Goal: Task Accomplishment & Management: Complete application form

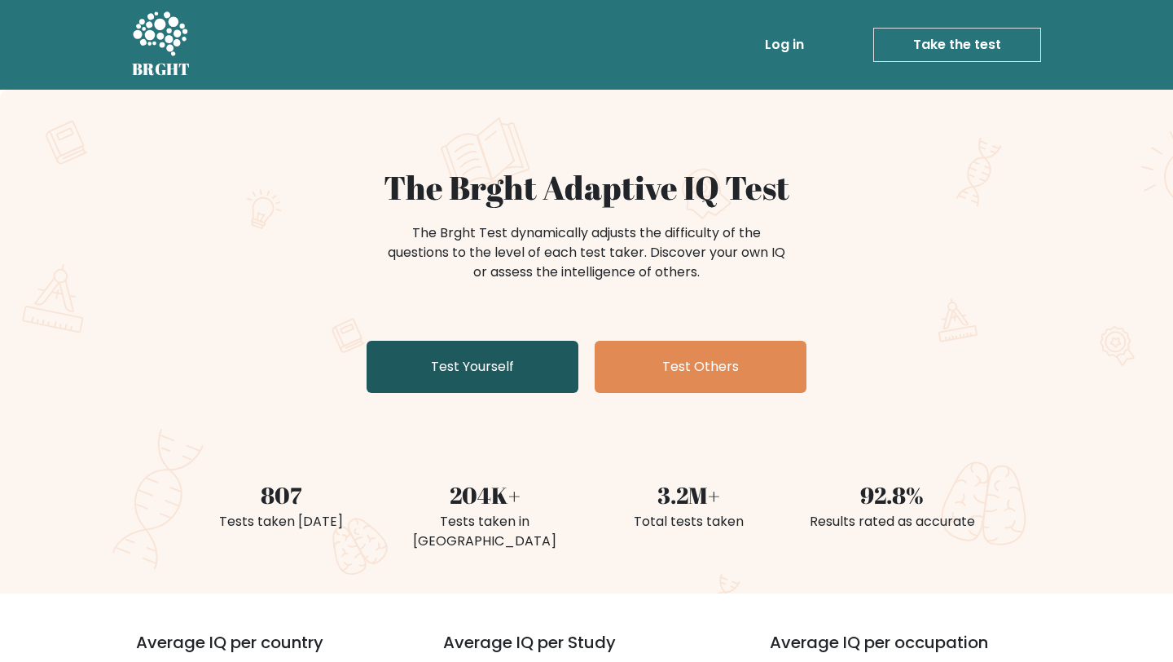
click at [455, 363] on link "Test Yourself" at bounding box center [473, 367] width 212 height 52
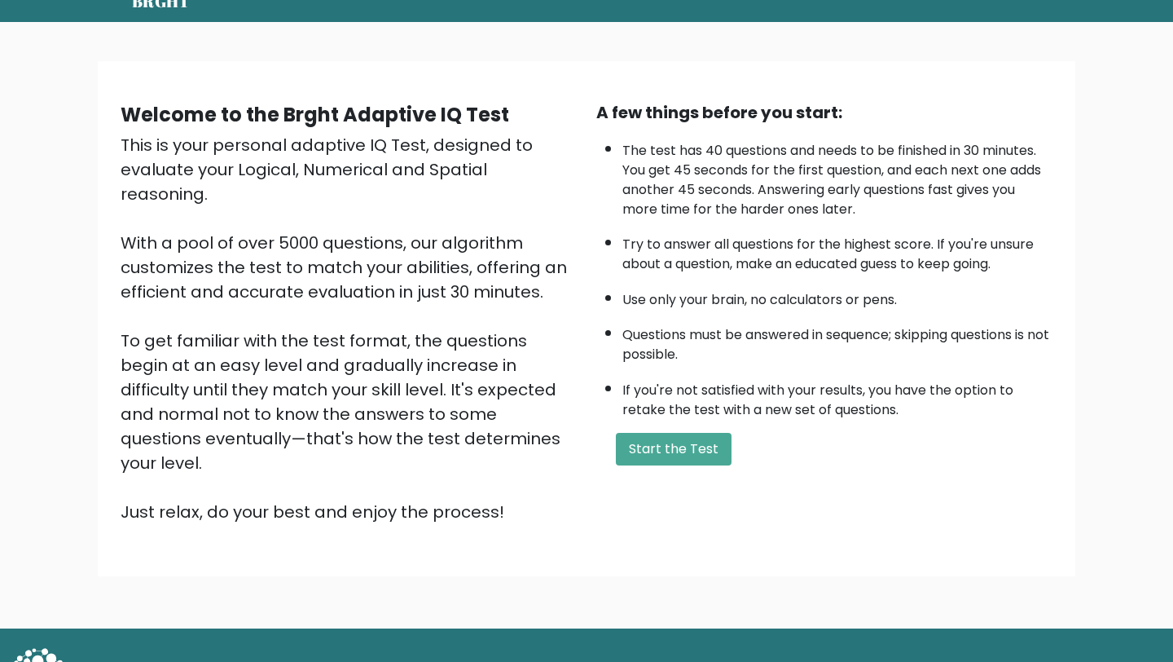
scroll to position [85, 0]
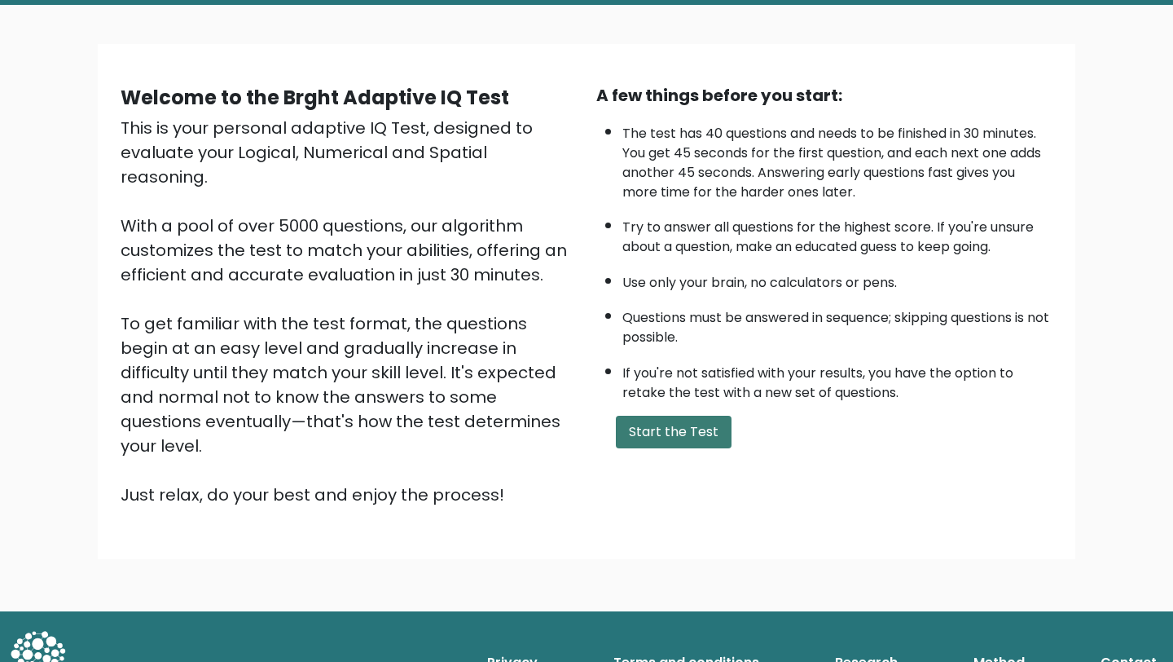
click at [642, 416] on button "Start the Test" at bounding box center [674, 432] width 116 height 33
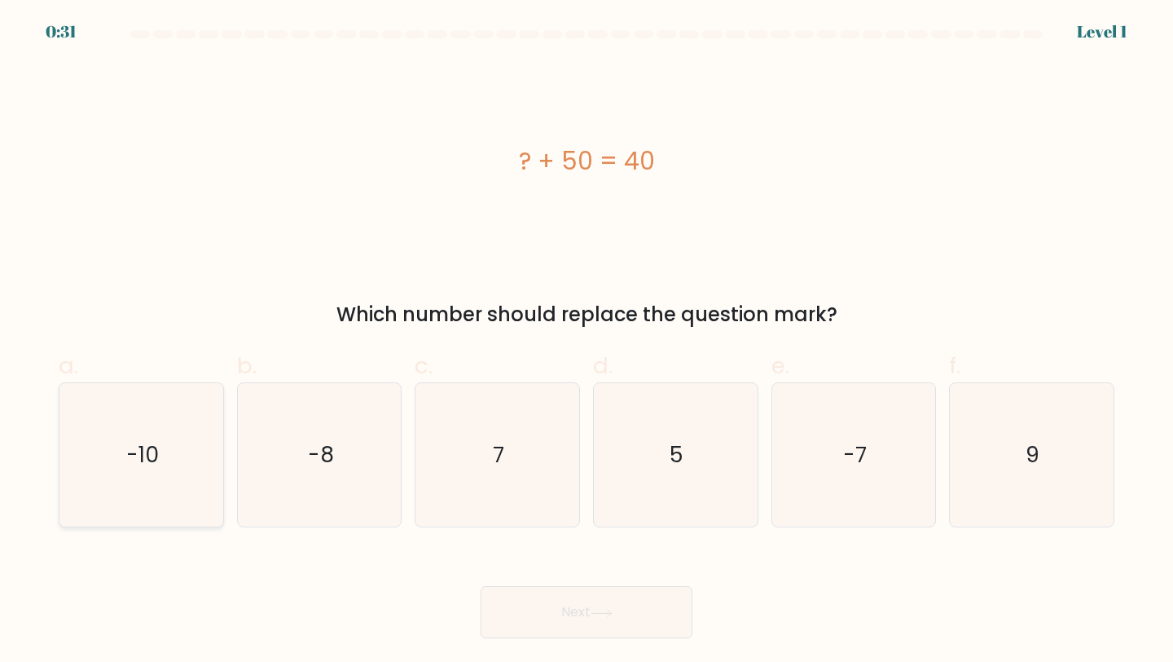
click at [173, 419] on icon "-10" at bounding box center [141, 455] width 144 height 144
click at [587, 341] on input "a. -10" at bounding box center [587, 336] width 1 height 11
radio input "true"
click at [567, 611] on button "Next" at bounding box center [587, 612] width 212 height 52
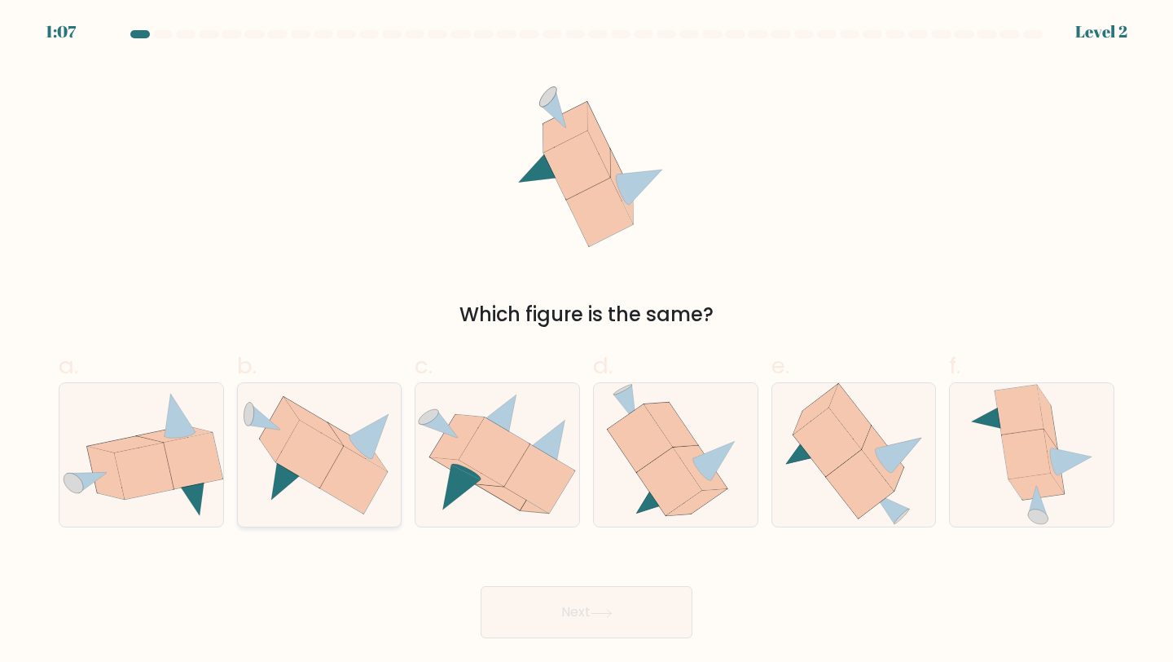
click at [337, 466] on icon at bounding box center [354, 480] width 68 height 68
click at [587, 341] on input "b." at bounding box center [587, 336] width 1 height 11
radio input "true"
click at [568, 597] on button "Next" at bounding box center [587, 612] width 212 height 52
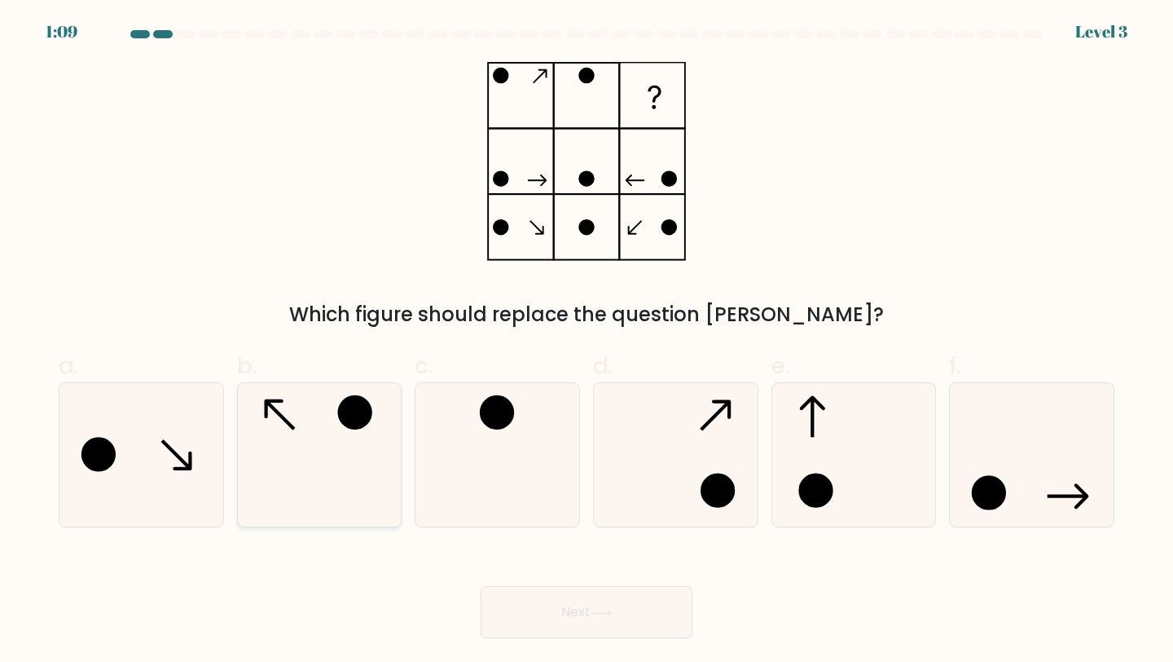
click at [325, 417] on icon at bounding box center [320, 455] width 144 height 144
click at [587, 341] on input "b." at bounding box center [587, 336] width 1 height 11
radio input "true"
click at [554, 596] on button "Next" at bounding box center [587, 612] width 212 height 52
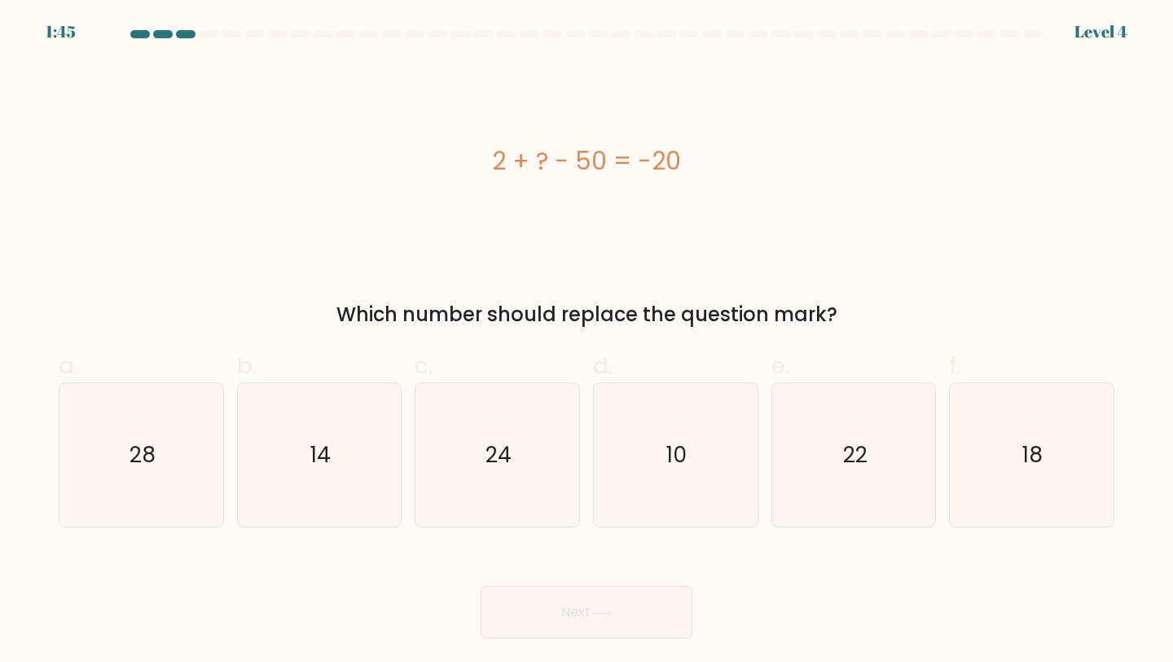
drag, startPoint x: 478, startPoint y: 171, endPoint x: 698, endPoint y: 167, distance: 219.2
click at [699, 169] on div "2 + ? - 50 = -20" at bounding box center [587, 161] width 1056 height 37
copy div "2 + ? - 50 = -20"
click at [149, 439] on text "28" at bounding box center [143, 454] width 26 height 30
click at [587, 341] on input "a. 28" at bounding box center [587, 336] width 1 height 11
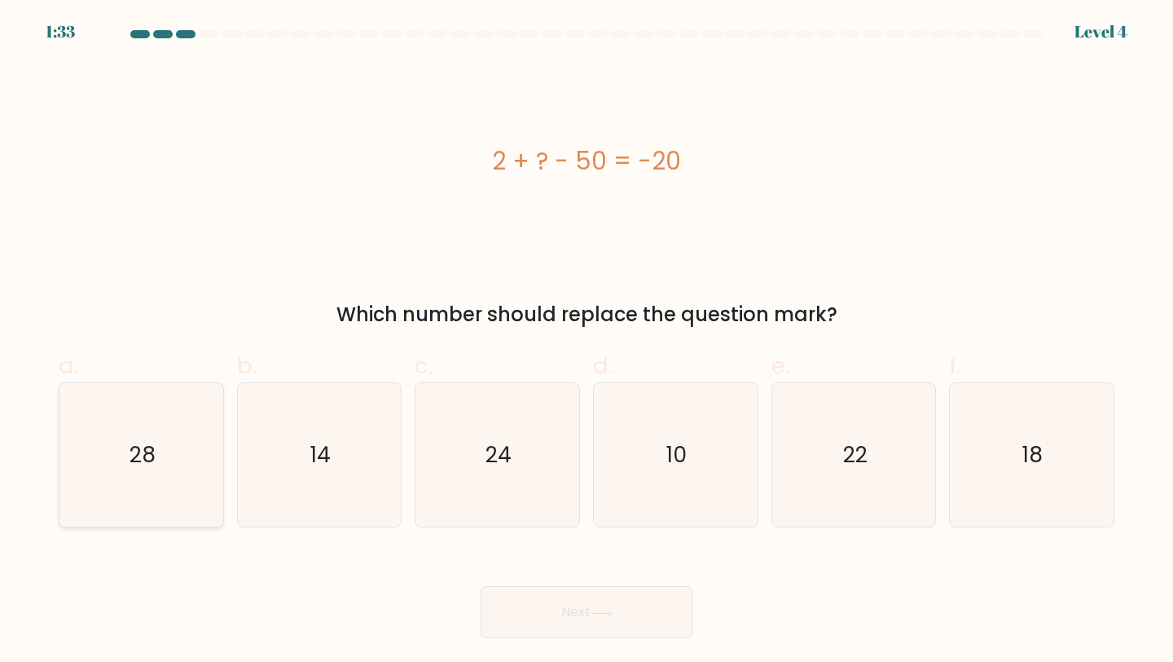
radio input "true"
click at [510, 623] on button "Next" at bounding box center [587, 612] width 212 height 52
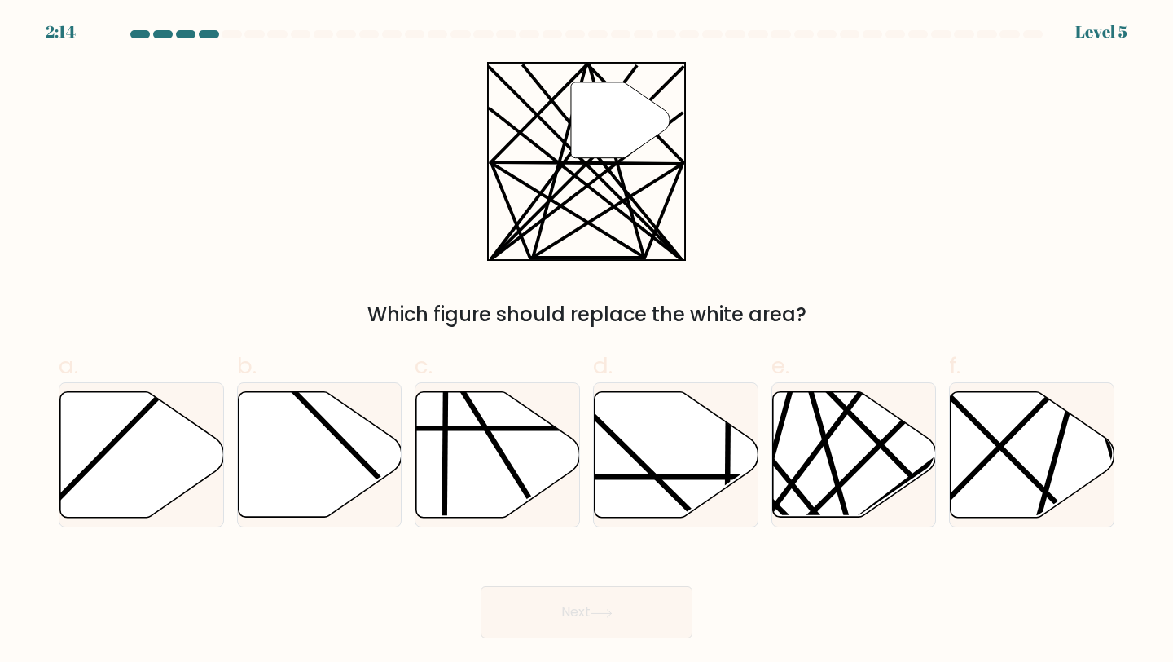
drag, startPoint x: 444, startPoint y: 61, endPoint x: 721, endPoint y: 187, distance: 304.1
click at [721, 195] on div "" Which figure should replace the white area?" at bounding box center [587, 195] width 1076 height 267
click at [835, 468] on line at bounding box center [849, 522] width 92 height 323
click at [587, 341] on input "e." at bounding box center [587, 336] width 1 height 11
radio input "true"
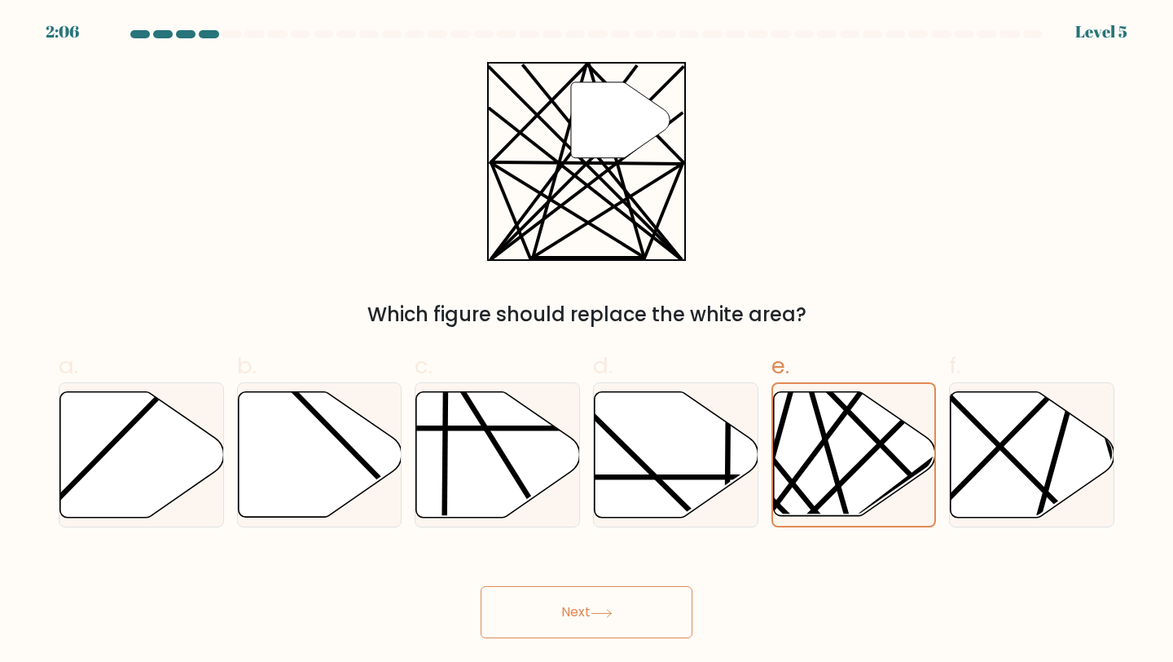
click at [525, 601] on button "Next" at bounding box center [587, 612] width 212 height 52
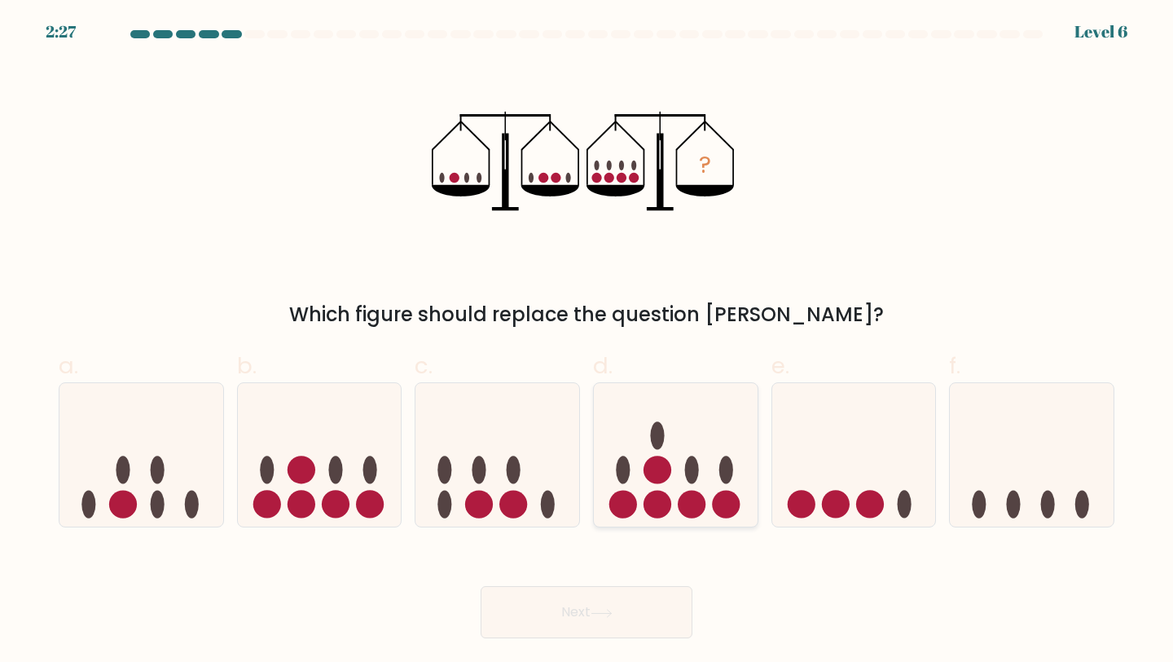
click at [666, 437] on icon at bounding box center [676, 454] width 164 height 135
click at [587, 341] on input "d." at bounding box center [587, 336] width 1 height 11
radio input "true"
click at [577, 626] on button "Next" at bounding box center [587, 612] width 212 height 52
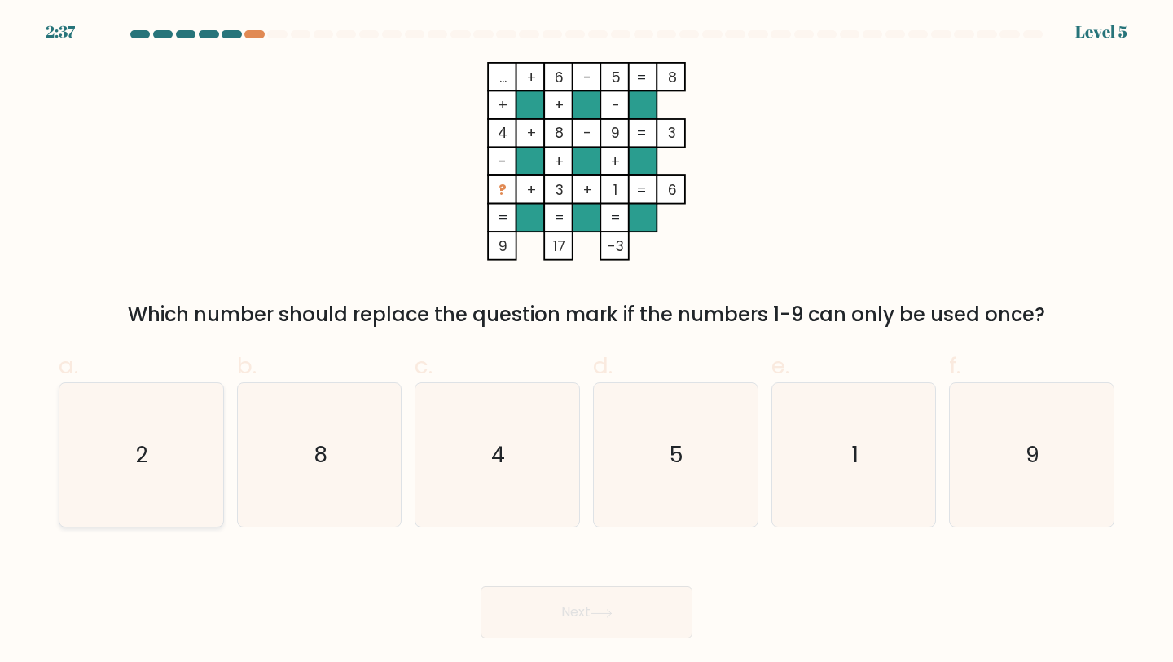
click at [122, 437] on icon "2" at bounding box center [141, 455] width 144 height 144
click at [587, 341] on input "a. 2" at bounding box center [587, 336] width 1 height 11
radio input "true"
click at [572, 617] on button "Next" at bounding box center [587, 612] width 212 height 52
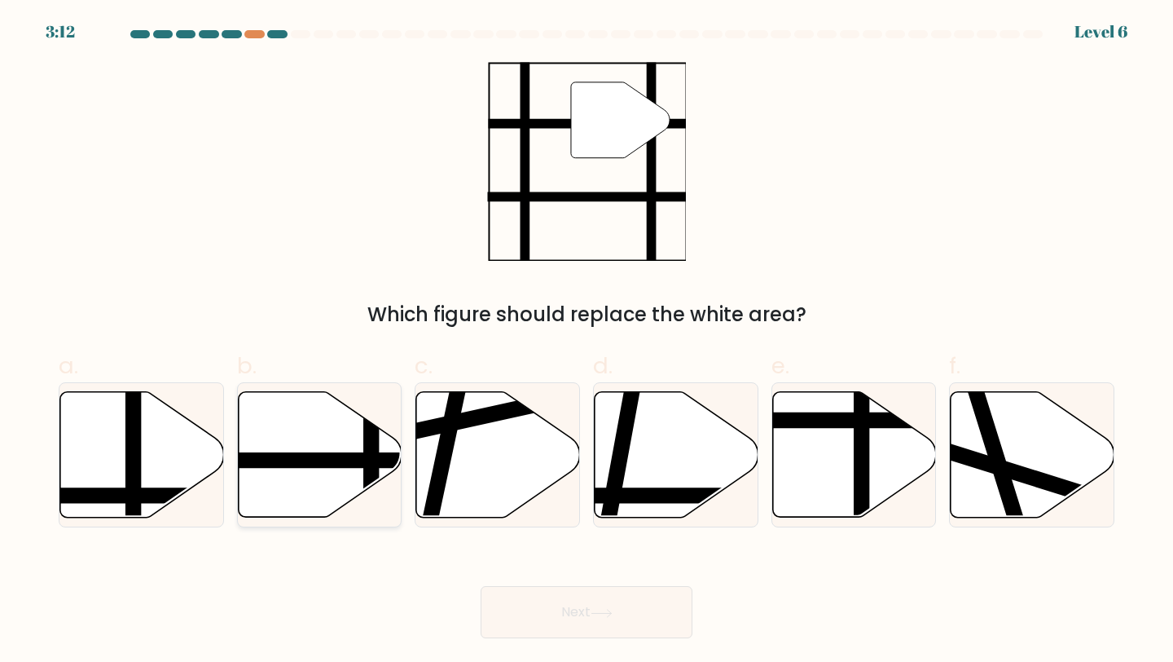
click at [301, 460] on line at bounding box center [266, 460] width 330 height 0
click at [587, 341] on input "b." at bounding box center [587, 336] width 1 height 11
radio input "true"
click at [560, 605] on button "Next" at bounding box center [587, 612] width 212 height 52
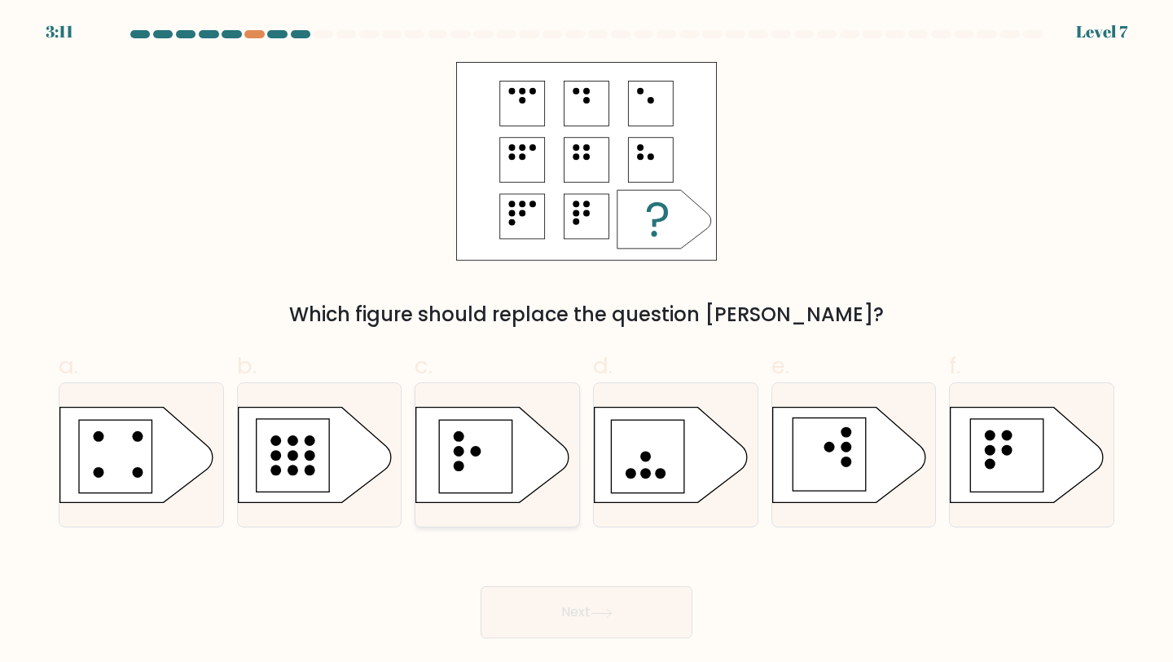
click at [517, 447] on icon at bounding box center [492, 454] width 153 height 95
click at [587, 341] on input "c." at bounding box center [587, 336] width 1 height 11
radio input "true"
click at [598, 607] on button "Next" at bounding box center [587, 612] width 212 height 52
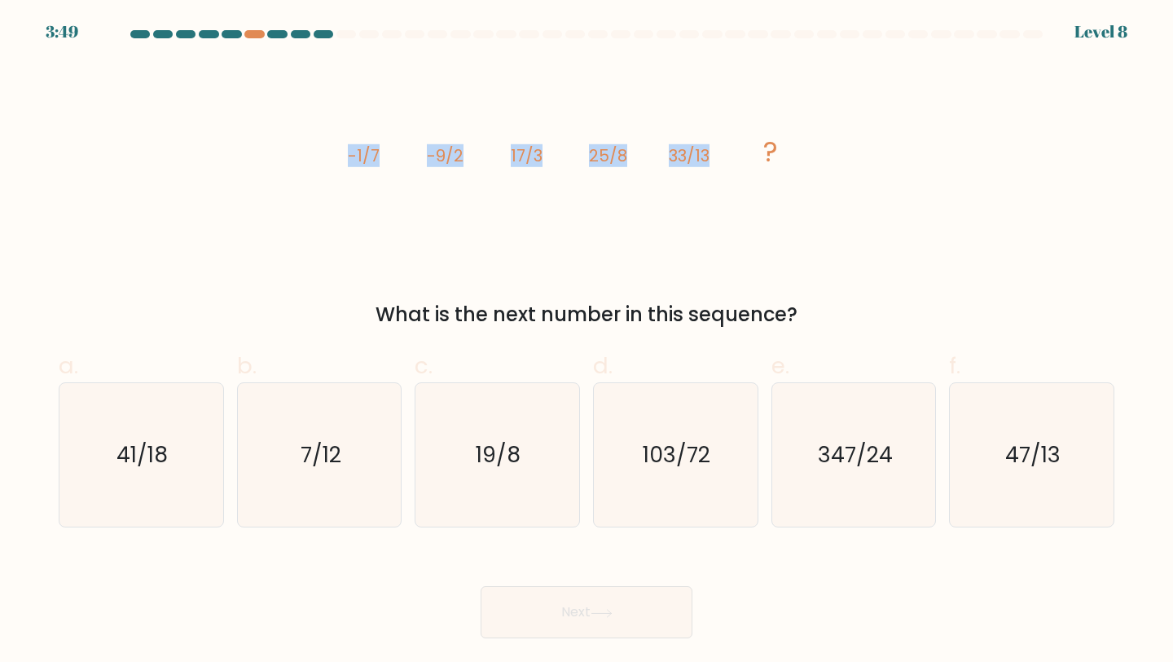
drag, startPoint x: 344, startPoint y: 155, endPoint x: 739, endPoint y: 161, distance: 395.2
click at [739, 165] on icon "image/svg+xml -1/7 -9/2 17/3 25/8 33/13 ?" at bounding box center [586, 161] width 489 height 199
drag, startPoint x: 384, startPoint y: 309, endPoint x: 797, endPoint y: 315, distance: 413.2
click at [797, 322] on div "What is the next number in this sequence?" at bounding box center [586, 314] width 1036 height 29
copy div "What is the next number in this sequence?"
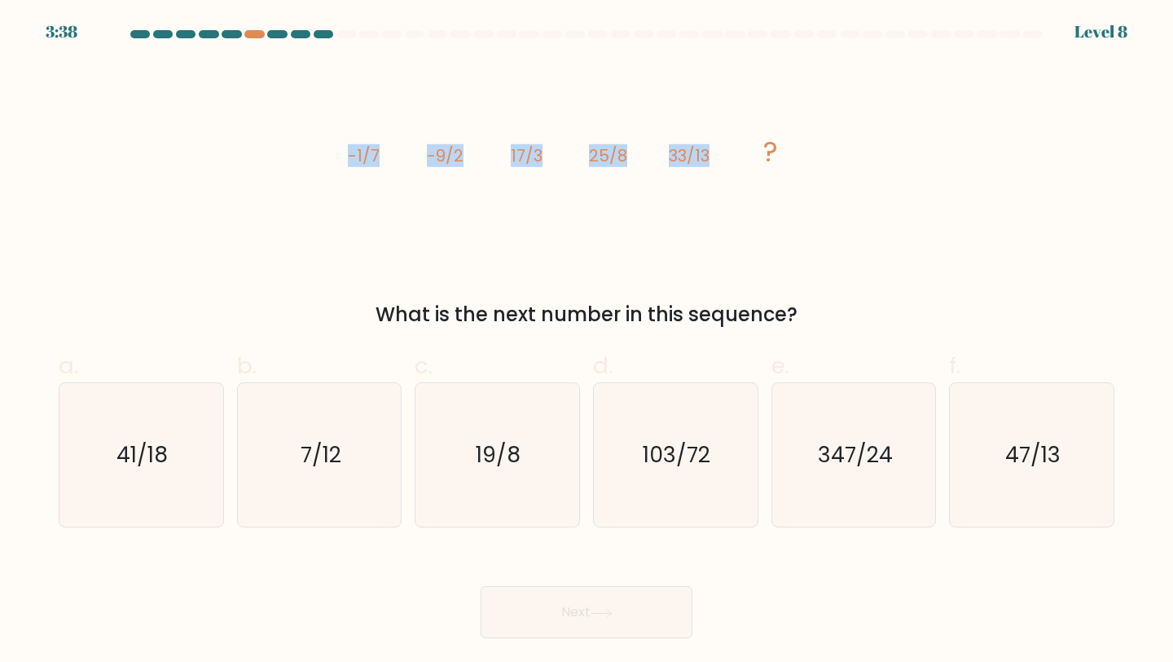
drag, startPoint x: 335, startPoint y: 146, endPoint x: 727, endPoint y: 152, distance: 392.0
click at [727, 152] on div "image/svg+xml -1/7 -9/2 17/3 25/8 33/13 ? What is the next number in this seque…" at bounding box center [587, 195] width 1076 height 267
copy g "-1/7 -9/2 17/3 25/8 33/13"
click at [191, 428] on icon "41/18" at bounding box center [141, 455] width 144 height 144
click at [587, 341] on input "a. 41/18" at bounding box center [587, 336] width 1 height 11
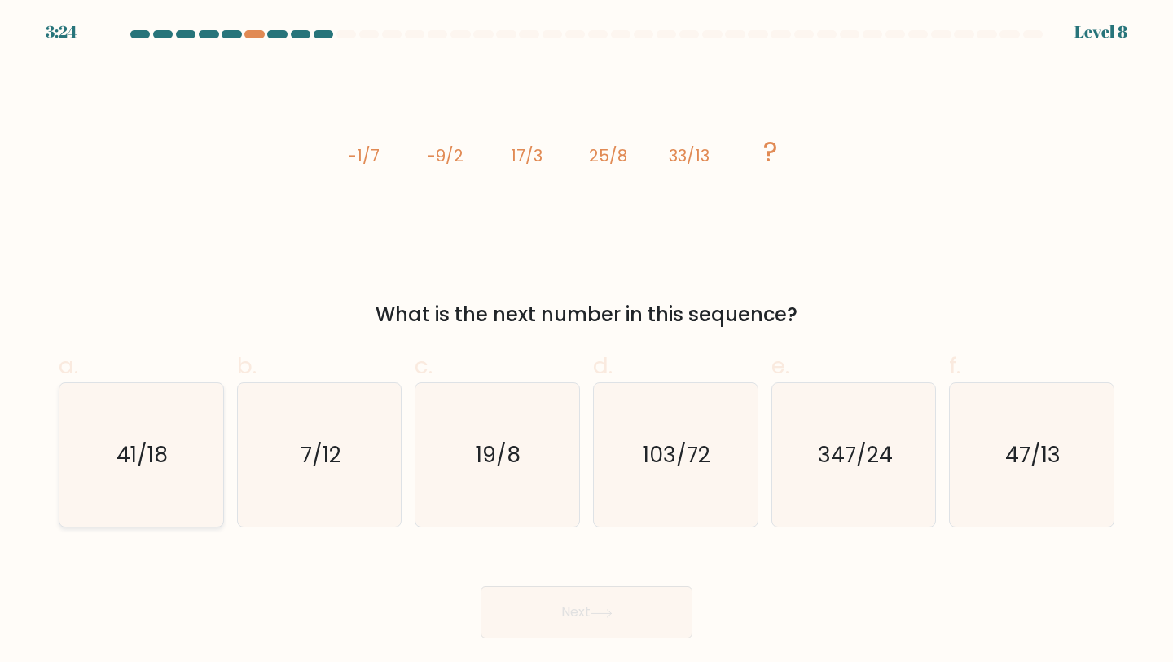
radio input "true"
click at [542, 597] on button "Next" at bounding box center [587, 612] width 212 height 52
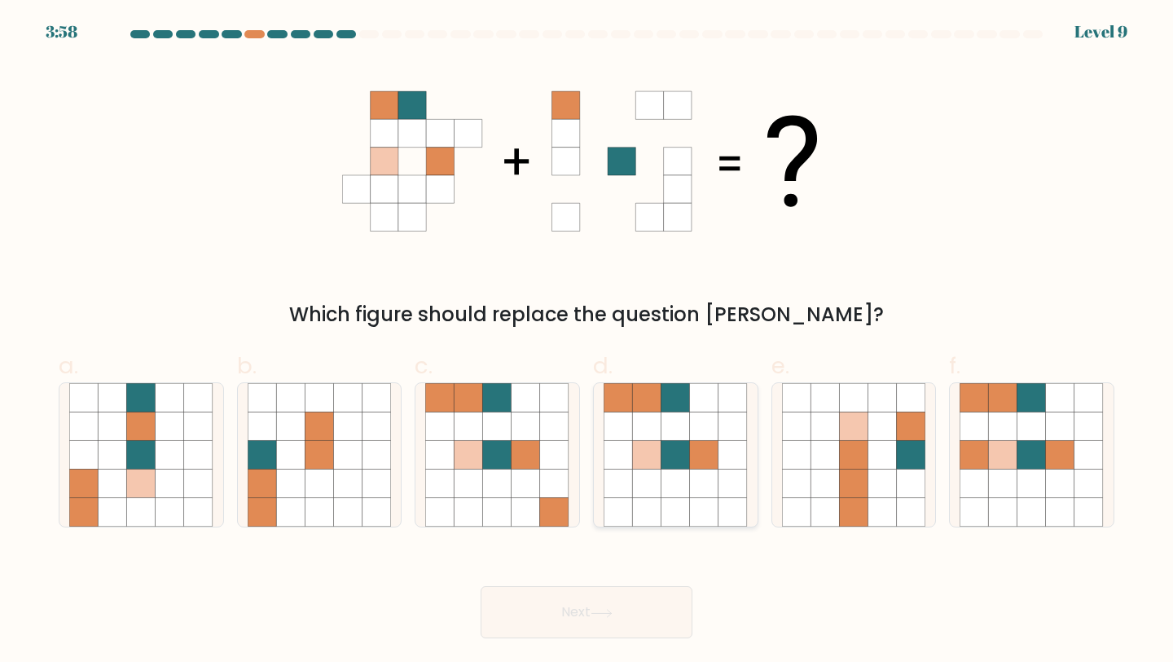
click at [674, 443] on icon at bounding box center [676, 455] width 29 height 29
click at [587, 341] on input "d." at bounding box center [587, 336] width 1 height 11
radio input "true"
click at [568, 600] on button "Next" at bounding box center [587, 612] width 212 height 52
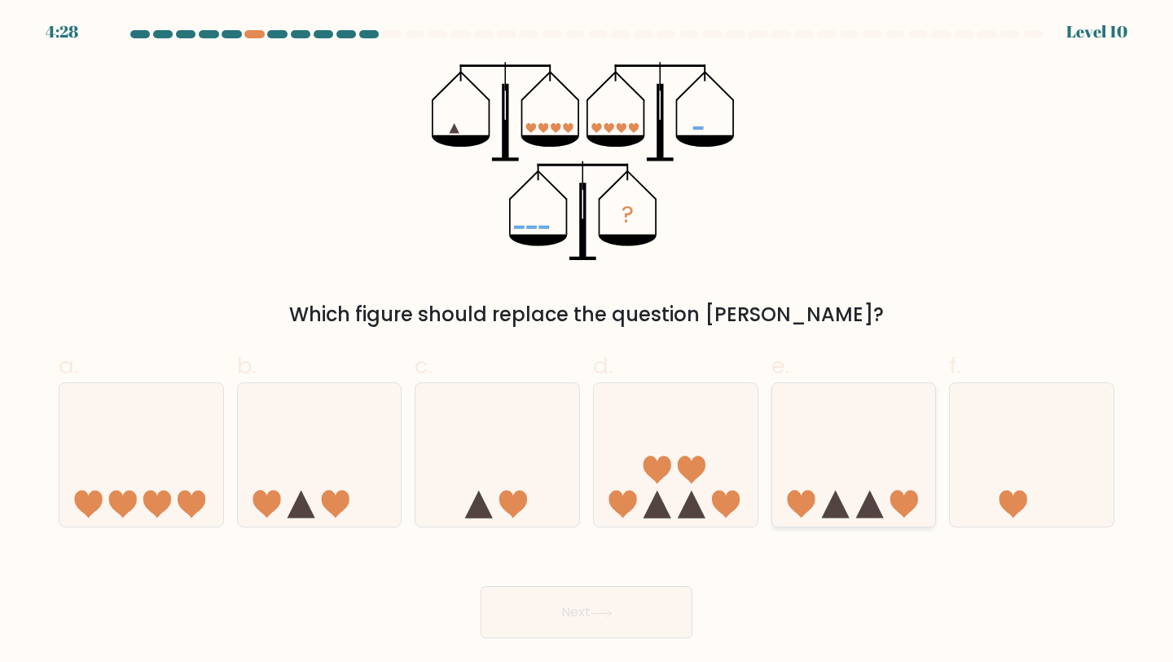
click at [862, 512] on icon at bounding box center [870, 505] width 28 height 28
click at [587, 341] on input "e." at bounding box center [587, 336] width 1 height 11
radio input "true"
click at [676, 587] on button "Next" at bounding box center [587, 612] width 212 height 52
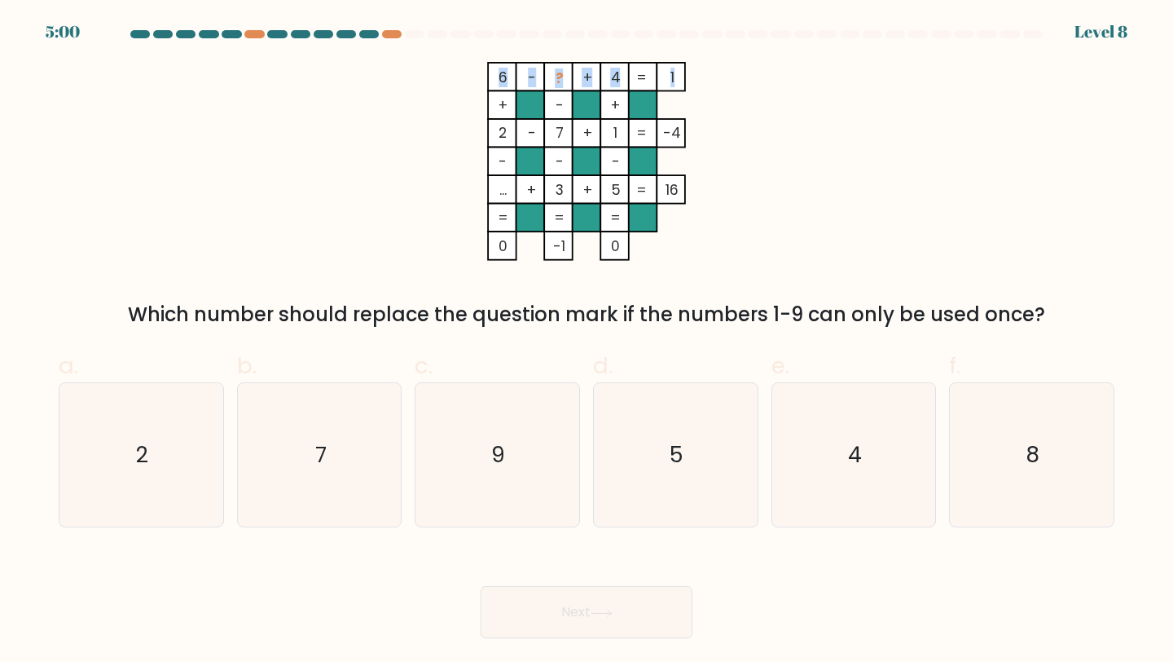
drag, startPoint x: 497, startPoint y: 78, endPoint x: 671, endPoint y: 75, distance: 174.4
click at [671, 75] on icon "6 - ? + 4 1 + - + 2 - 7 + 1 -4 - - - ... + 3 + 5 = 16 = = = = 0 -1 0 =" at bounding box center [586, 161] width 489 height 199
copy icon "6 - ? + 4 1"
click at [543, 454] on icon "9" at bounding box center [497, 455] width 144 height 144
click at [587, 341] on input "c. 9" at bounding box center [587, 336] width 1 height 11
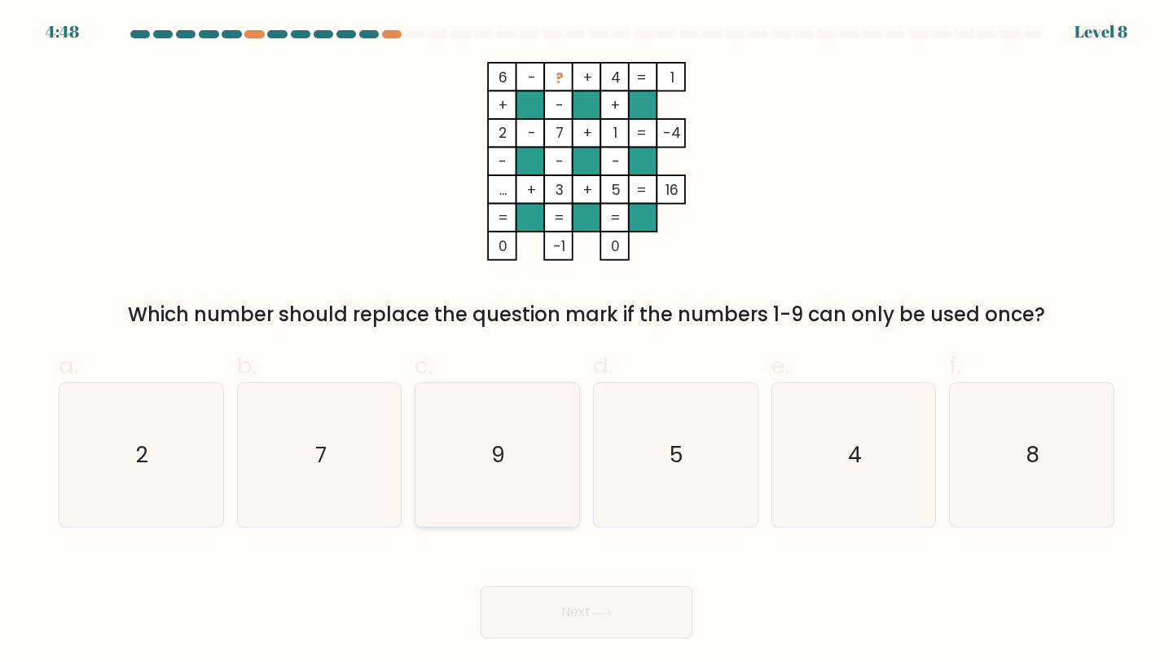
radio input "true"
click at [546, 604] on button "Next" at bounding box center [587, 612] width 212 height 52
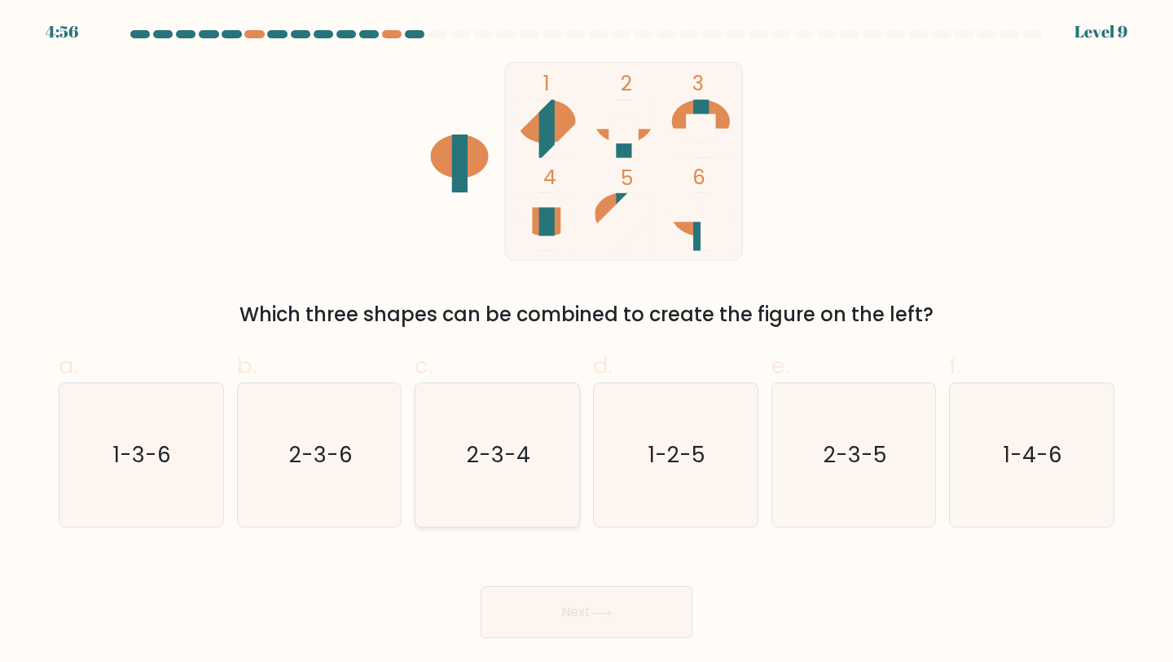
click at [537, 461] on icon "2-3-4" at bounding box center [497, 455] width 144 height 144
click at [587, 341] on input "c. 2-3-4" at bounding box center [587, 336] width 1 height 11
radio input "true"
click at [1050, 441] on text "1-4-6" at bounding box center [1033, 454] width 59 height 30
click at [587, 341] on input "f. 1-4-6" at bounding box center [587, 336] width 1 height 11
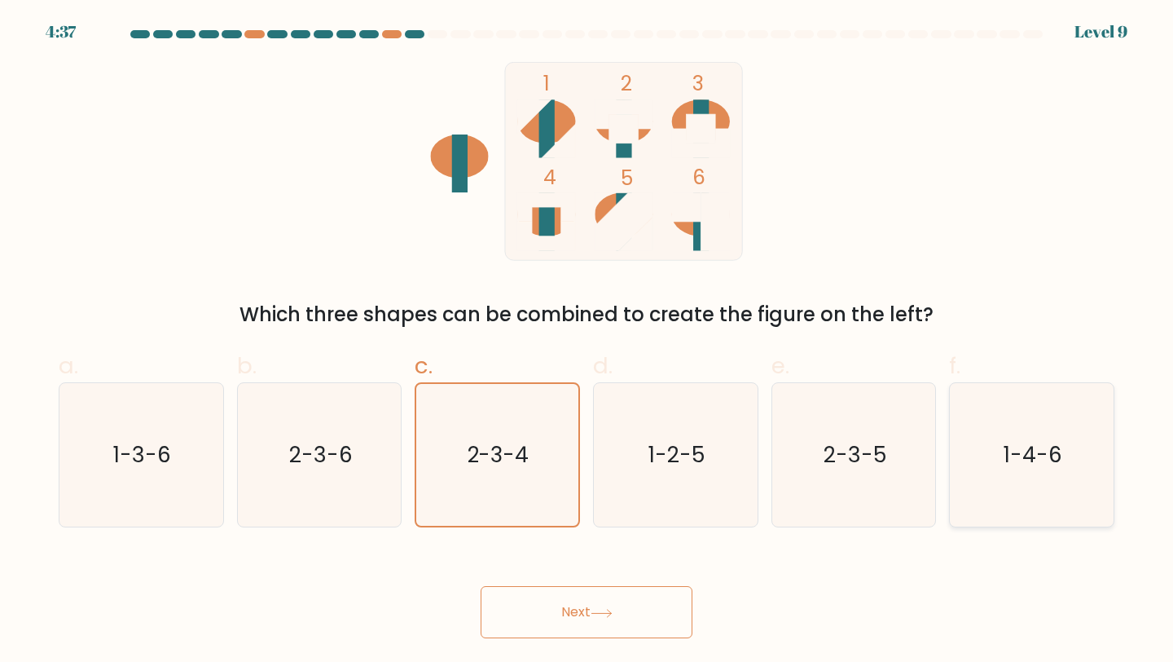
radio input "true"
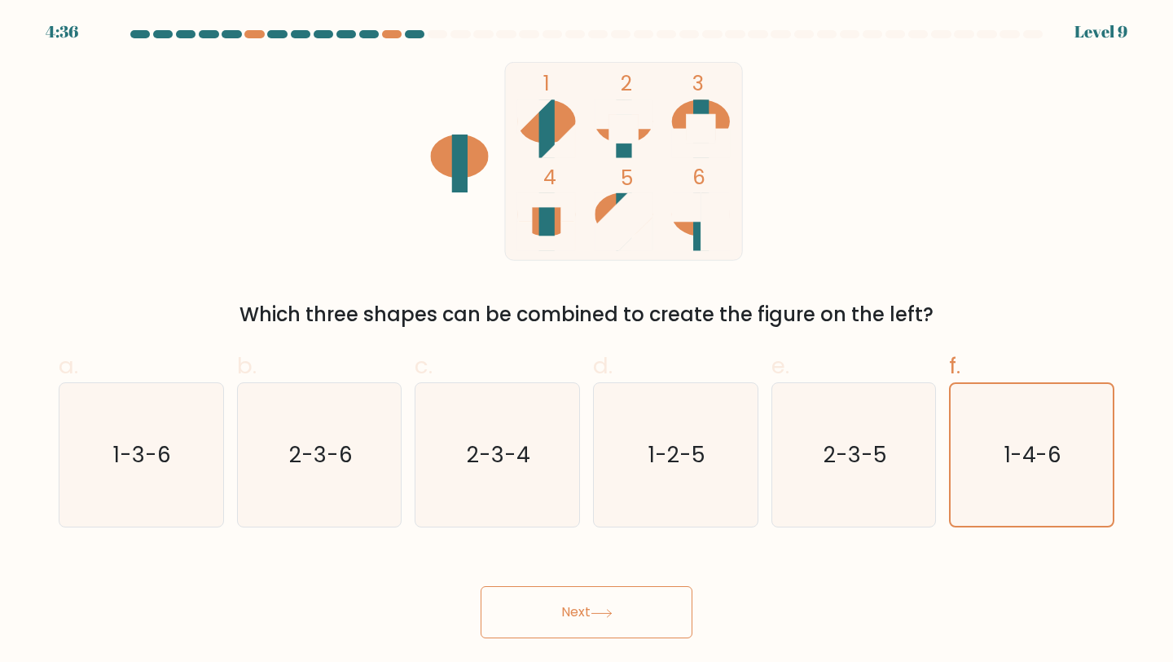
click at [522, 609] on button "Next" at bounding box center [587, 612] width 212 height 52
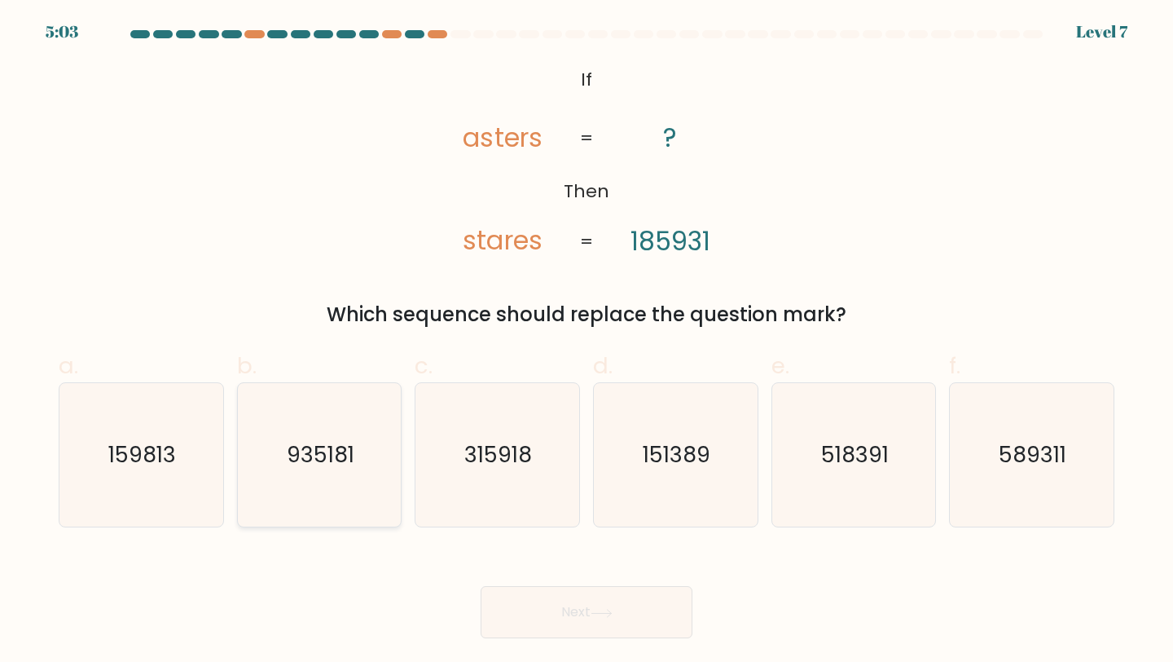
click at [298, 438] on icon "935181" at bounding box center [320, 455] width 144 height 144
click at [587, 341] on input "b. 935181" at bounding box center [587, 336] width 1 height 11
radio input "true"
click at [536, 627] on button "Next" at bounding box center [587, 612] width 212 height 52
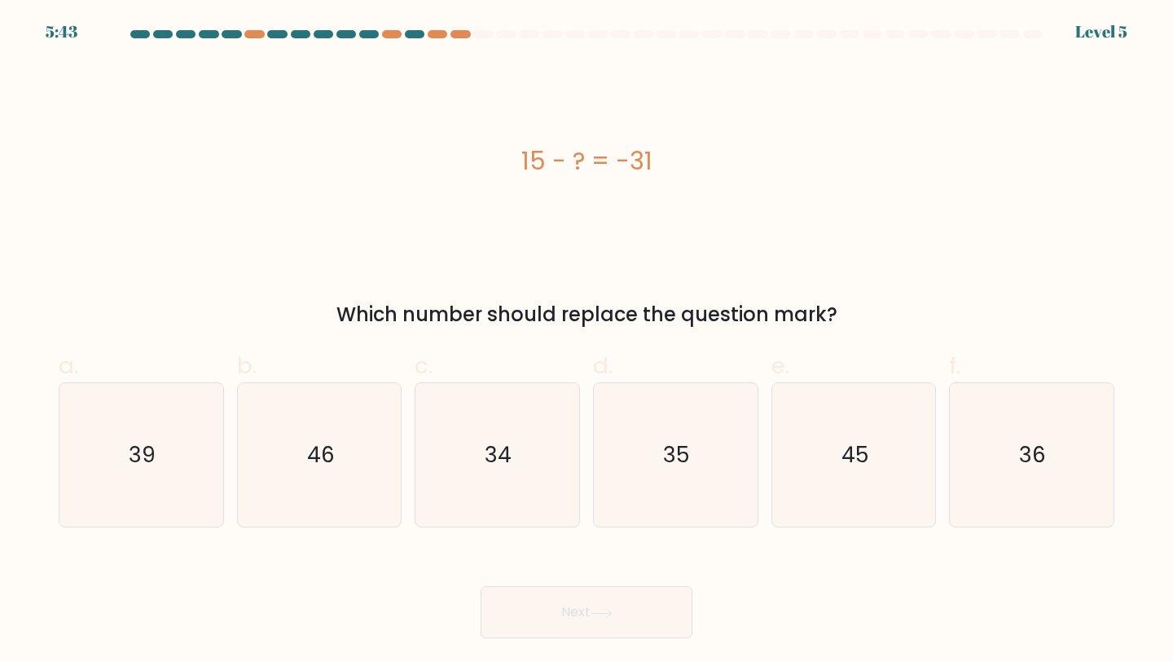
drag, startPoint x: 513, startPoint y: 145, endPoint x: 681, endPoint y: 147, distance: 168.7
click at [683, 153] on div "15 - ? = -31" at bounding box center [587, 161] width 1056 height 37
copy div "15 - ? = -31"
click at [308, 455] on text "46" at bounding box center [321, 454] width 28 height 30
click at [587, 341] on input "b. 46" at bounding box center [587, 336] width 1 height 11
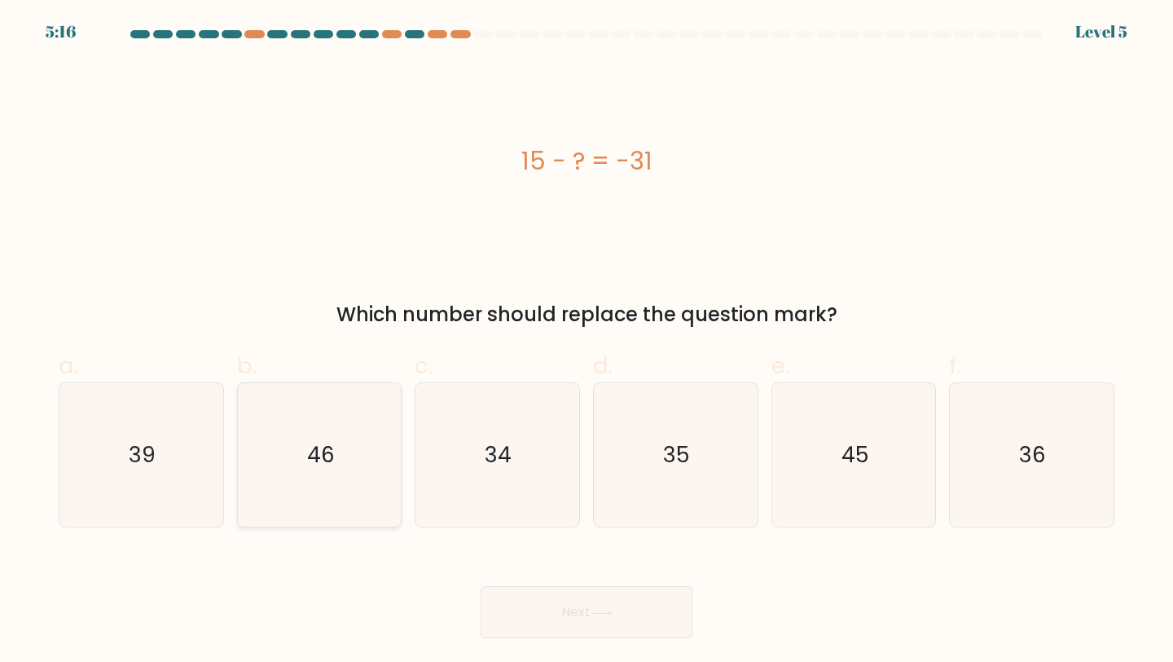
radio input "true"
click at [517, 625] on button "Next" at bounding box center [587, 612] width 212 height 52
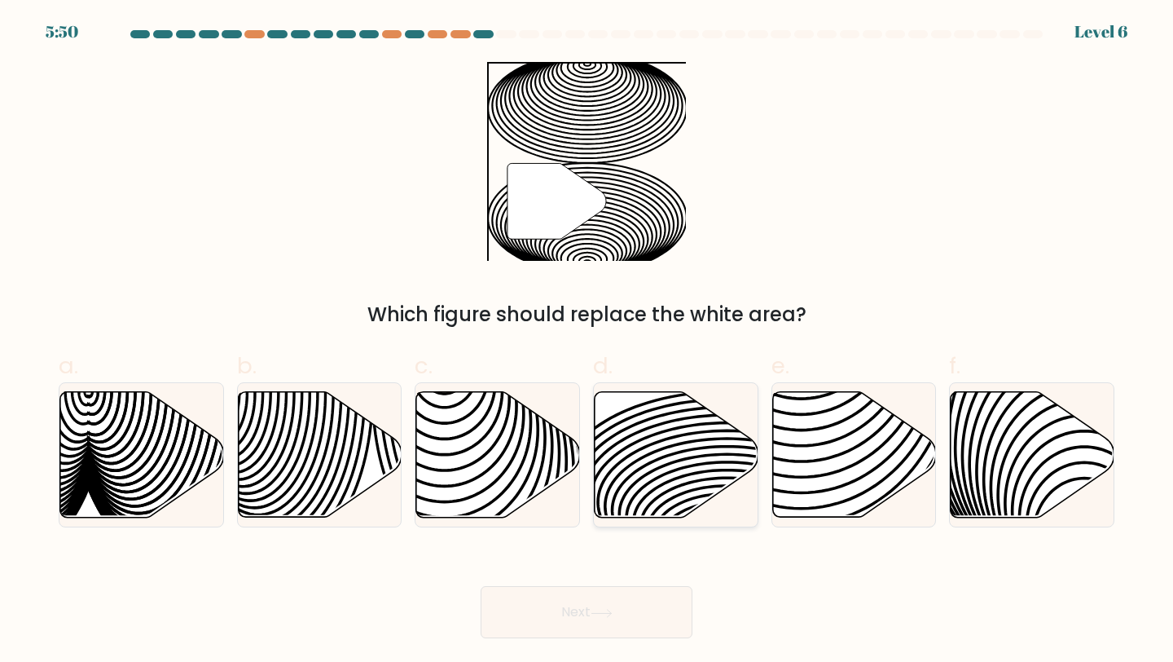
click at [629, 447] on icon at bounding box center [677, 454] width 164 height 125
click at [587, 341] on input "d." at bounding box center [587, 336] width 1 height 11
radio input "true"
click at [605, 598] on button "Next" at bounding box center [587, 612] width 212 height 52
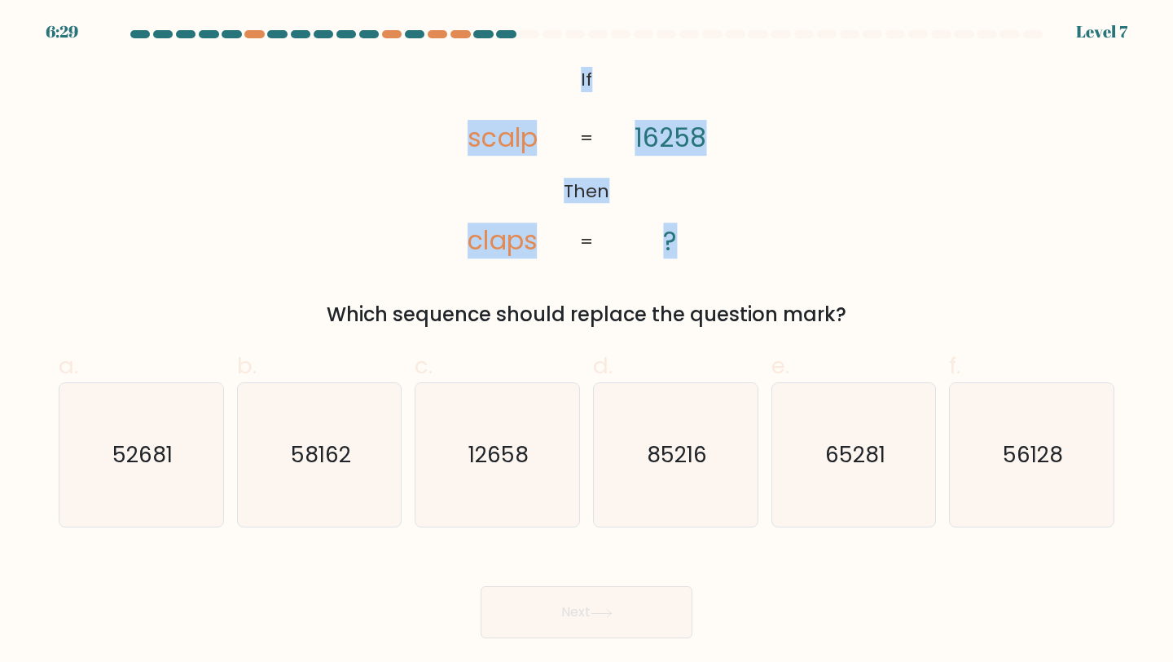
drag, startPoint x: 576, startPoint y: 71, endPoint x: 696, endPoint y: 222, distance: 193.2
click at [697, 227] on icon "@import url('https://fonts.googleapis.com/css?family=Abril+Fatface:400,100,100i…" at bounding box center [586, 161] width 322 height 199
copy icon "If Then scalp claps 16258 ?"
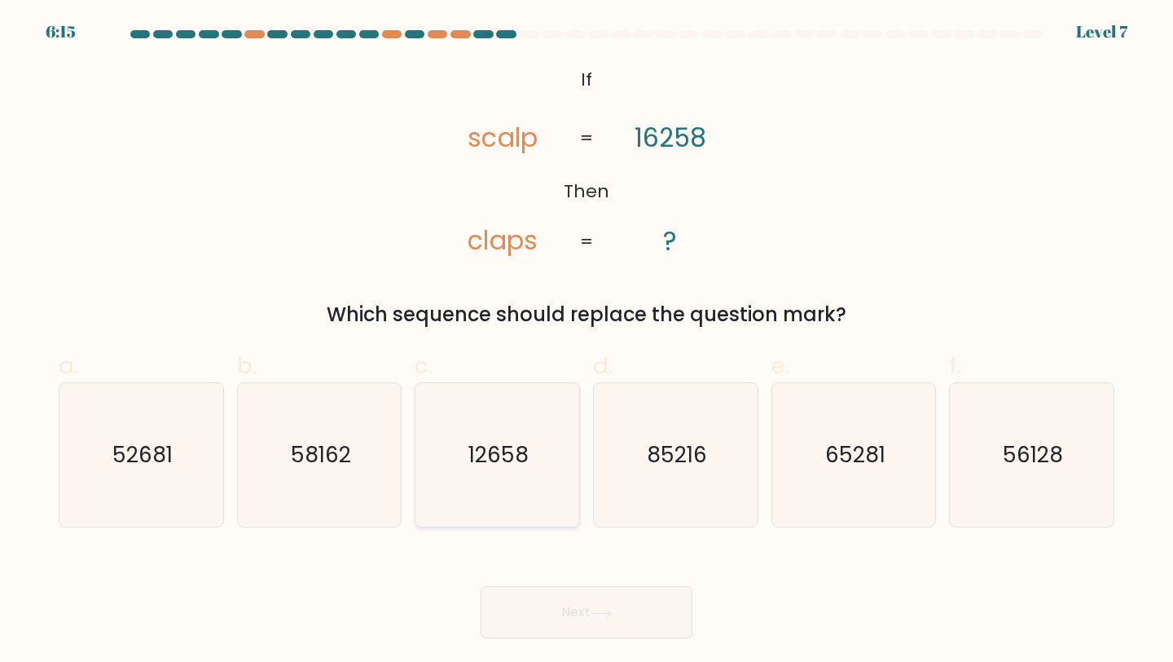
click at [530, 447] on icon "12658" at bounding box center [497, 455] width 144 height 144
click at [587, 341] on input "c. 12658" at bounding box center [587, 336] width 1 height 11
radio input "true"
click at [533, 593] on button "Next" at bounding box center [587, 612] width 212 height 52
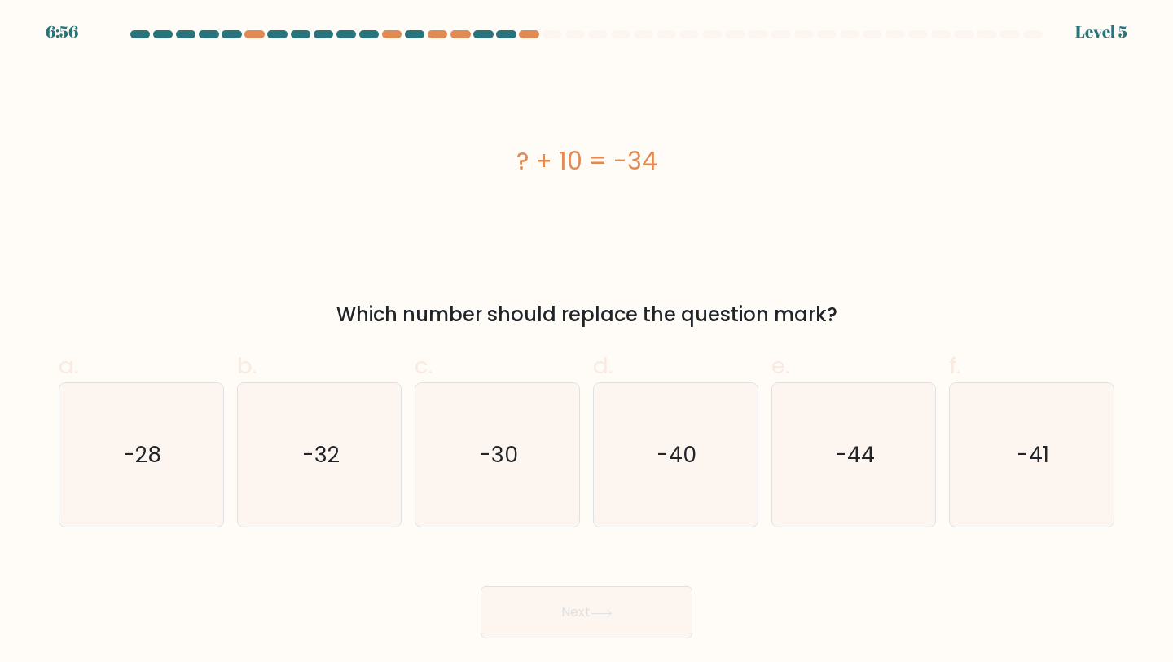
drag, startPoint x: 526, startPoint y: 157, endPoint x: 680, endPoint y: 159, distance: 154.0
click at [681, 164] on div "? + 10 = -34" at bounding box center [587, 161] width 1056 height 37
drag, startPoint x: 512, startPoint y: 157, endPoint x: 672, endPoint y: 153, distance: 160.6
click at [674, 156] on div "? + 10 = -34" at bounding box center [587, 161] width 1056 height 37
copy div "? + 10 = -34"
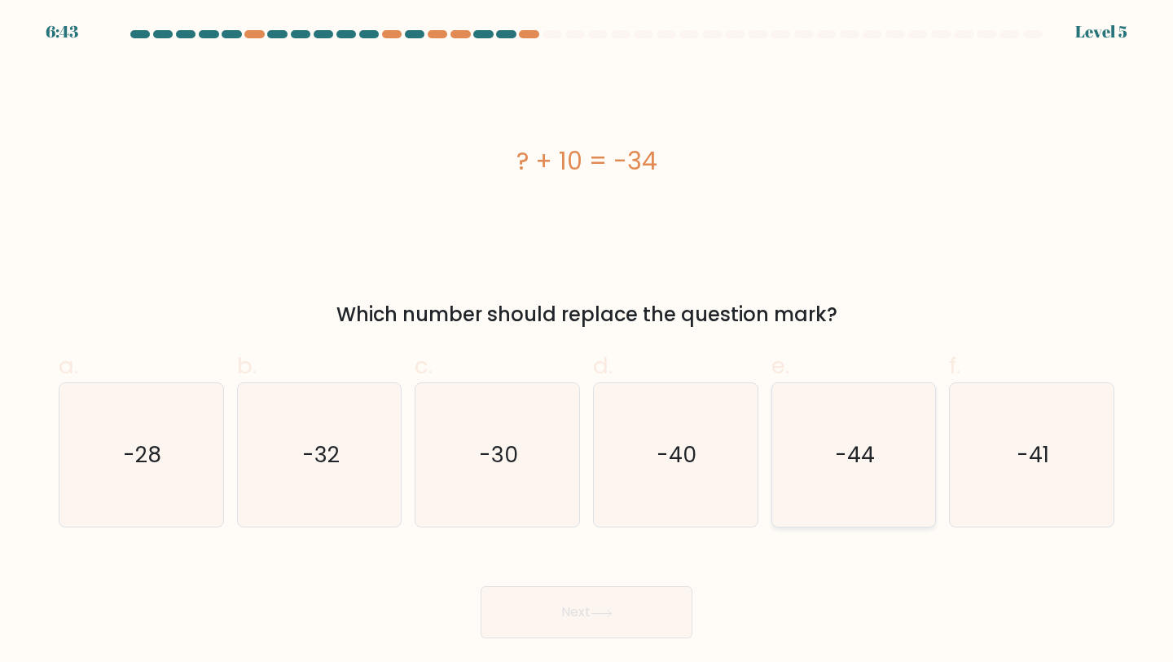
click at [816, 447] on icon "-44" at bounding box center [854, 455] width 144 height 144
click at [587, 341] on input "e. -44" at bounding box center [587, 336] width 1 height 11
radio input "true"
click at [636, 596] on button "Next" at bounding box center [587, 612] width 212 height 52
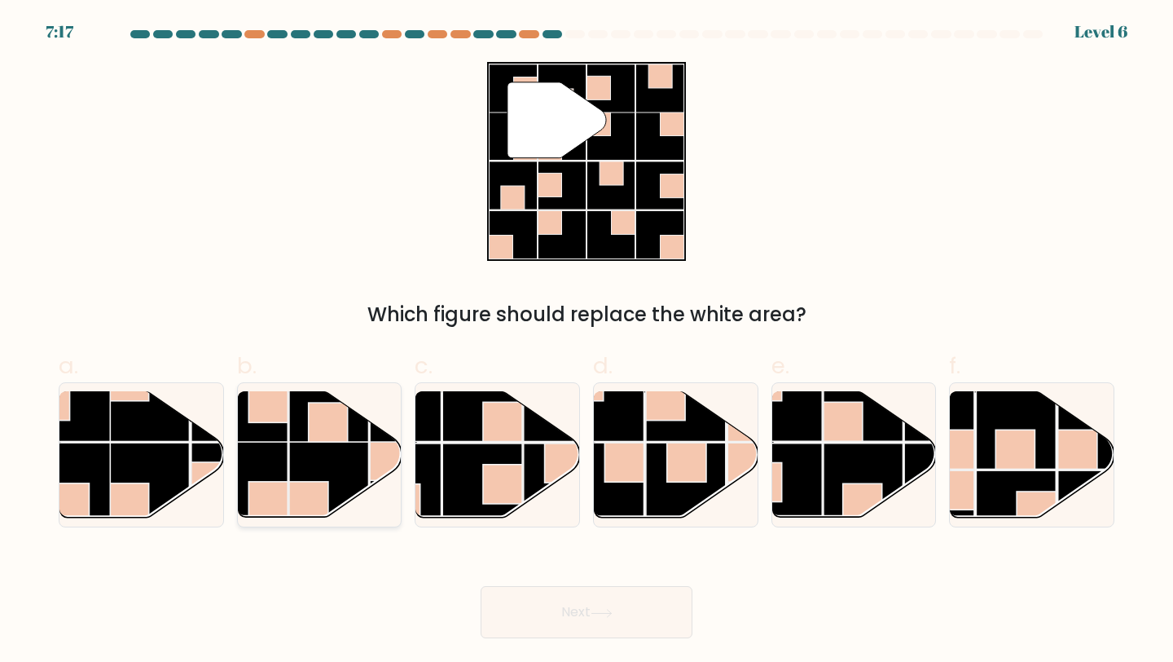
click at [365, 477] on rect at bounding box center [329, 481] width 80 height 80
click at [587, 341] on input "b." at bounding box center [587, 336] width 1 height 11
radio input "true"
click at [555, 599] on button "Next" at bounding box center [587, 612] width 212 height 52
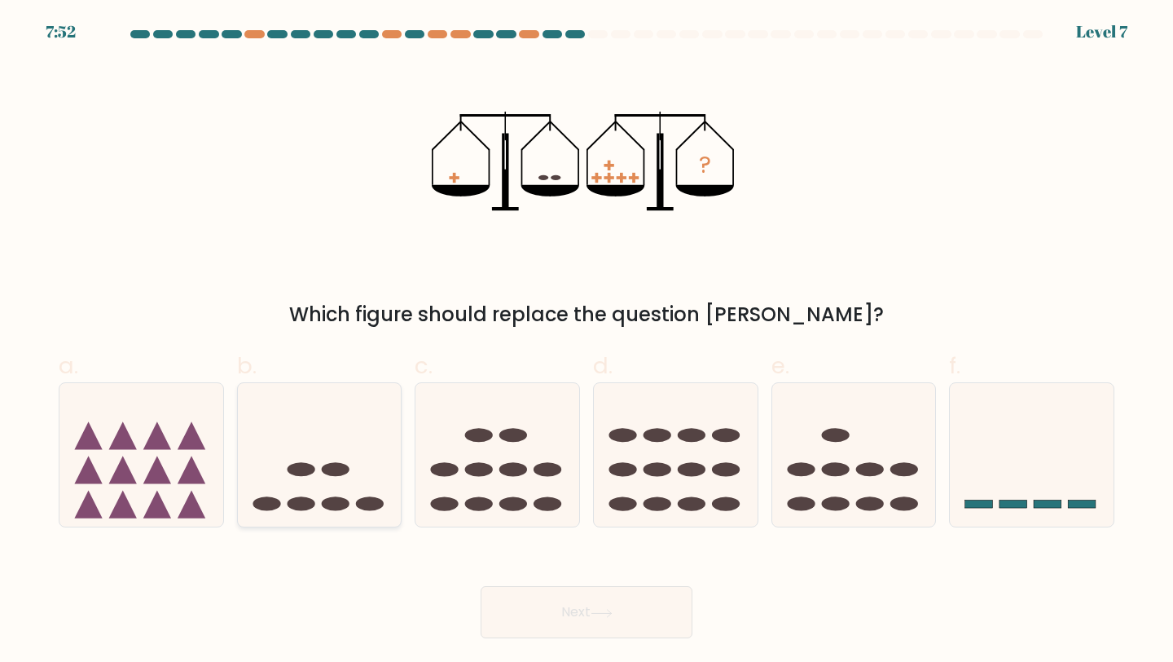
click at [372, 465] on icon at bounding box center [320, 454] width 164 height 135
click at [587, 341] on input "b." at bounding box center [587, 336] width 1 height 11
radio input "true"
click at [548, 618] on button "Next" at bounding box center [587, 612] width 212 height 52
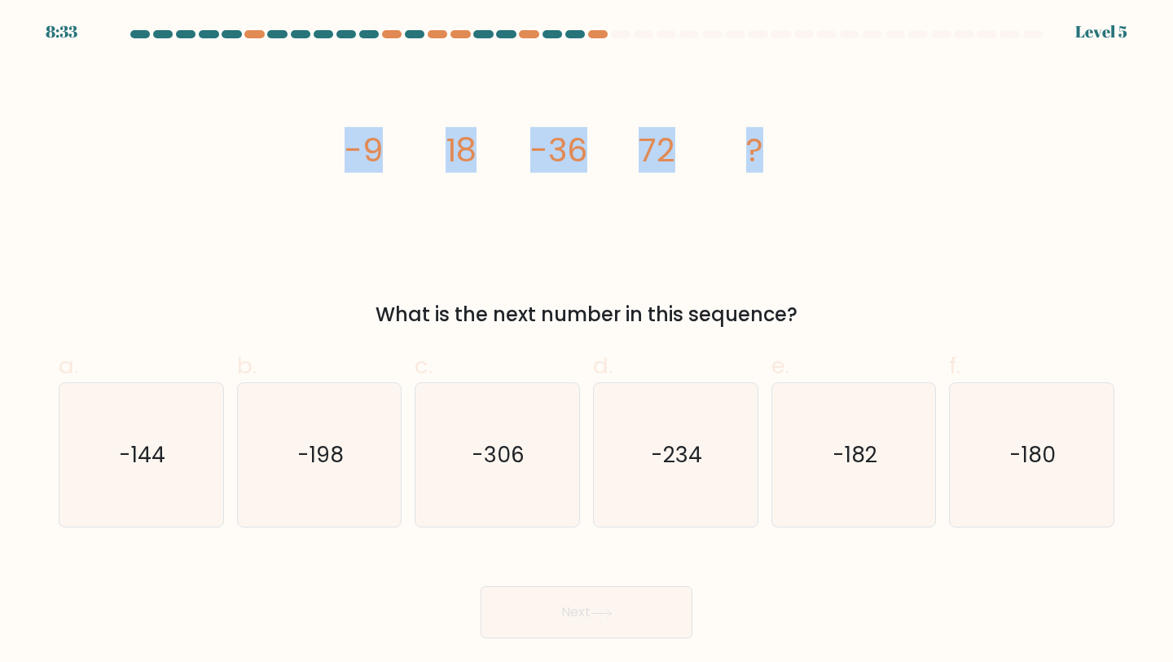
drag, startPoint x: 332, startPoint y: 147, endPoint x: 785, endPoint y: 154, distance: 453.1
click at [785, 154] on div "image/svg+xml -9 18 -36 72 ? What is the next number in this sequence?" at bounding box center [587, 195] width 1076 height 267
copy g "-9 18 -36 72 ?"
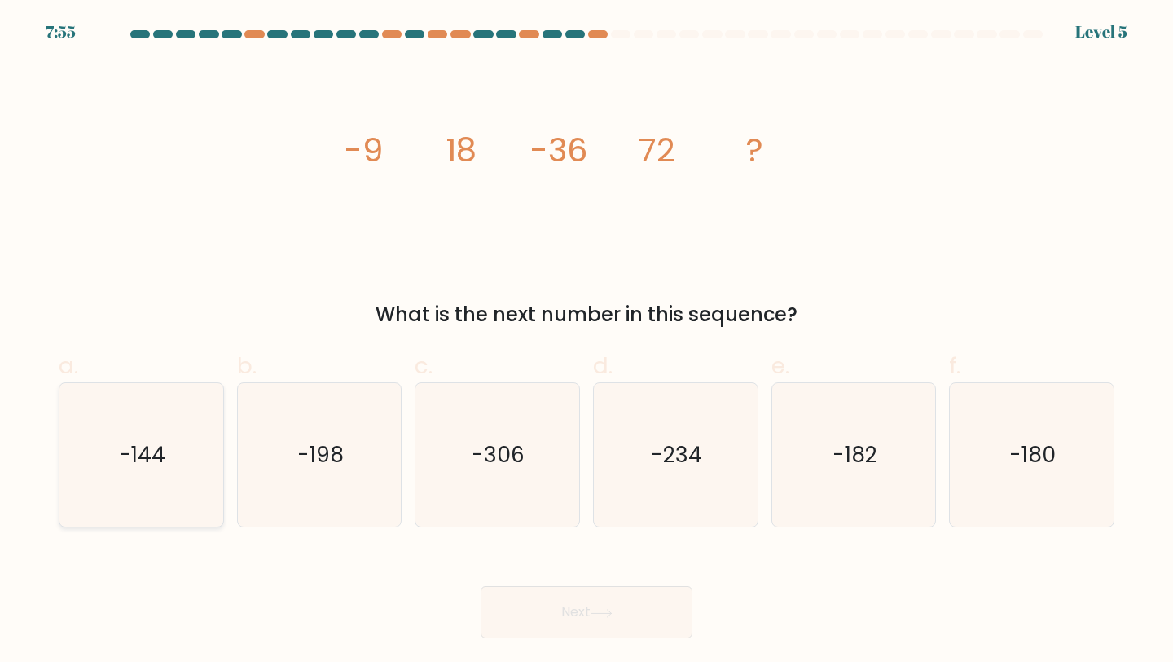
click at [142, 477] on icon "-144" at bounding box center [141, 455] width 144 height 144
click at [587, 341] on input "a. -144" at bounding box center [587, 336] width 1 height 11
radio input "true"
click at [533, 611] on button "Next" at bounding box center [587, 612] width 212 height 52
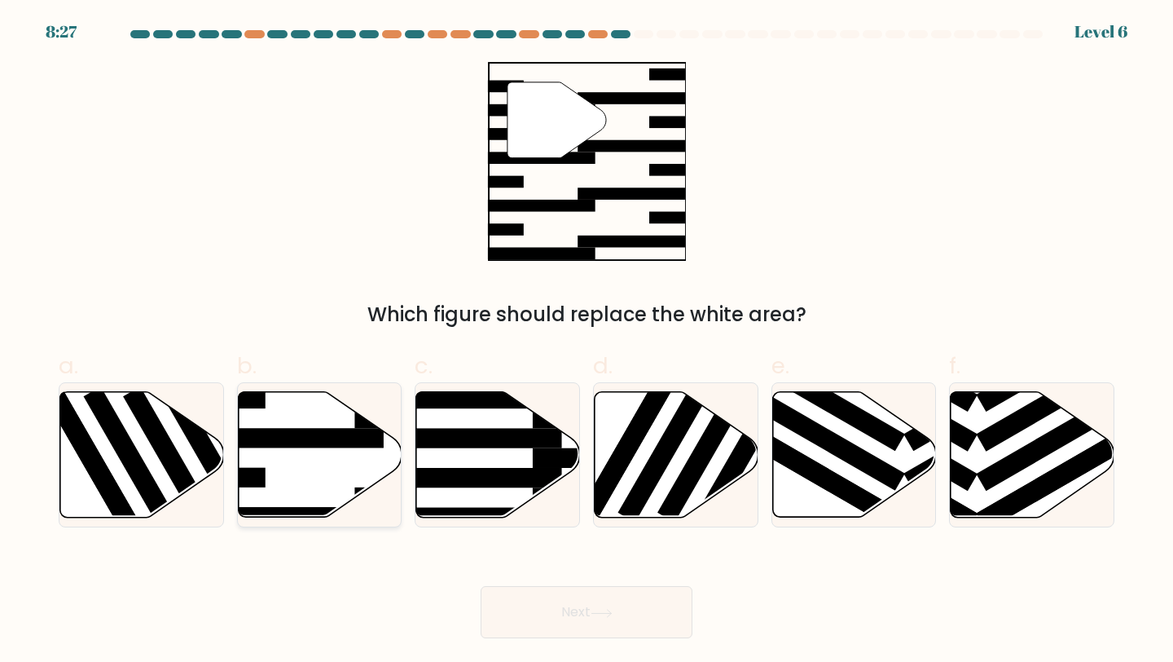
click at [311, 462] on icon at bounding box center [320, 454] width 164 height 125
click at [587, 341] on input "b." at bounding box center [587, 336] width 1 height 11
radio input "true"
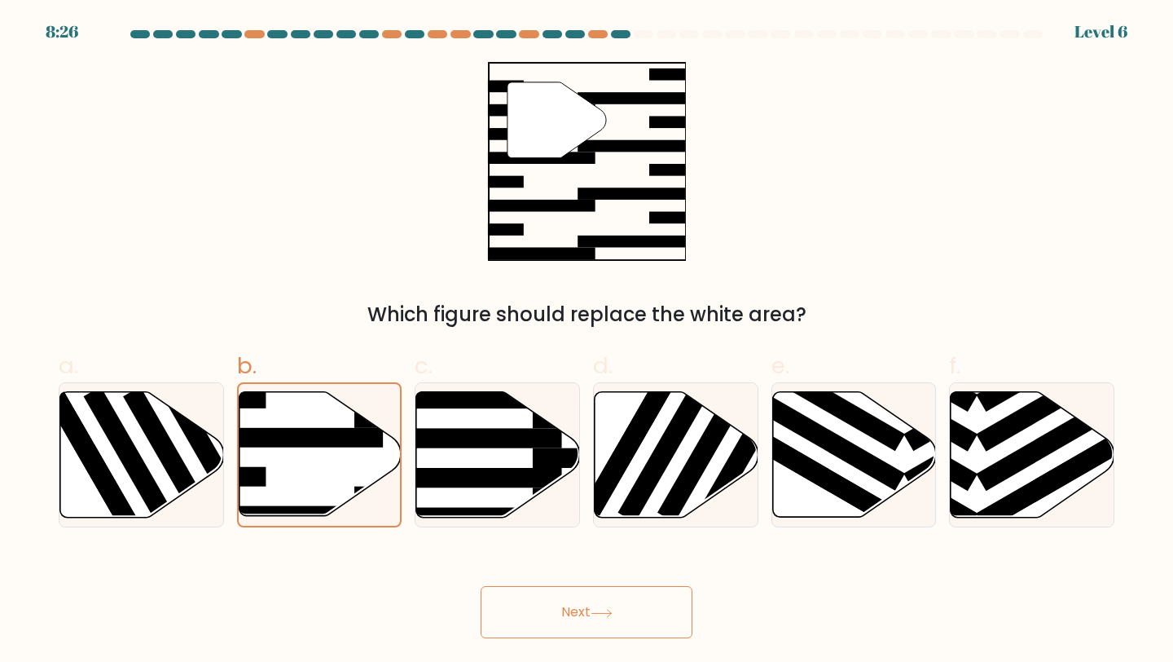
click at [561, 609] on button "Next" at bounding box center [587, 612] width 212 height 52
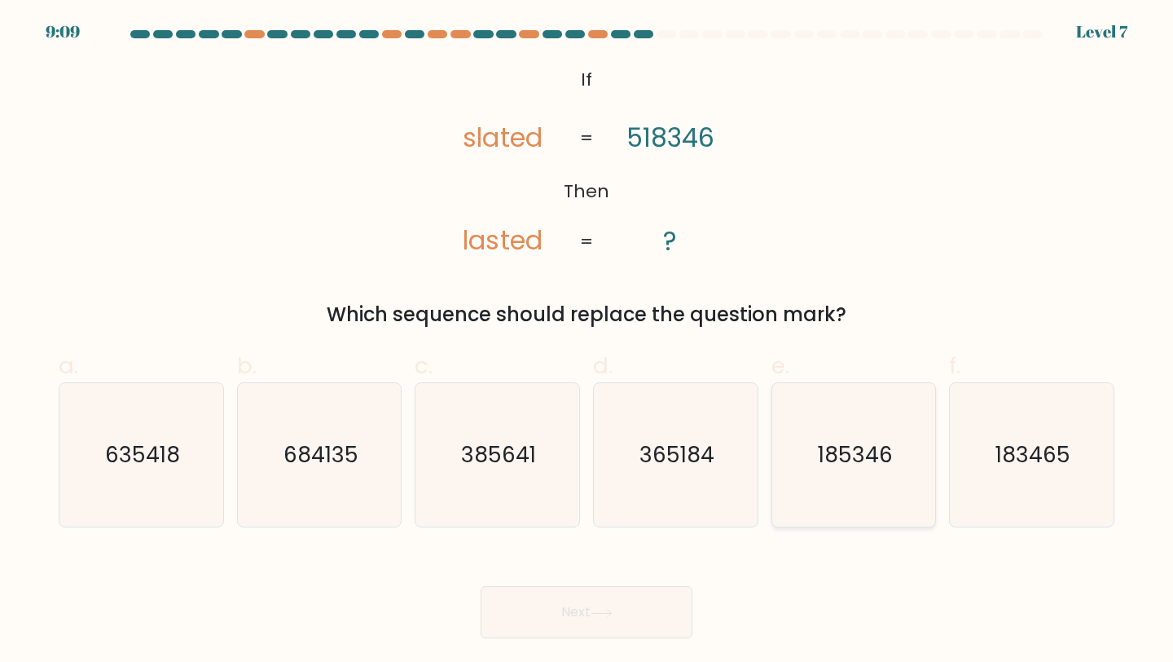
click at [836, 457] on text "185346" at bounding box center [855, 454] width 75 height 30
click at [587, 341] on input "e. 185346" at bounding box center [587, 336] width 1 height 11
radio input "true"
click at [615, 624] on button "Next" at bounding box center [587, 612] width 212 height 52
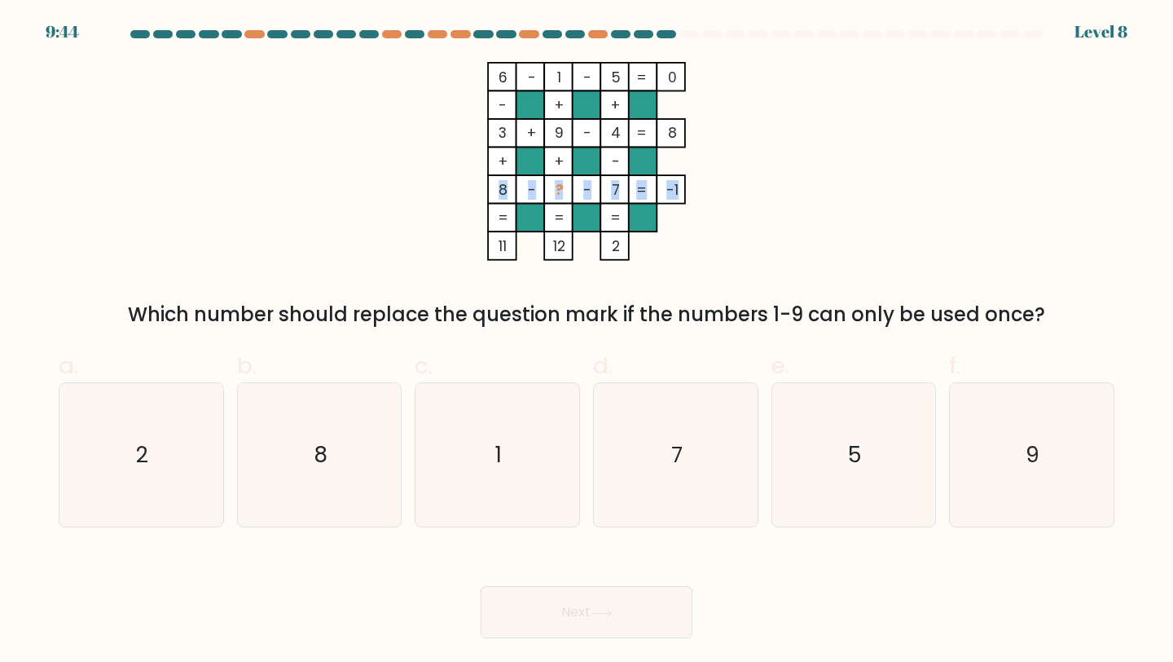
drag, startPoint x: 500, startPoint y: 191, endPoint x: 677, endPoint y: 191, distance: 176.8
click at [677, 191] on icon "6 - 1 - 5 0 - + + 3 + 9 - 4 8 + + - 8 - ? - 7 = -1 = = = = 11 12 2 =" at bounding box center [586, 161] width 489 height 199
copy icon "8 - ? - 7 = -1"
click at [180, 457] on icon "2" at bounding box center [141, 455] width 144 height 144
click at [587, 341] on input "a. 2" at bounding box center [587, 336] width 1 height 11
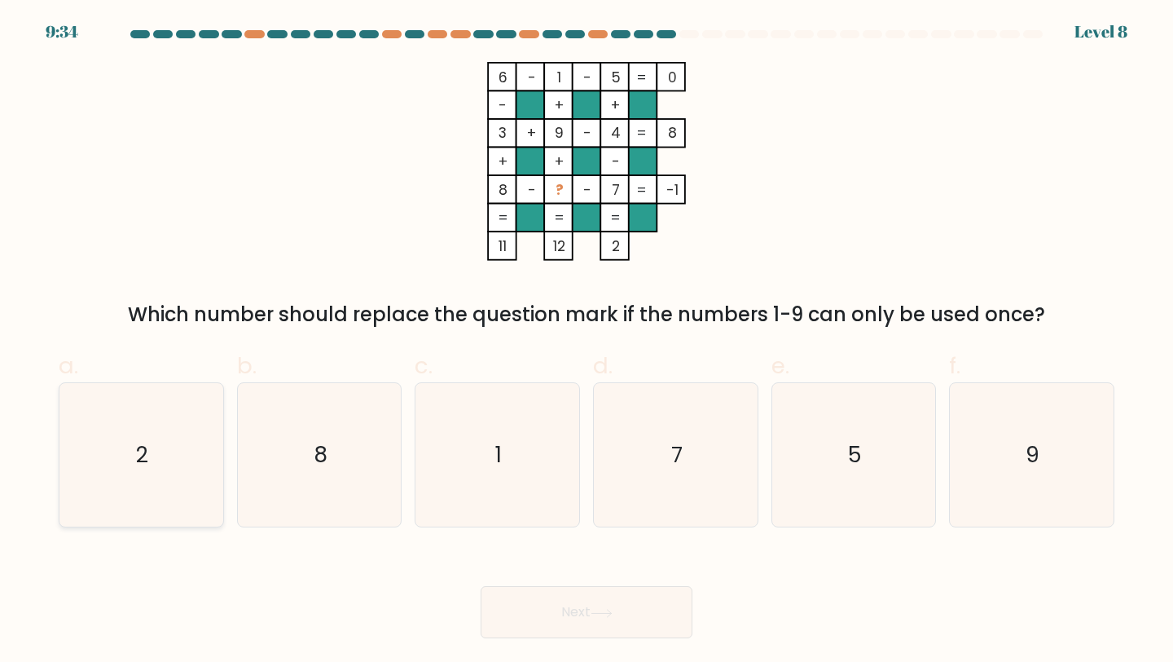
radio input "true"
click at [542, 616] on button "Next" at bounding box center [587, 612] width 212 height 52
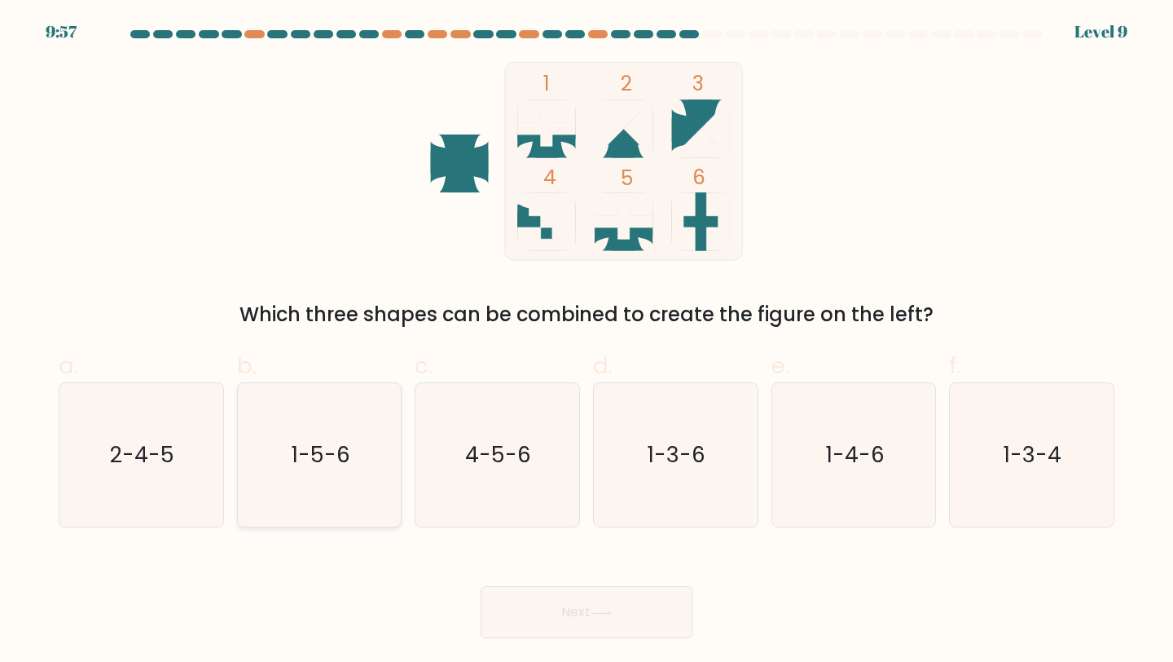
click at [292, 476] on icon "1-5-6" at bounding box center [320, 455] width 144 height 144
click at [587, 341] on input "b. 1-5-6" at bounding box center [587, 336] width 1 height 11
radio input "true"
click at [527, 597] on button "Next" at bounding box center [587, 612] width 212 height 52
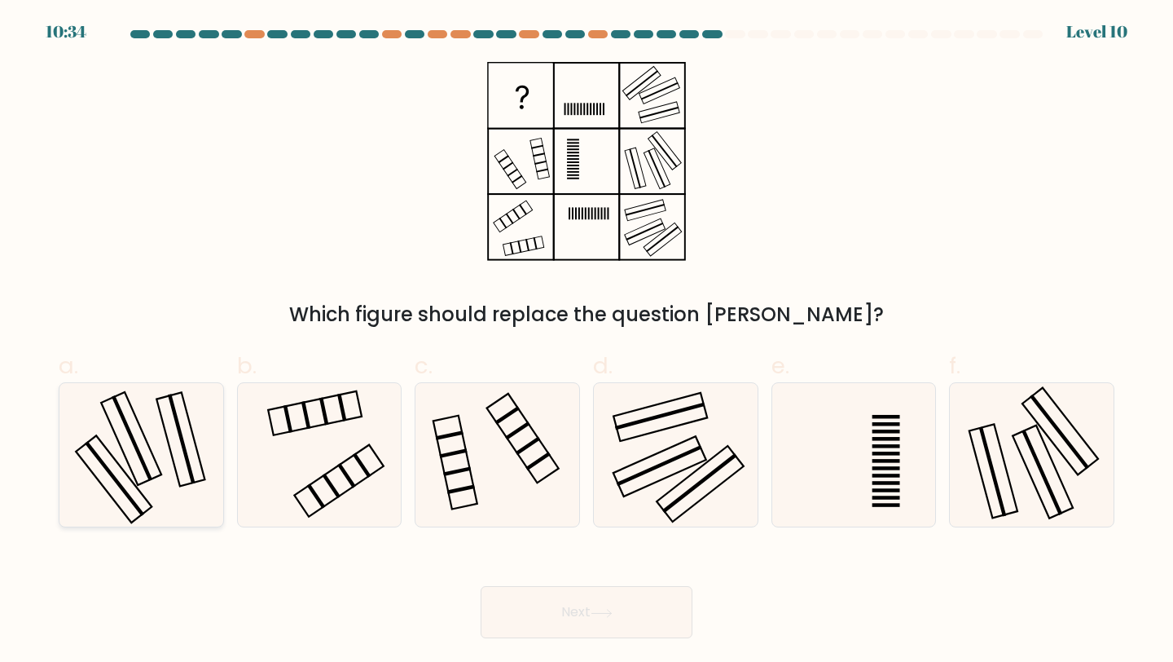
click at [169, 464] on icon at bounding box center [141, 455] width 144 height 144
click at [587, 341] on input "a." at bounding box center [587, 336] width 1 height 11
radio input "true"
click at [557, 611] on button "Next" at bounding box center [587, 612] width 212 height 52
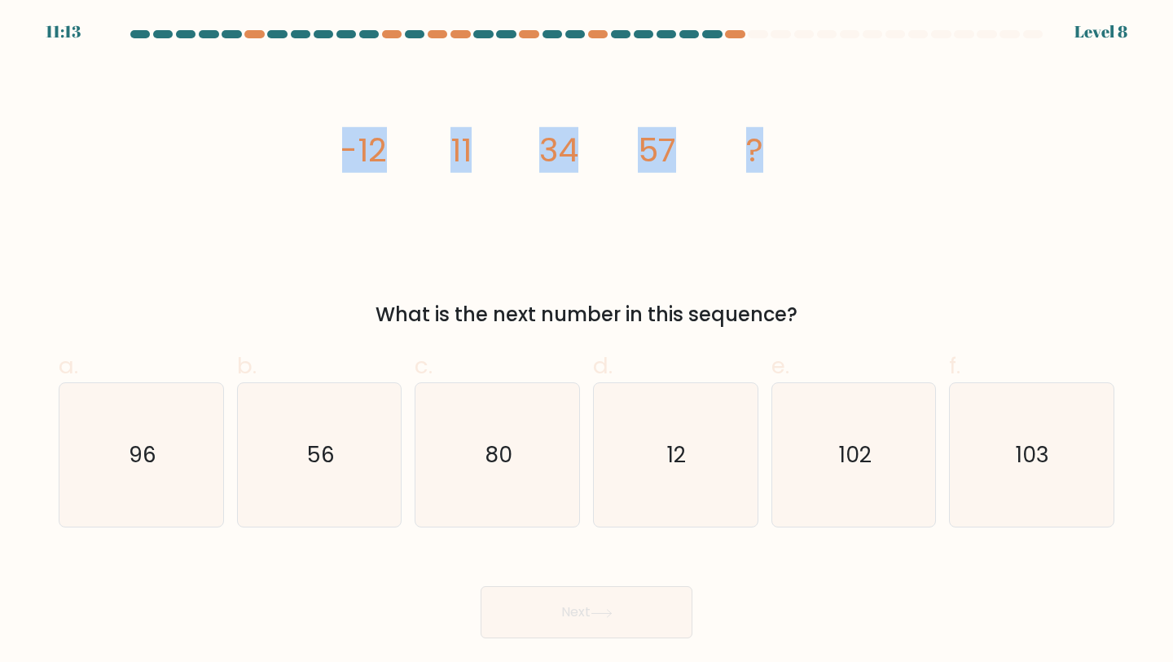
drag, startPoint x: 337, startPoint y: 143, endPoint x: 777, endPoint y: 163, distance: 439.7
click at [777, 163] on div "image/svg+xml -12 11 34 57 ? What is the next number in this sequence?" at bounding box center [587, 195] width 1076 height 267
copy g "-12 11 34 57 ?"
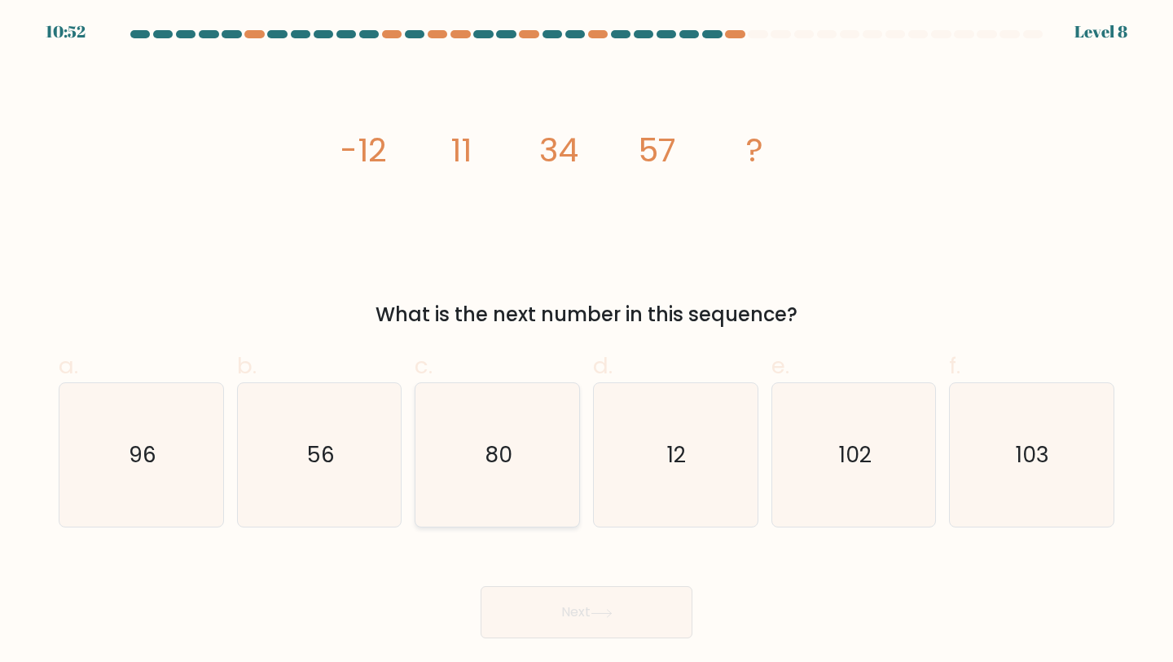
click at [483, 455] on icon "80" at bounding box center [497, 455] width 144 height 144
click at [587, 341] on input "c. 80" at bounding box center [587, 336] width 1 height 11
radio input "true"
click at [553, 601] on button "Next" at bounding box center [587, 612] width 212 height 52
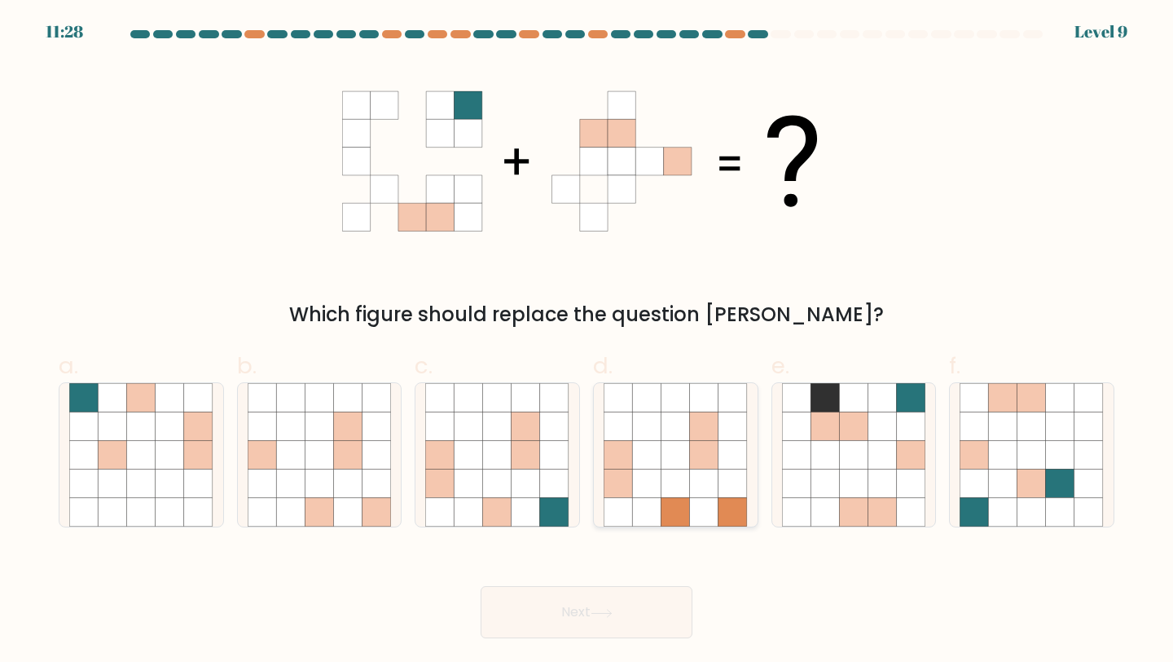
click at [720, 477] on icon at bounding box center [733, 483] width 29 height 29
click at [587, 341] on input "d." at bounding box center [587, 336] width 1 height 11
radio input "true"
click at [649, 609] on button "Next" at bounding box center [587, 612] width 212 height 52
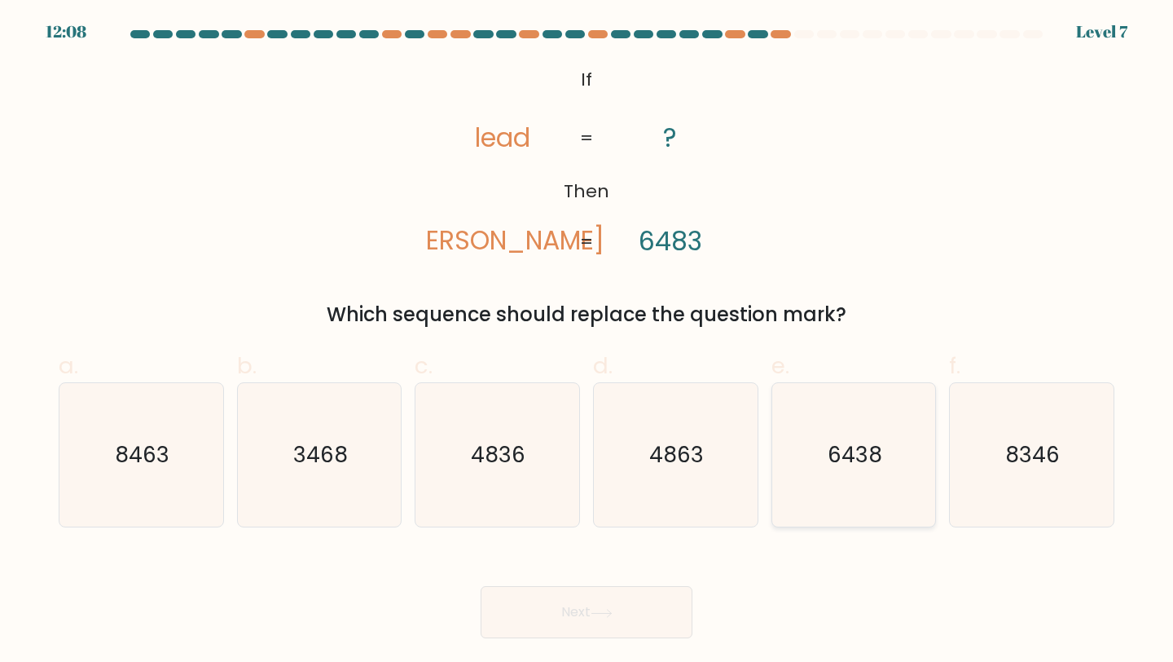
click at [851, 443] on text "6438" at bounding box center [855, 454] width 55 height 30
click at [587, 341] on input "e. 6438" at bounding box center [587, 336] width 1 height 11
radio input "true"
click at [659, 618] on button "Next" at bounding box center [587, 612] width 212 height 52
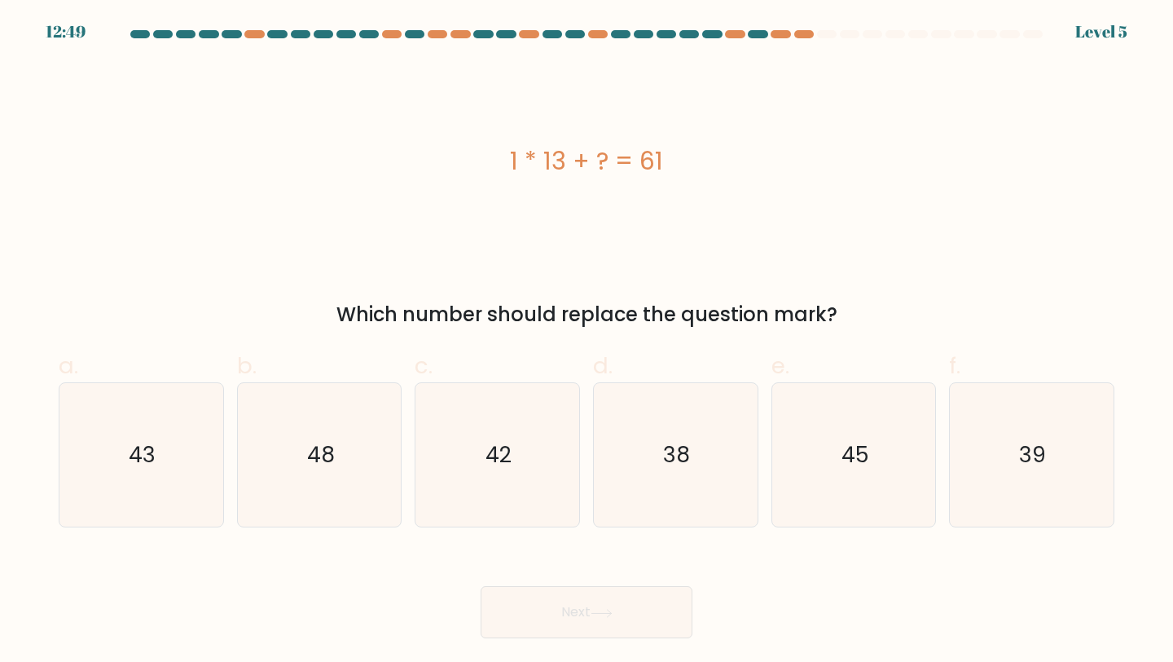
drag, startPoint x: 508, startPoint y: 154, endPoint x: 687, endPoint y: 149, distance: 179.3
click at [689, 151] on div "1 * 13 + ? = 61" at bounding box center [587, 161] width 1056 height 37
click at [344, 465] on icon "48" at bounding box center [320, 455] width 144 height 144
click at [587, 341] on input "b. 48" at bounding box center [587, 336] width 1 height 11
radio input "true"
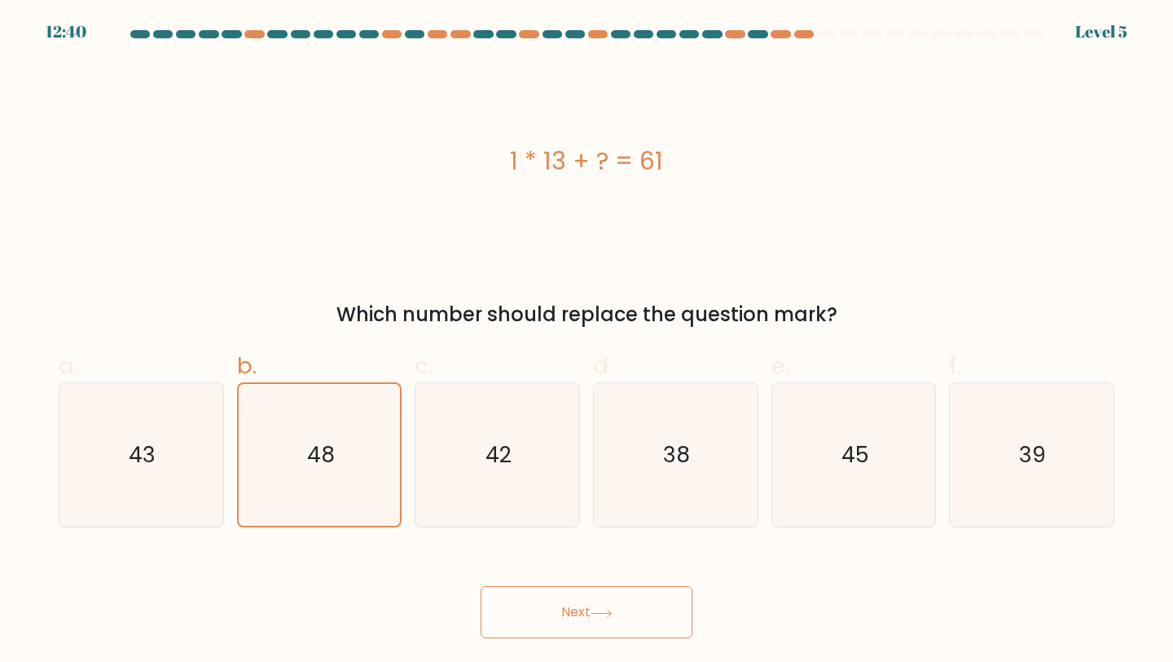
click at [543, 606] on button "Next" at bounding box center [587, 612] width 212 height 52
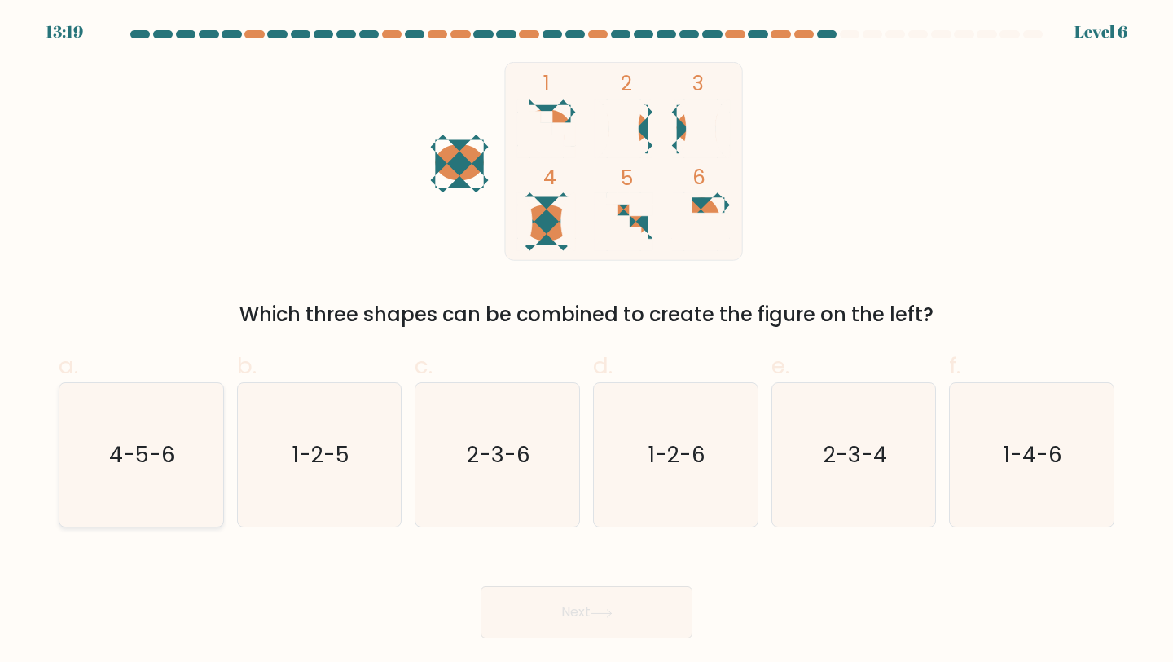
click at [183, 470] on icon "4-5-6" at bounding box center [141, 455] width 144 height 144
click at [587, 341] on input "a. 4-5-6" at bounding box center [587, 336] width 1 height 11
radio input "true"
click at [526, 607] on button "Next" at bounding box center [587, 612] width 212 height 52
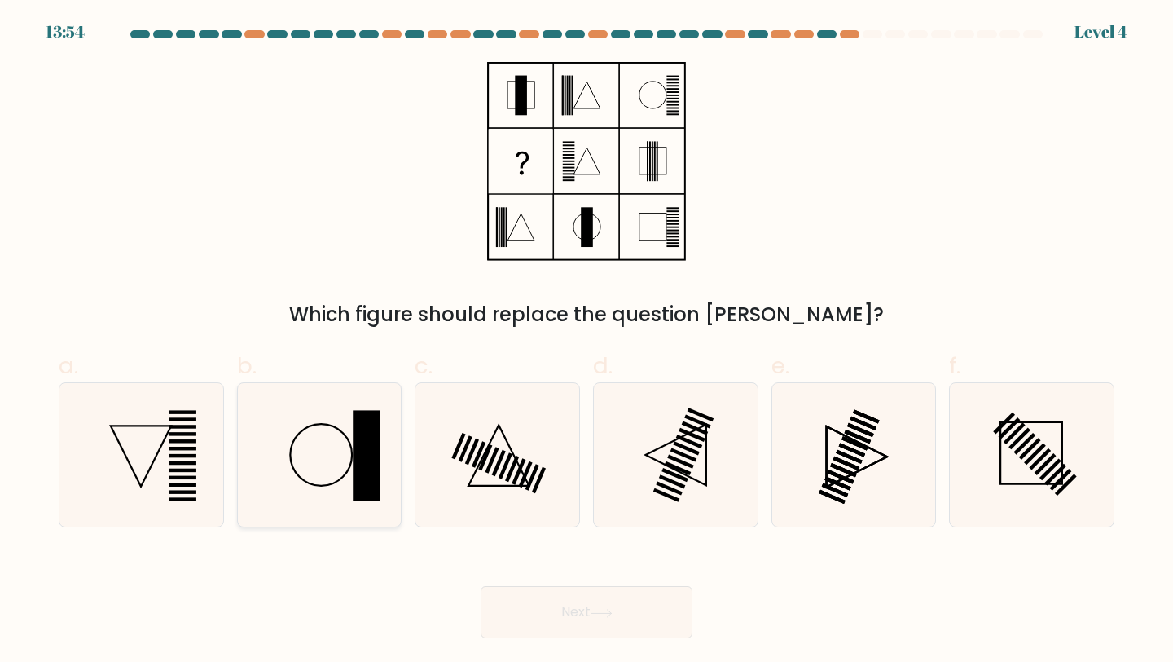
click at [362, 433] on rect at bounding box center [367, 455] width 28 height 91
click at [587, 341] on input "b." at bounding box center [587, 336] width 1 height 11
radio input "true"
click at [547, 605] on button "Next" at bounding box center [587, 612] width 212 height 52
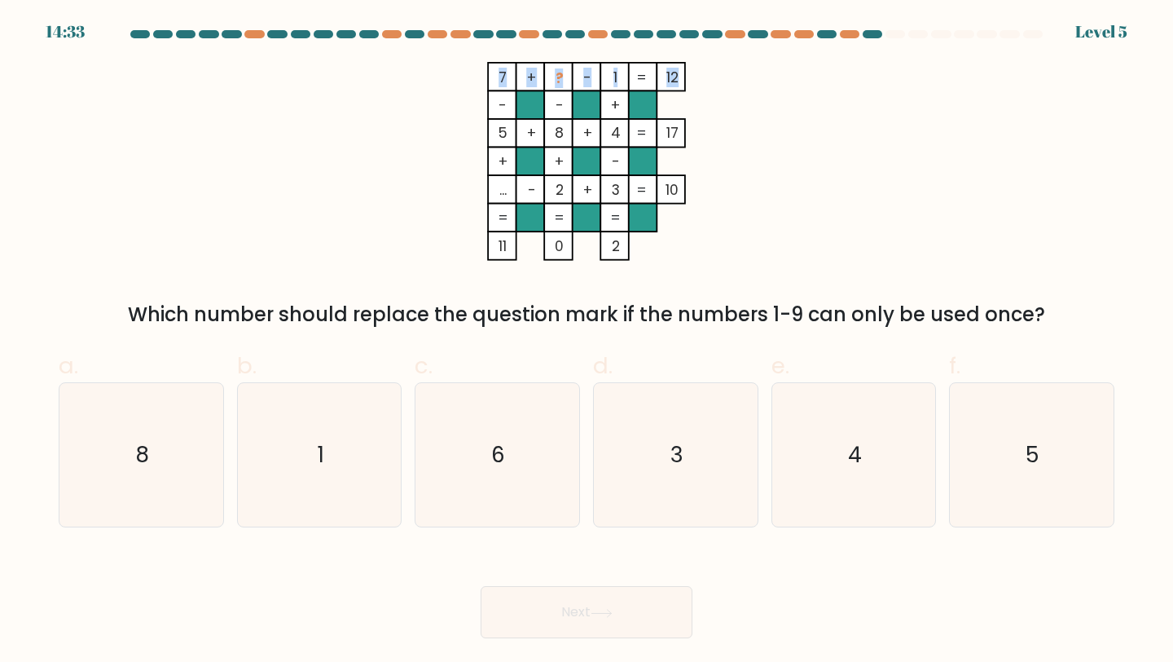
drag, startPoint x: 495, startPoint y: 77, endPoint x: 676, endPoint y: 75, distance: 180.1
click at [676, 75] on icon "7 + ? - 1 12 - - + 5 + 8 + 4 17 + + - ... - 2 + 3 = 10 = = = = 11 0 2 =" at bounding box center [586, 161] width 489 height 199
click at [484, 456] on icon "6" at bounding box center [497, 455] width 144 height 144
click at [587, 341] on input "c. 6" at bounding box center [587, 336] width 1 height 11
radio input "true"
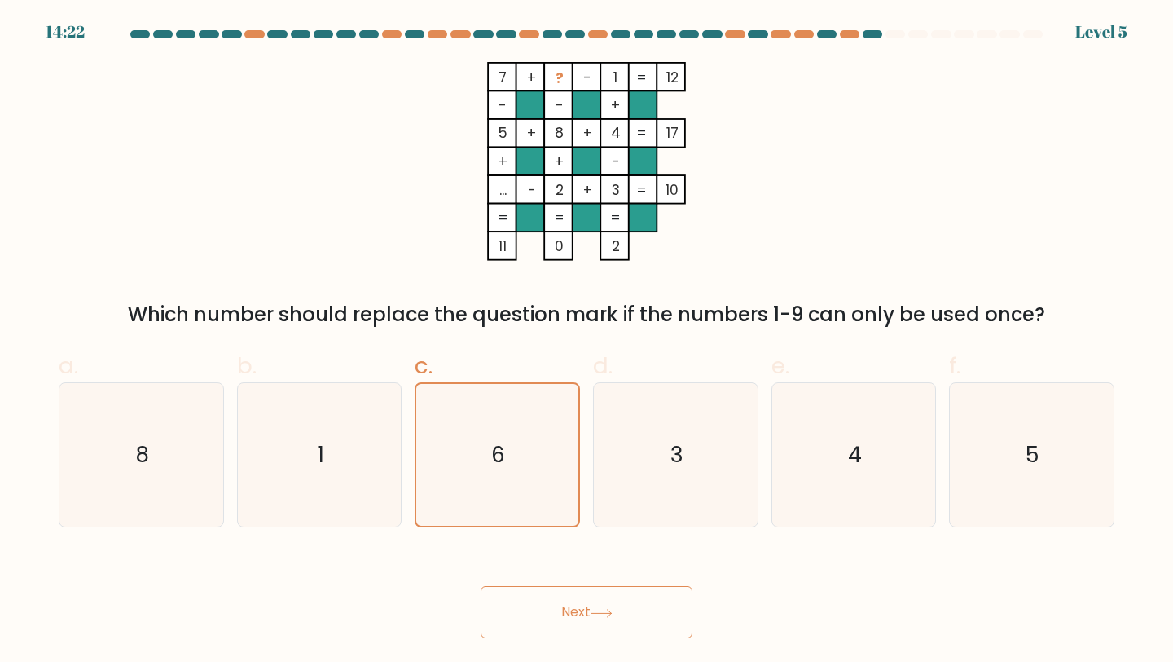
click at [531, 605] on button "Next" at bounding box center [587, 612] width 212 height 52
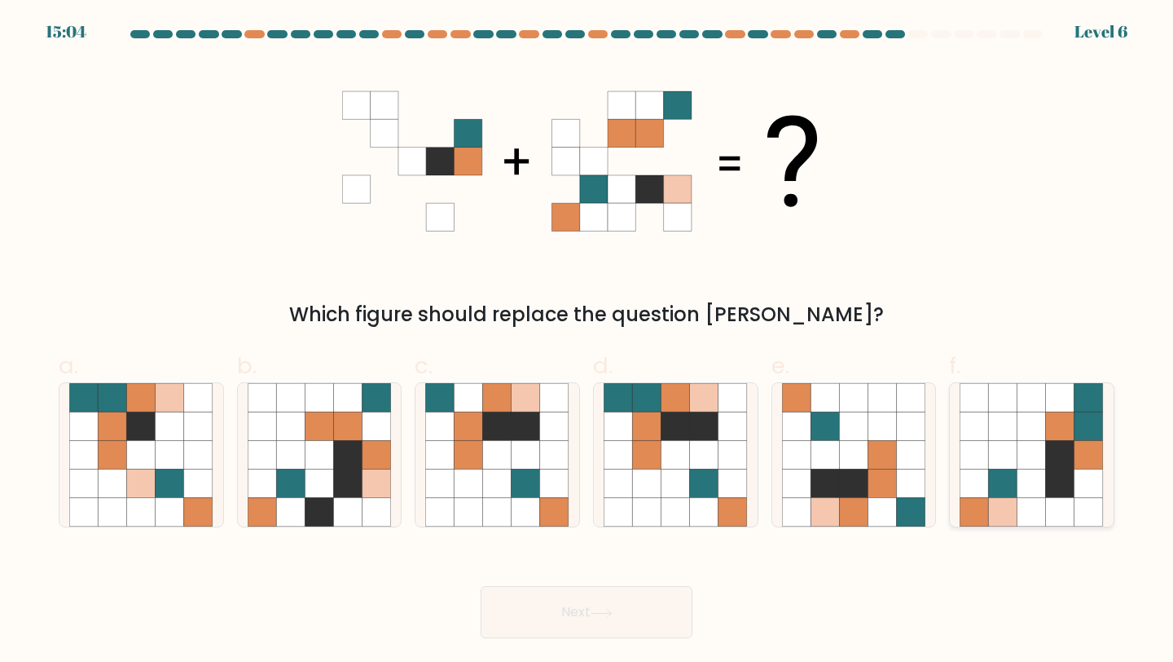
click at [1018, 429] on icon at bounding box center [1032, 425] width 29 height 29
click at [587, 341] on input "f." at bounding box center [587, 336] width 1 height 11
radio input "true"
click at [616, 622] on button "Next" at bounding box center [587, 612] width 212 height 52
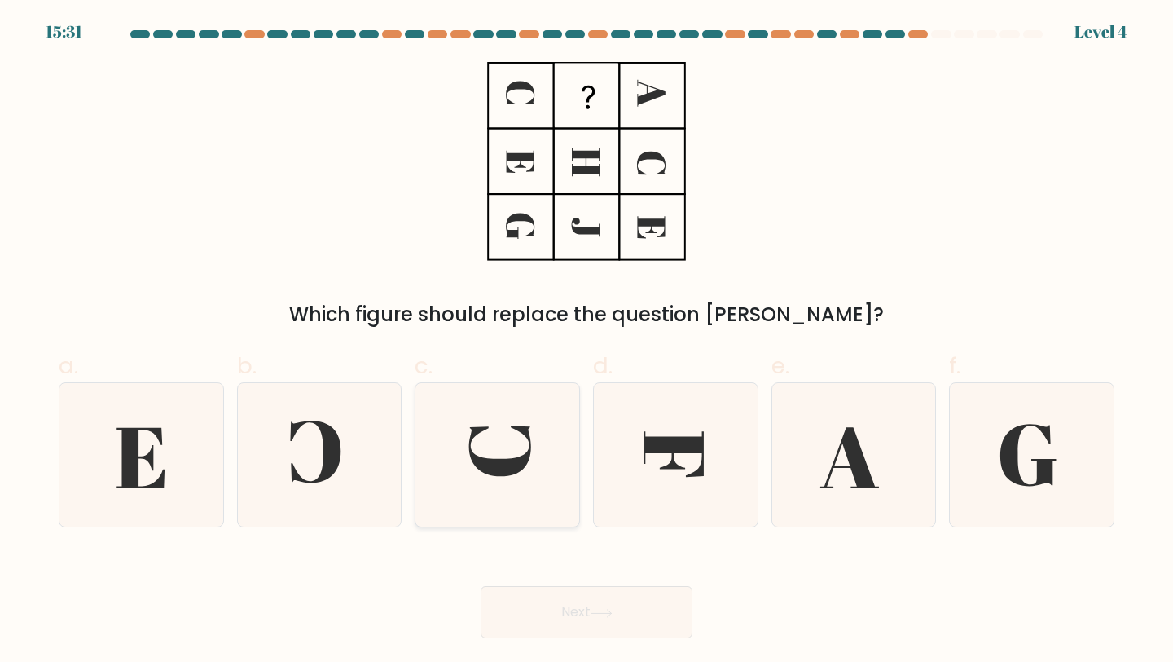
click at [543, 456] on icon at bounding box center [497, 455] width 144 height 144
click at [587, 341] on input "c." at bounding box center [587, 336] width 1 height 11
radio input "true"
click at [569, 599] on button "Next" at bounding box center [587, 612] width 212 height 52
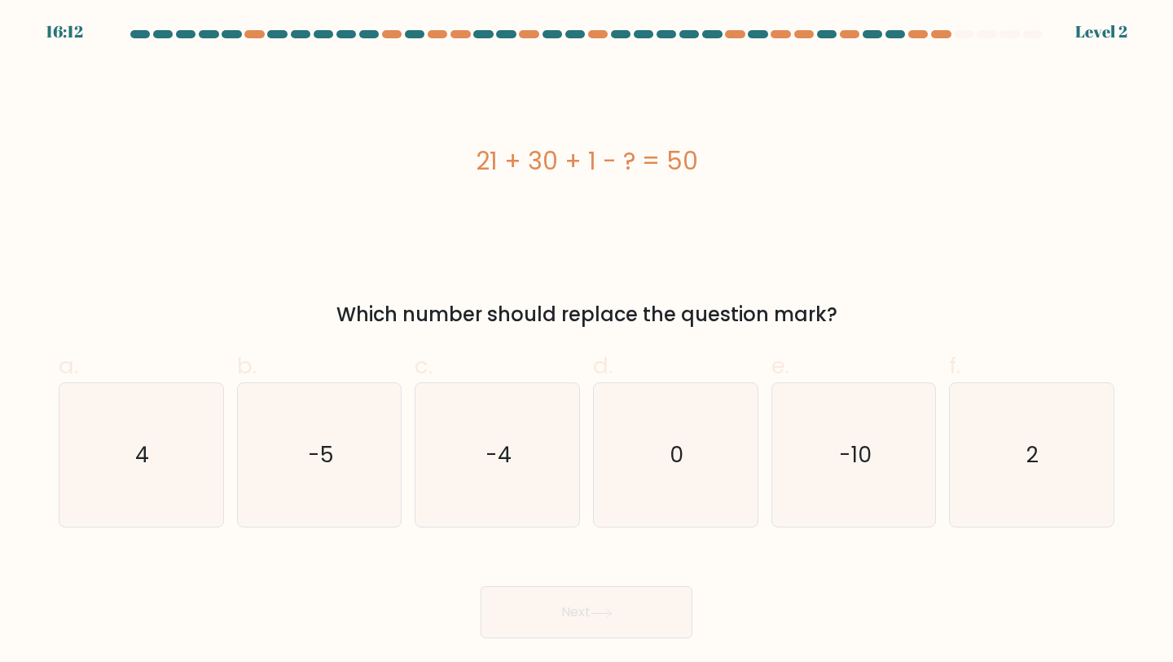
drag, startPoint x: 476, startPoint y: 155, endPoint x: 732, endPoint y: 152, distance: 255.9
click at [732, 156] on div "21 + 30 + 1 - ? = 50" at bounding box center [587, 161] width 1056 height 37
click at [977, 470] on icon "2" at bounding box center [1032, 455] width 144 height 144
click at [587, 341] on input "f. 2" at bounding box center [587, 336] width 1 height 11
radio input "true"
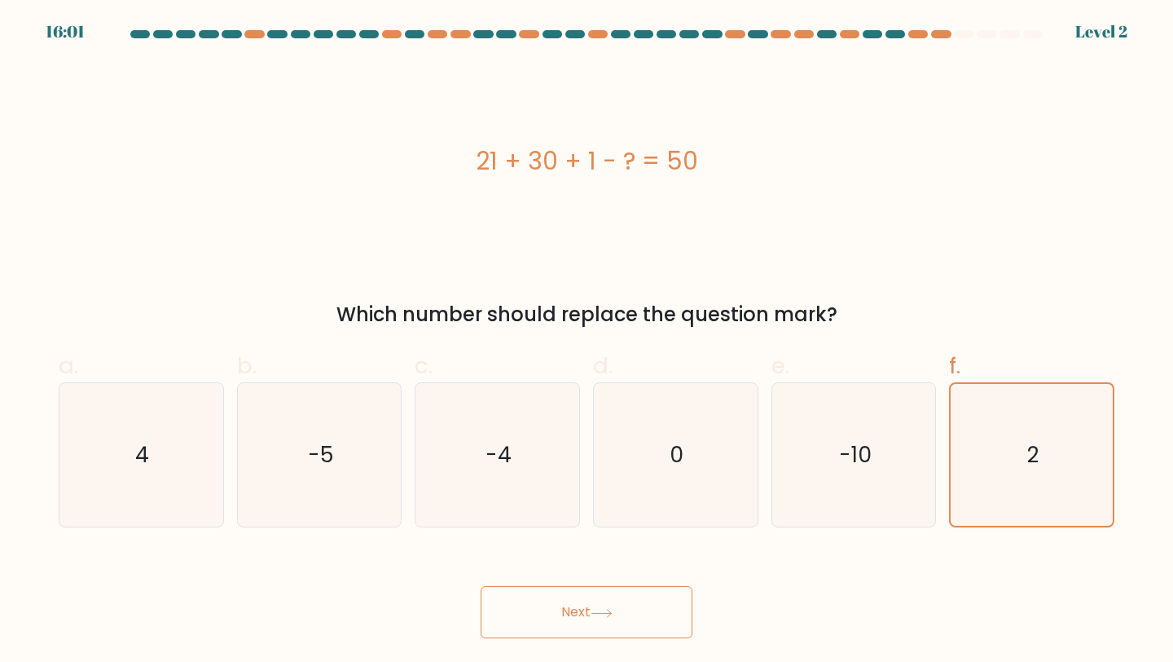
click at [545, 606] on button "Next" at bounding box center [587, 612] width 212 height 52
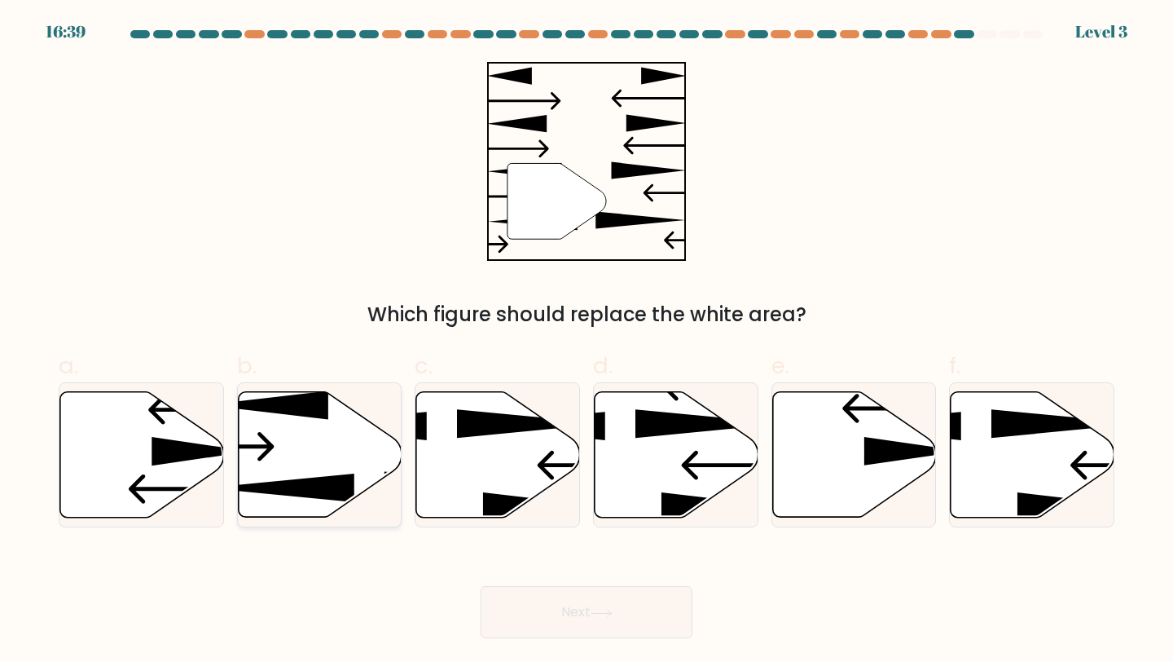
click at [314, 494] on icon at bounding box center [280, 487] width 148 height 29
click at [587, 341] on input "b." at bounding box center [587, 336] width 1 height 11
radio input "true"
click at [520, 599] on button "Next" at bounding box center [587, 612] width 212 height 52
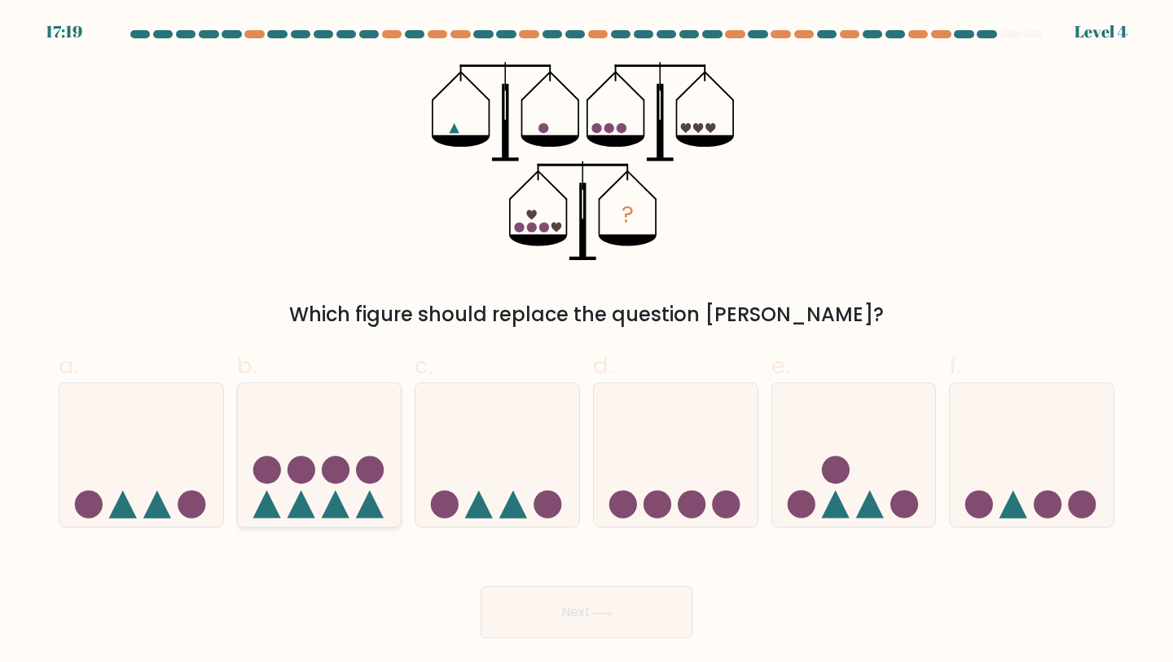
click at [332, 473] on circle at bounding box center [336, 469] width 28 height 28
click at [587, 341] on input "b." at bounding box center [587, 336] width 1 height 11
radio input "true"
click at [520, 605] on button "Next" at bounding box center [587, 612] width 212 height 52
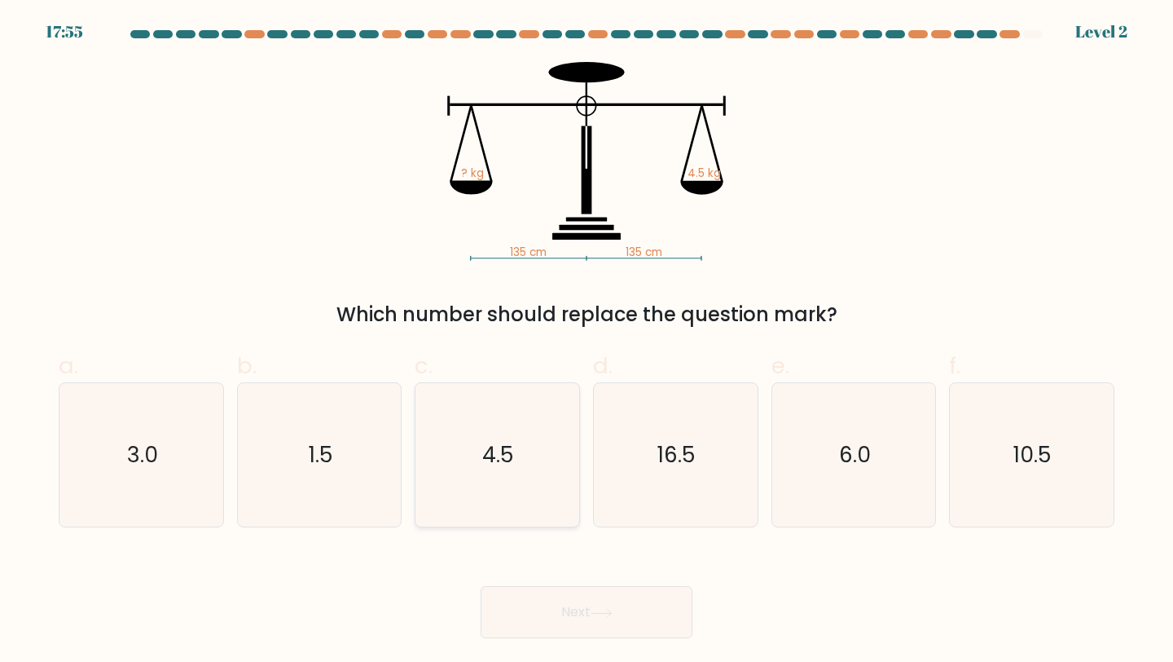
click at [475, 419] on icon "4.5" at bounding box center [497, 455] width 144 height 144
click at [587, 341] on input "c. 4.5" at bounding box center [587, 336] width 1 height 11
radio input "true"
click at [517, 614] on button "Next" at bounding box center [587, 612] width 212 height 52
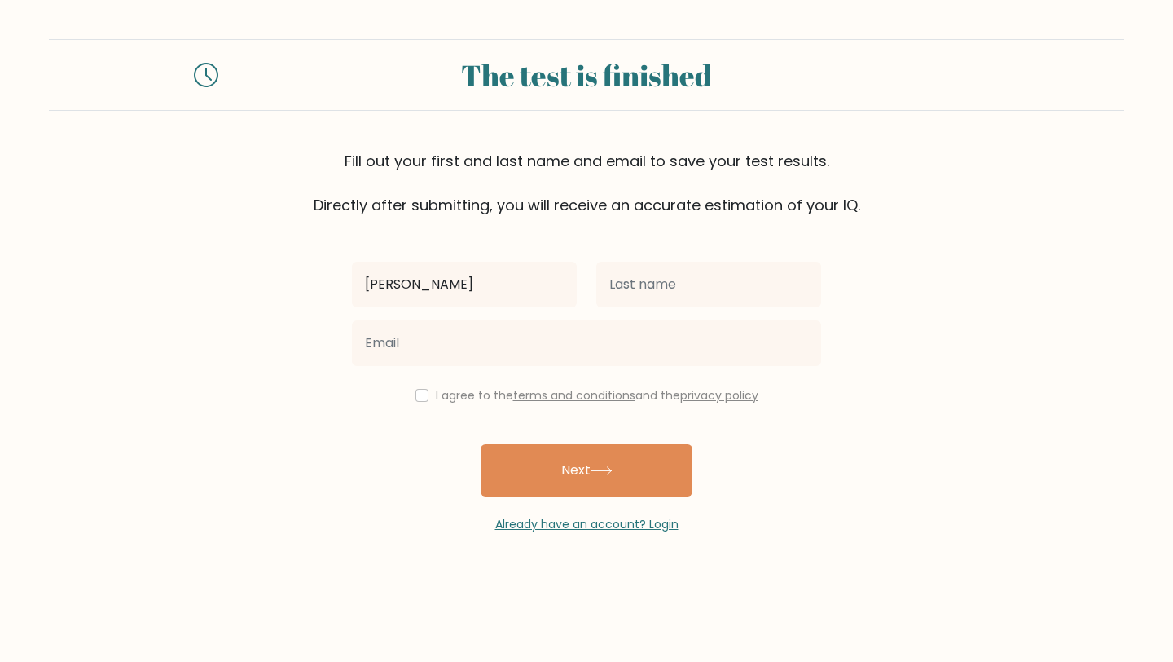
type input "[PERSON_NAME]"
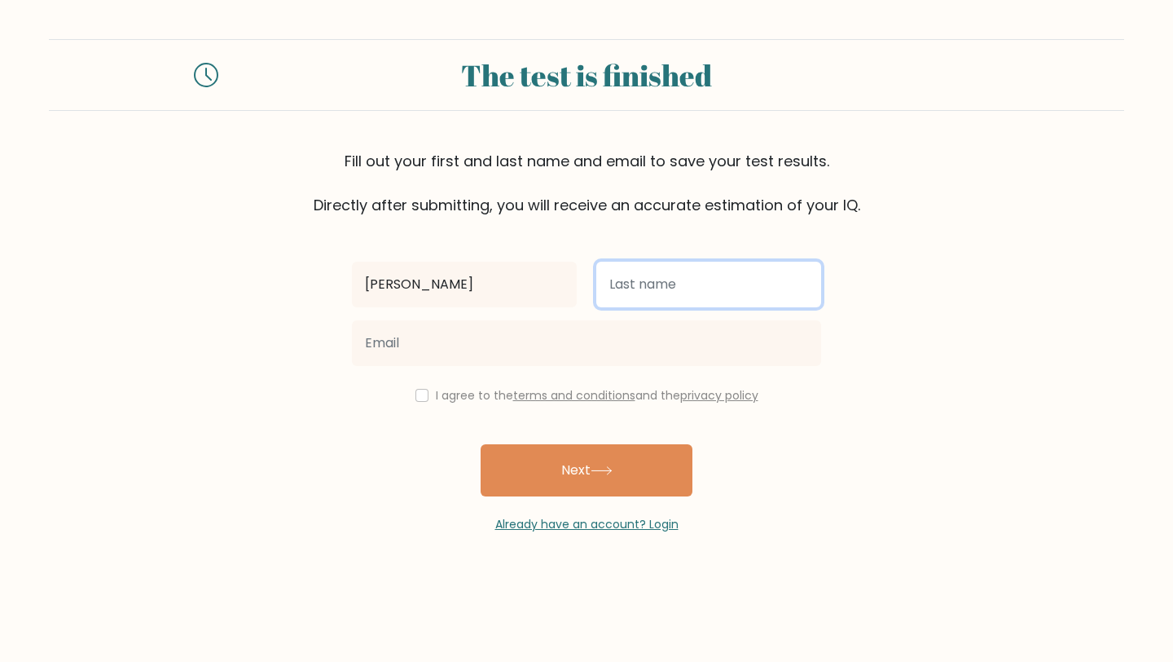
click at [724, 294] on input "text" at bounding box center [708, 285] width 225 height 46
type input "S"
type input "Daquil"
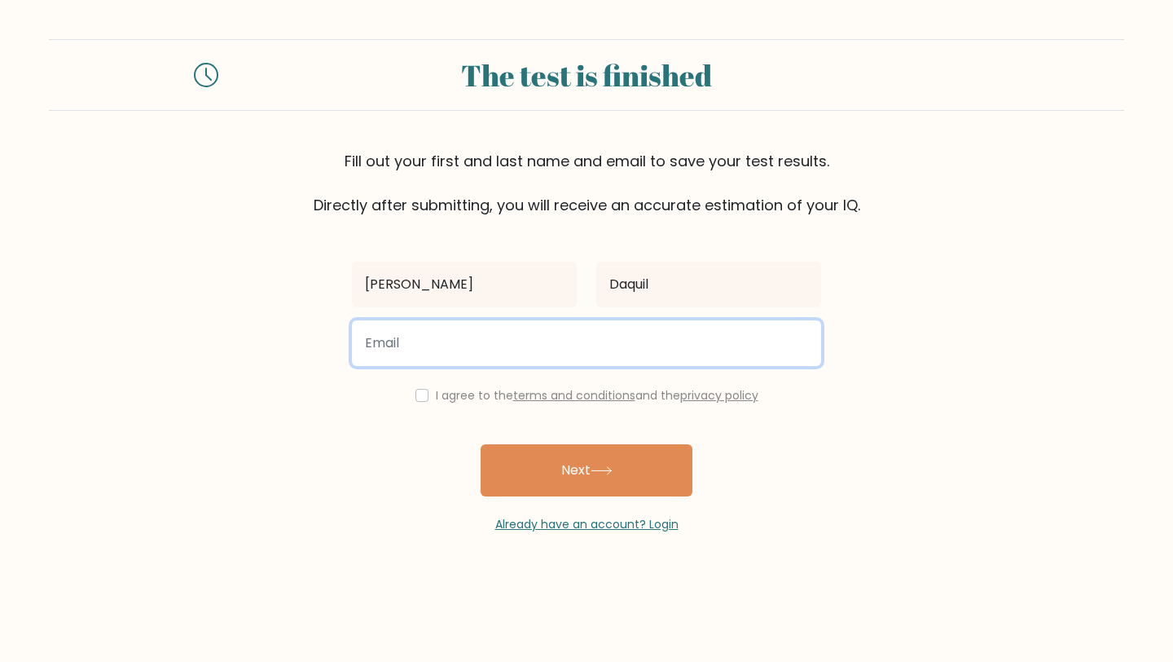
click at [682, 332] on input "email" at bounding box center [586, 343] width 469 height 46
type input "socialsbylyra@gmail.com"
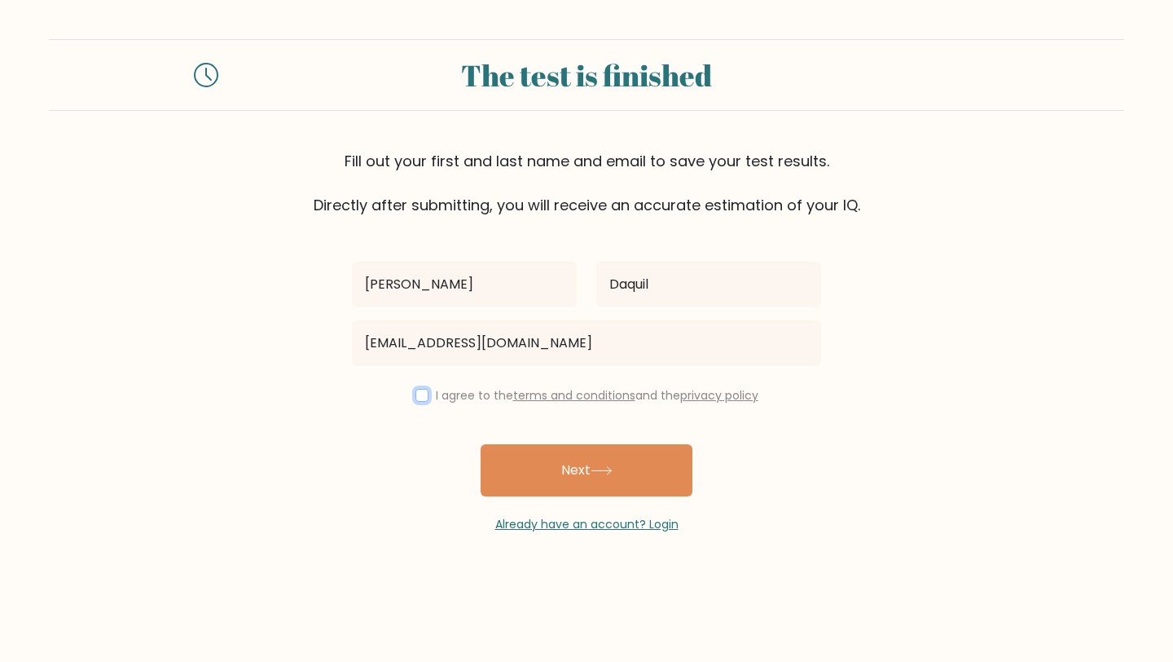
click at [422, 394] on input "checkbox" at bounding box center [422, 395] width 13 height 13
checkbox input "true"
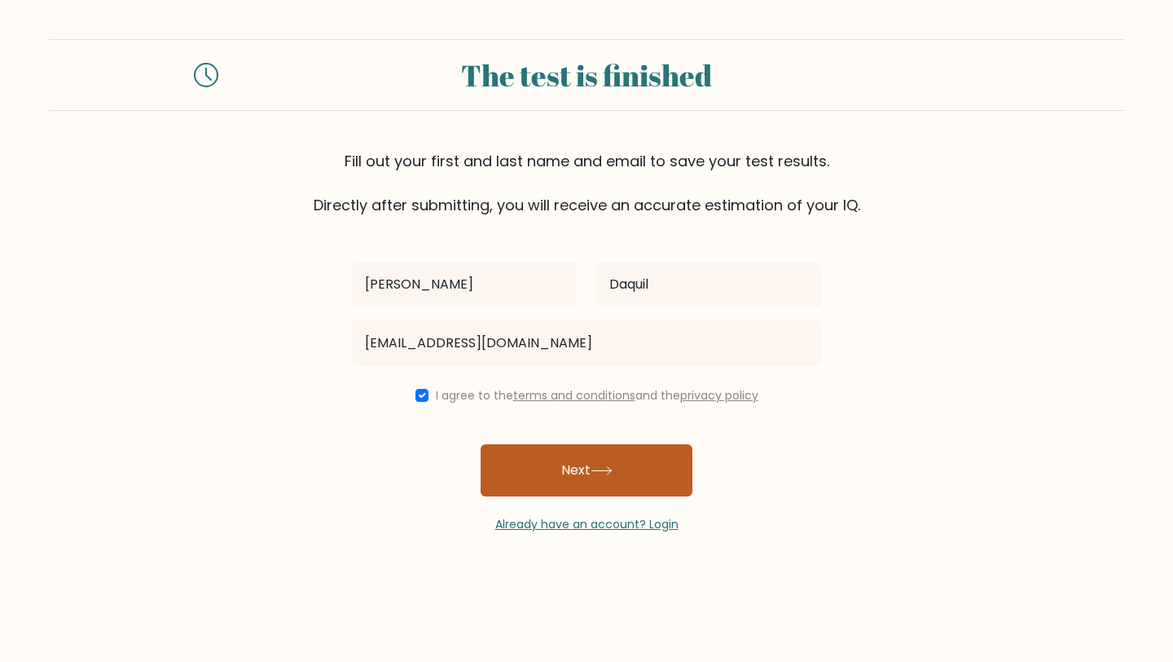
click at [519, 464] on button "Next" at bounding box center [587, 470] width 212 height 52
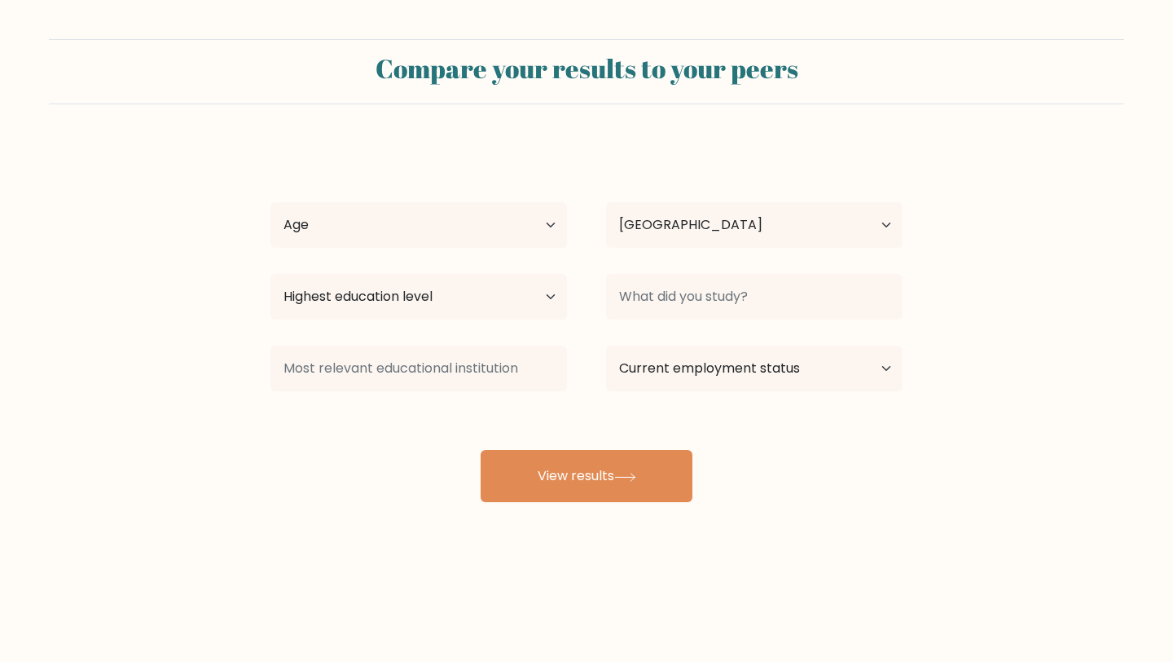
select select "PH"
click at [540, 230] on select "Age Under 18 years old 18-24 years old 25-34 years old 35-44 years old 45-54 ye…" at bounding box center [419, 225] width 297 height 46
select select "18_24"
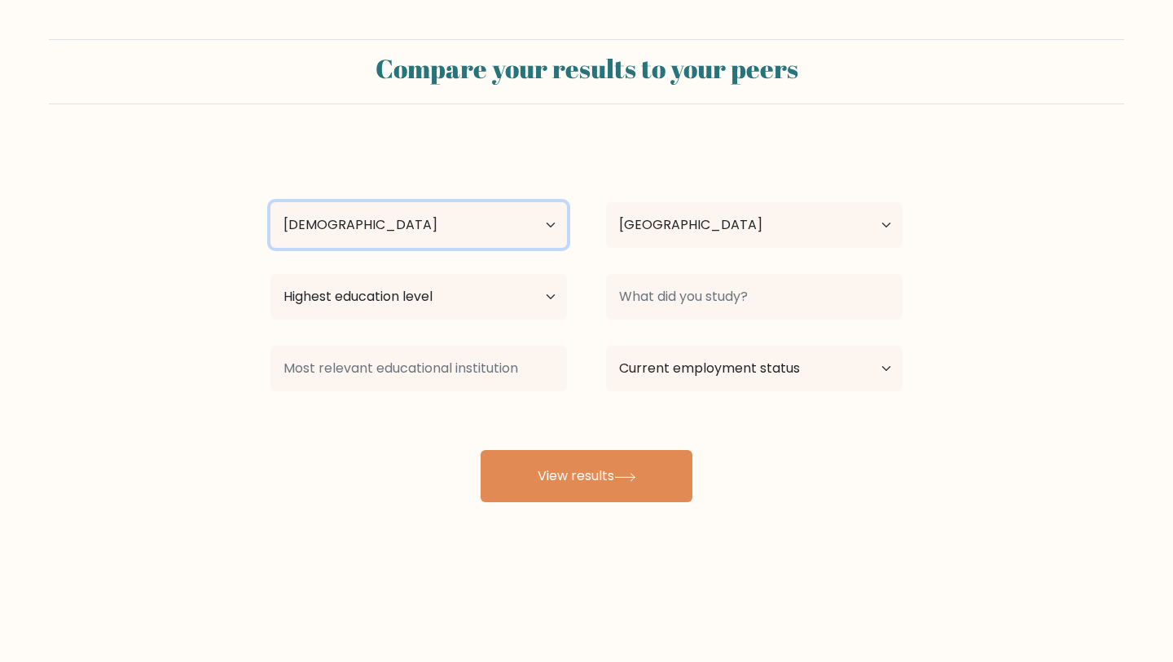
click at [271, 202] on select "Age Under 18 years old 18-24 years old 25-34 years old 35-44 years old 45-54 ye…" at bounding box center [419, 225] width 297 height 46
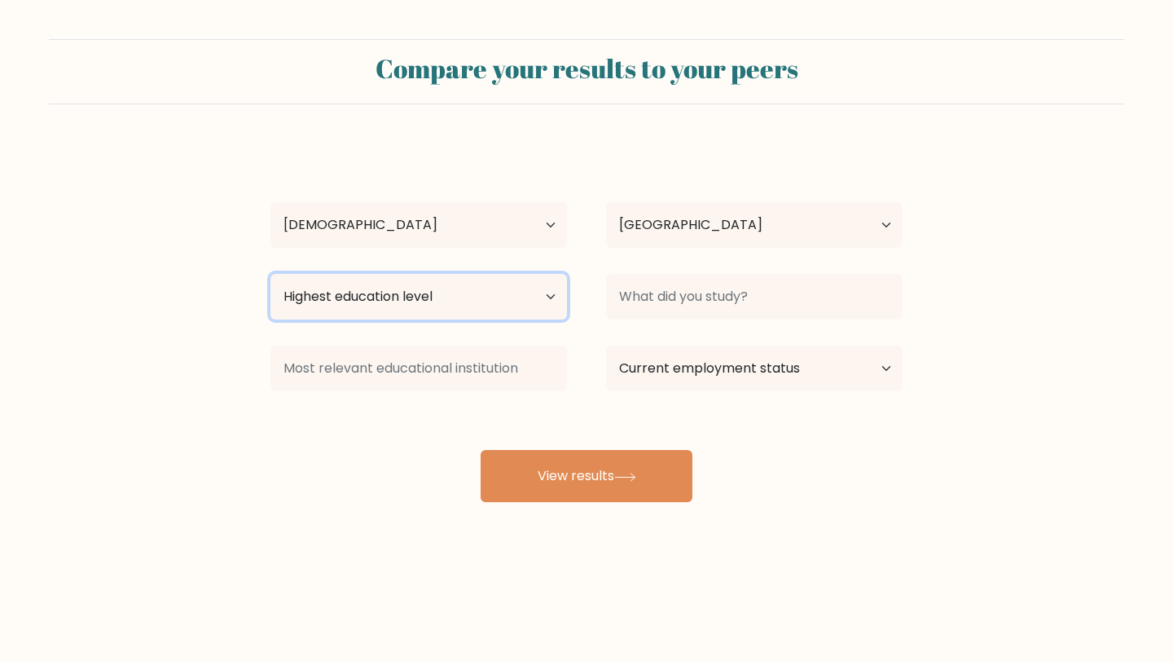
click at [527, 297] on select "Highest education level No schooling Primary Lower Secondary Upper Secondary Oc…" at bounding box center [419, 297] width 297 height 46
select select "bachelors_degree"
click at [271, 274] on select "Highest education level No schooling Primary Lower Secondary Upper Secondary Oc…" at bounding box center [419, 297] width 297 height 46
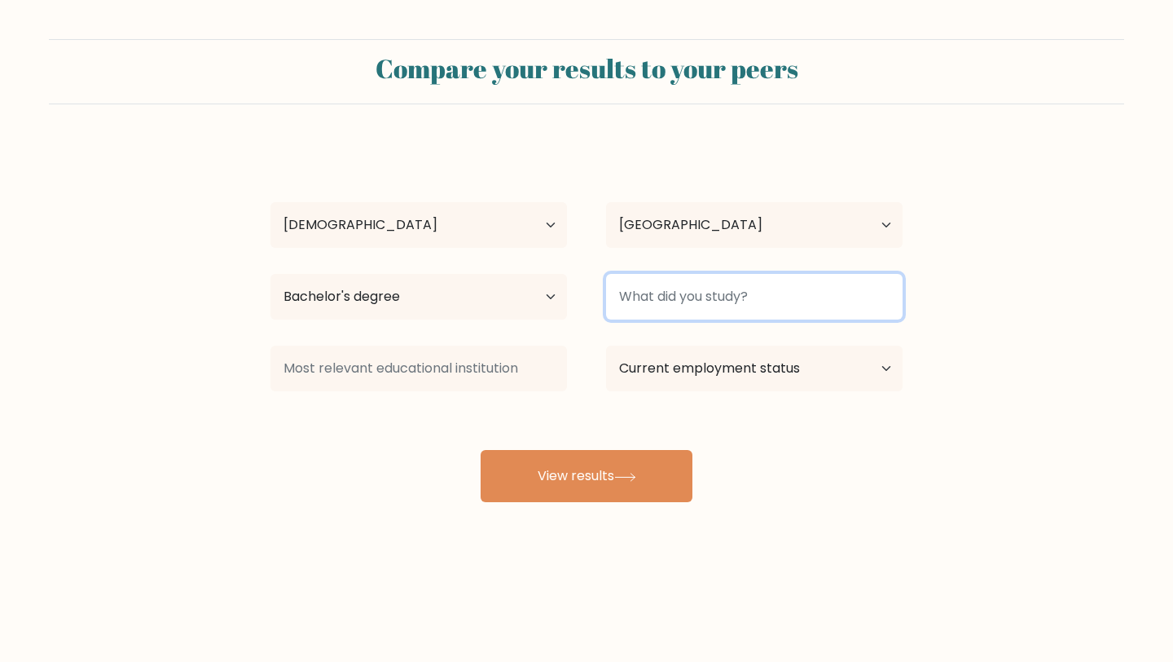
click at [614, 300] on input at bounding box center [754, 297] width 297 height 46
type input "B"
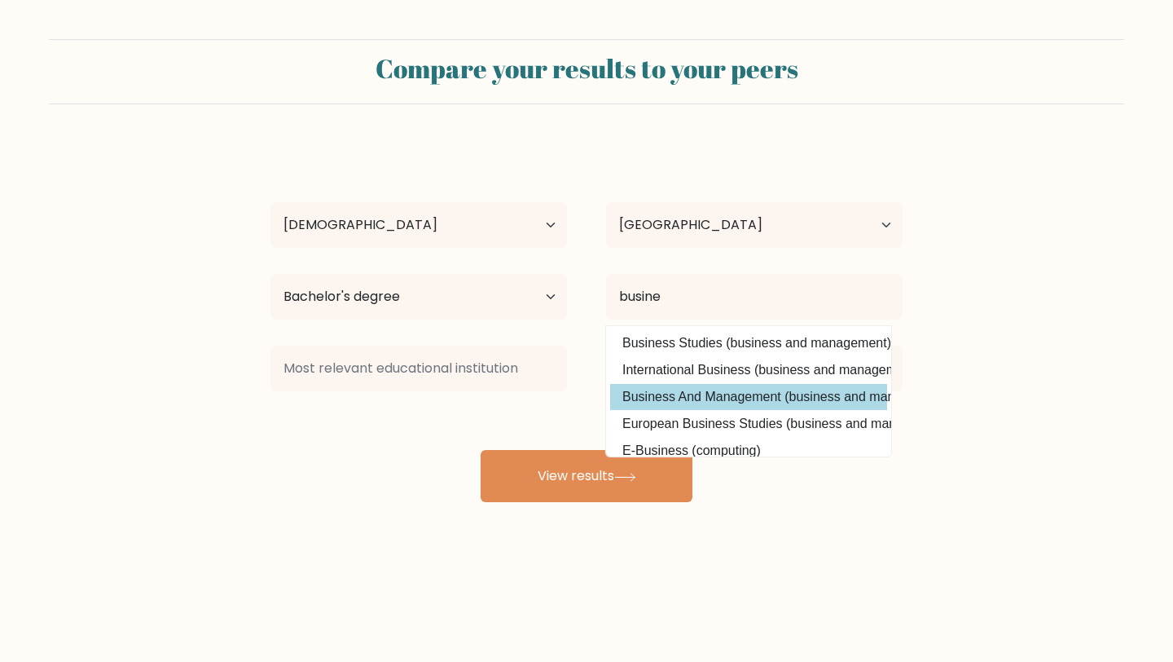
click at [659, 395] on div "Lyra Kate Daquil Age Under 18 years old 18-24 years old 25-34 years old 35-44 y…" at bounding box center [587, 322] width 652 height 359
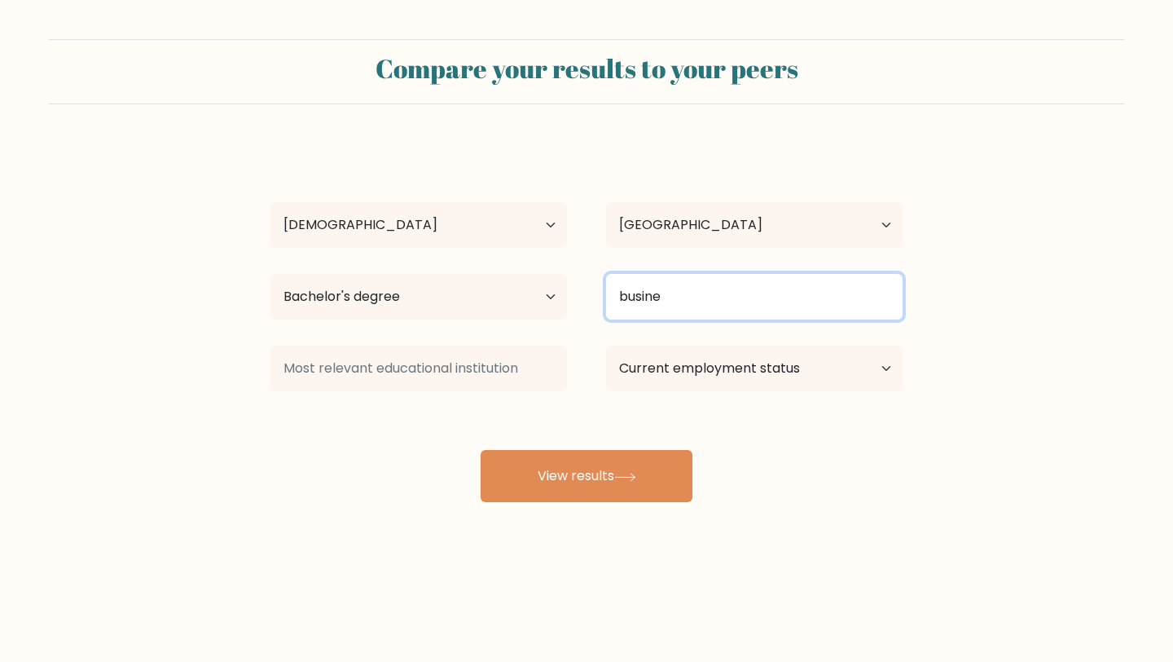
click at [660, 306] on input "busine" at bounding box center [754, 297] width 297 height 46
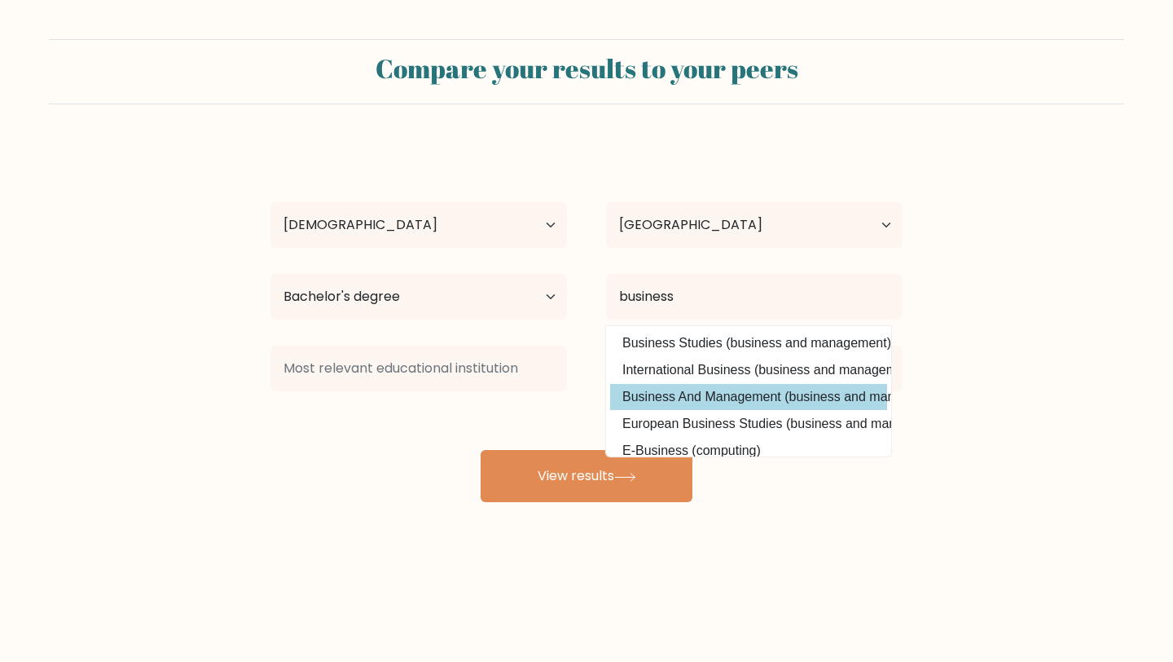
click at [676, 392] on div "Lyra Kate Daquil Age Under 18 years old 18-24 years old 25-34 years old 35-44 y…" at bounding box center [587, 322] width 652 height 359
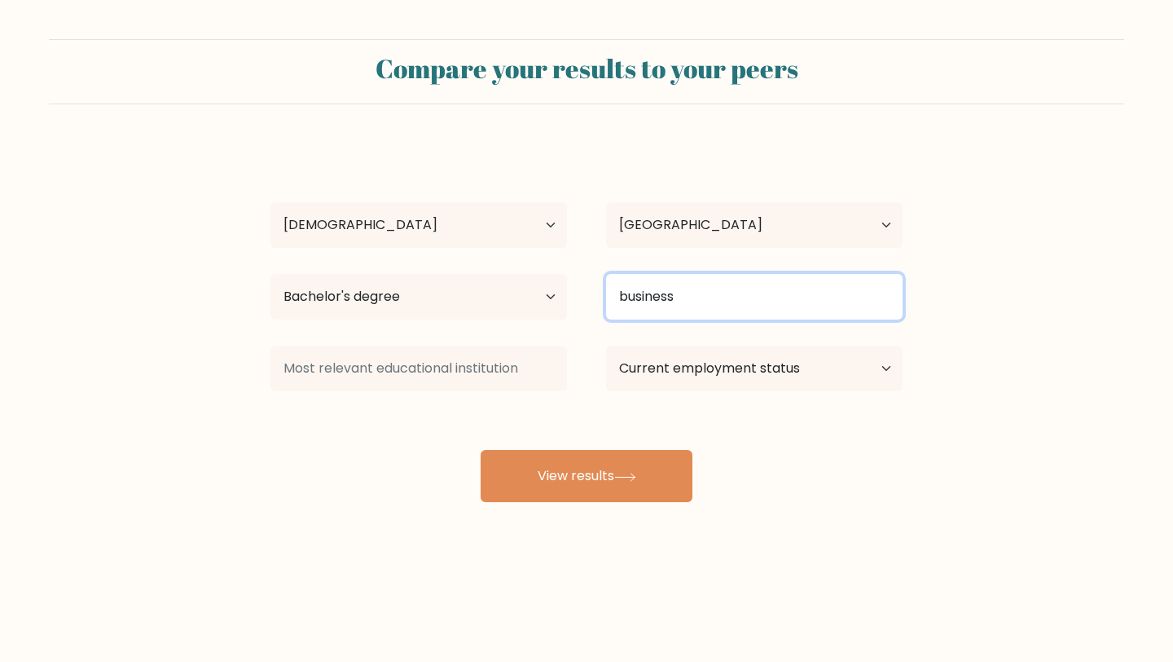
click at [711, 300] on input "business" at bounding box center [754, 297] width 297 height 46
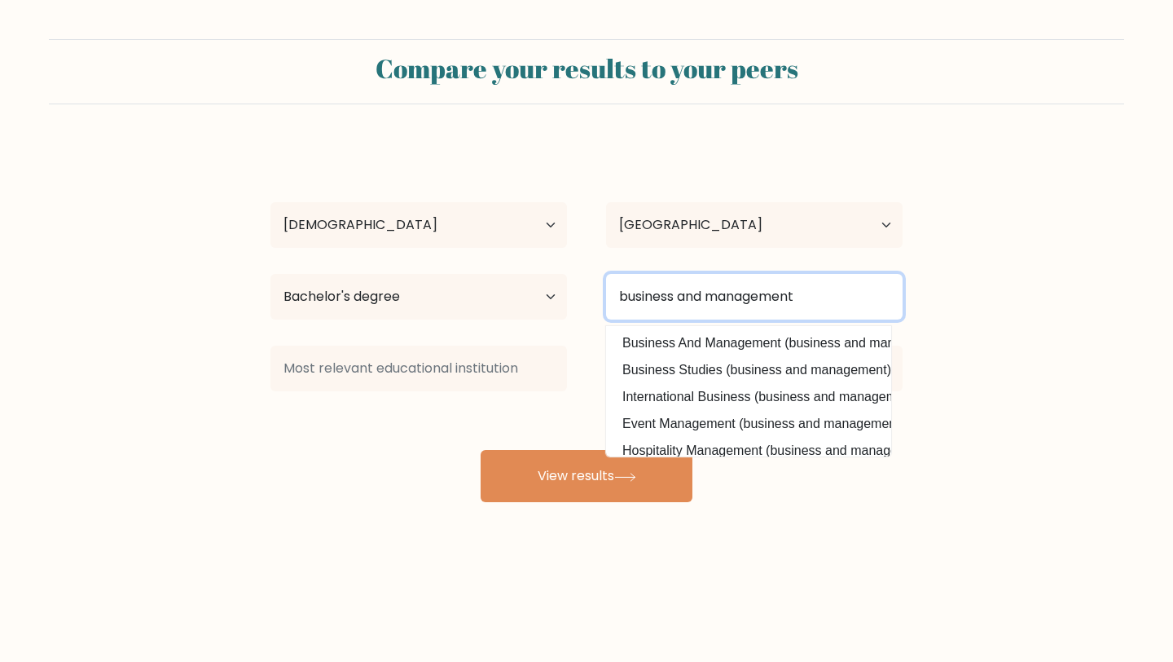
type input "business and management"
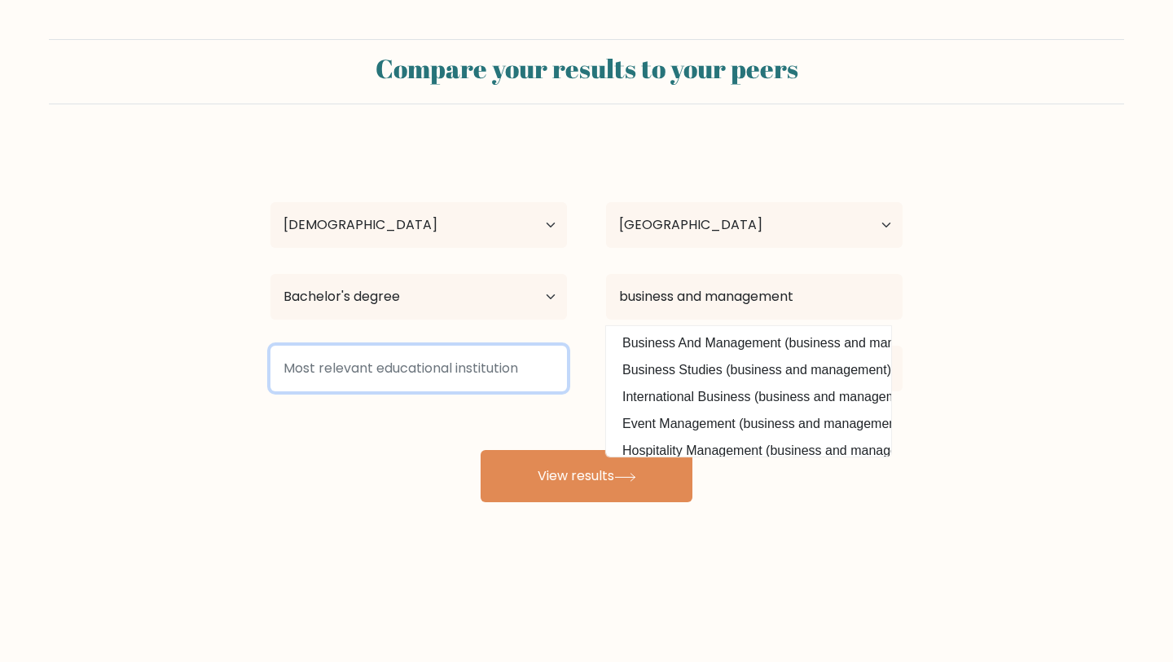
click at [435, 360] on input at bounding box center [419, 368] width 297 height 46
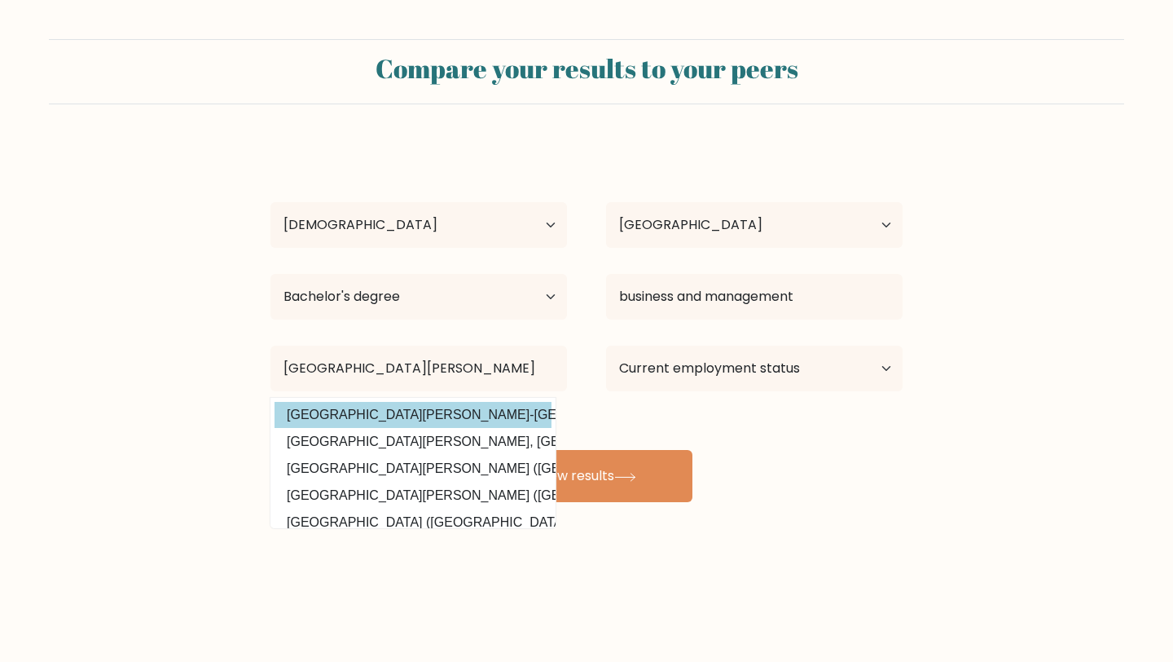
click at [464, 416] on option "University of San Jose-Recoletos (Philippines)" at bounding box center [413, 415] width 277 height 26
type input "University of San Jose-Recoletos"
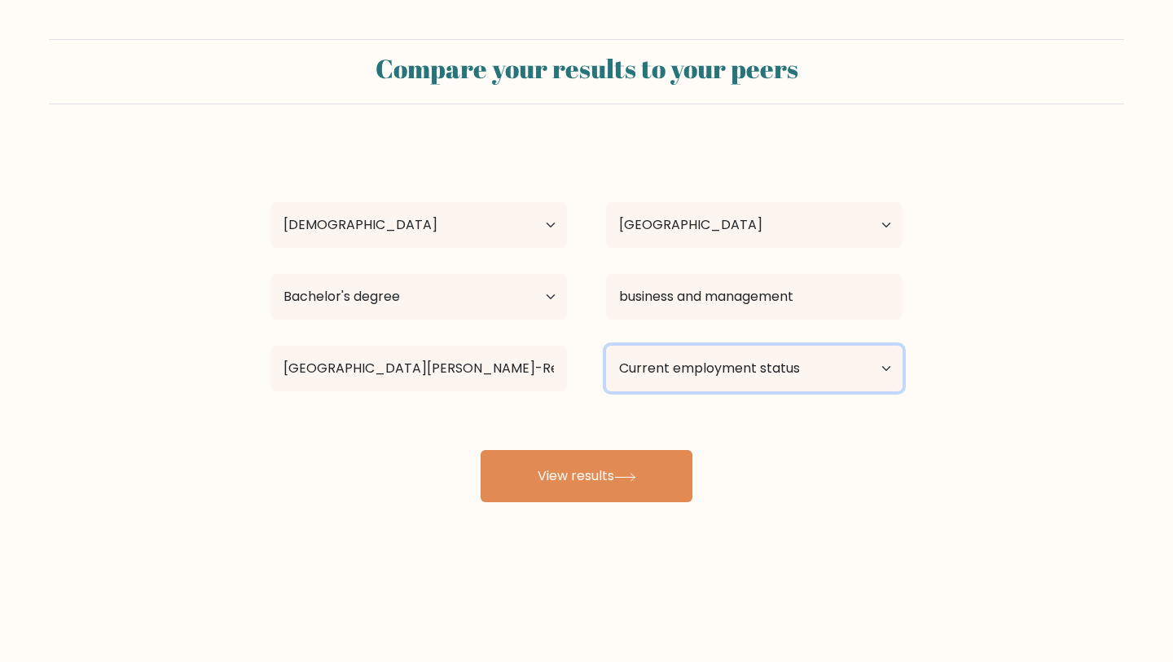
click at [688, 381] on select "Current employment status Employed Student Retired Other / prefer not to answer" at bounding box center [754, 368] width 297 height 46
select select "employed"
click at [606, 345] on select "Current employment status Employed Student Retired Other / prefer not to answer" at bounding box center [754, 368] width 297 height 46
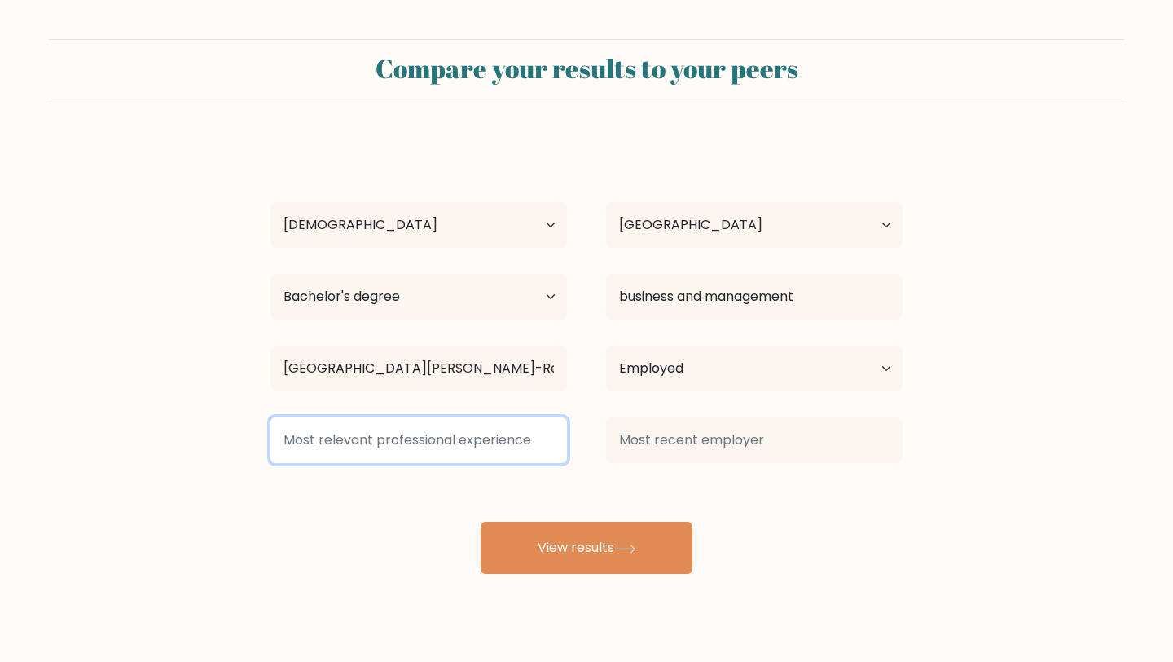
click at [455, 442] on input at bounding box center [419, 440] width 297 height 46
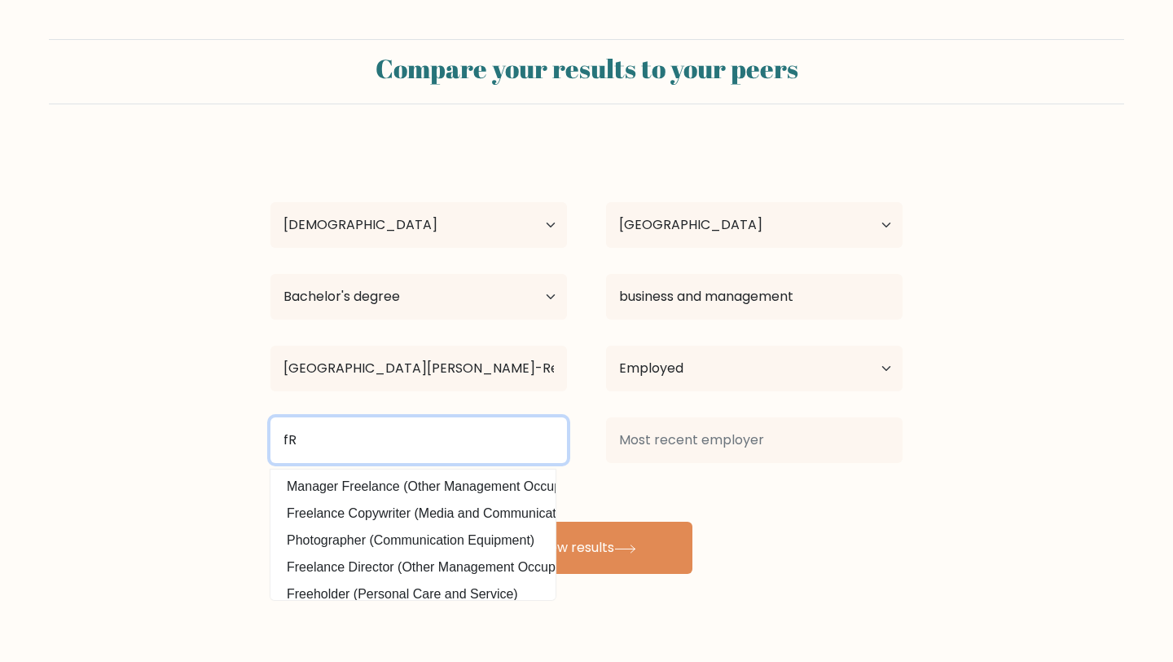
type input "f"
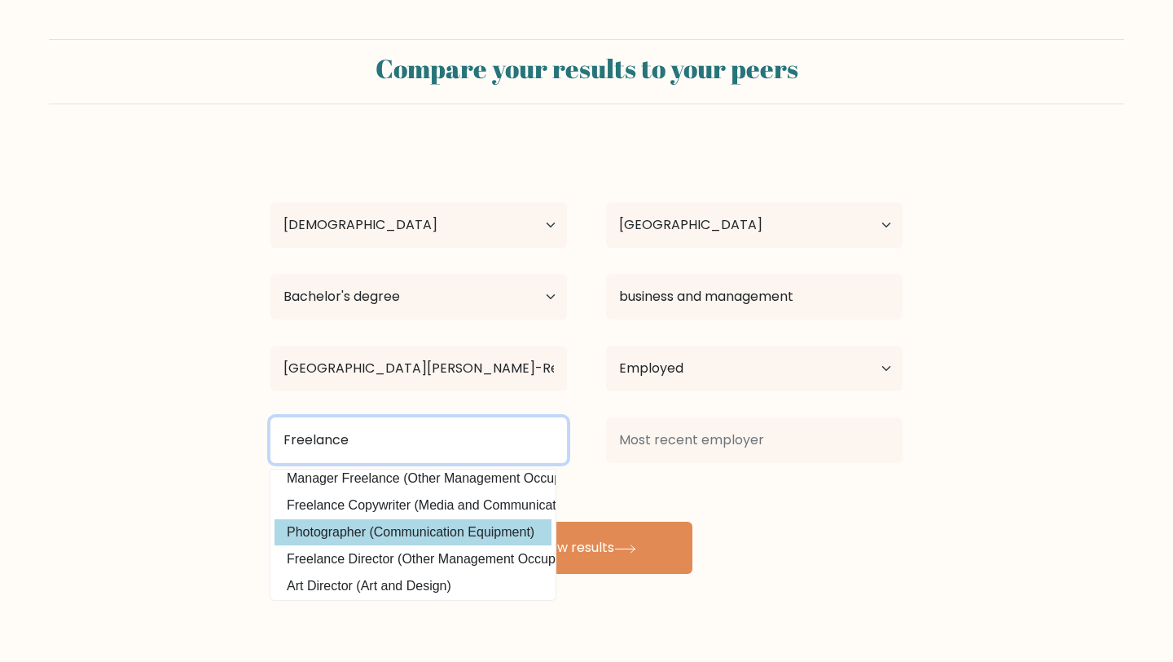
scroll to position [12, 0]
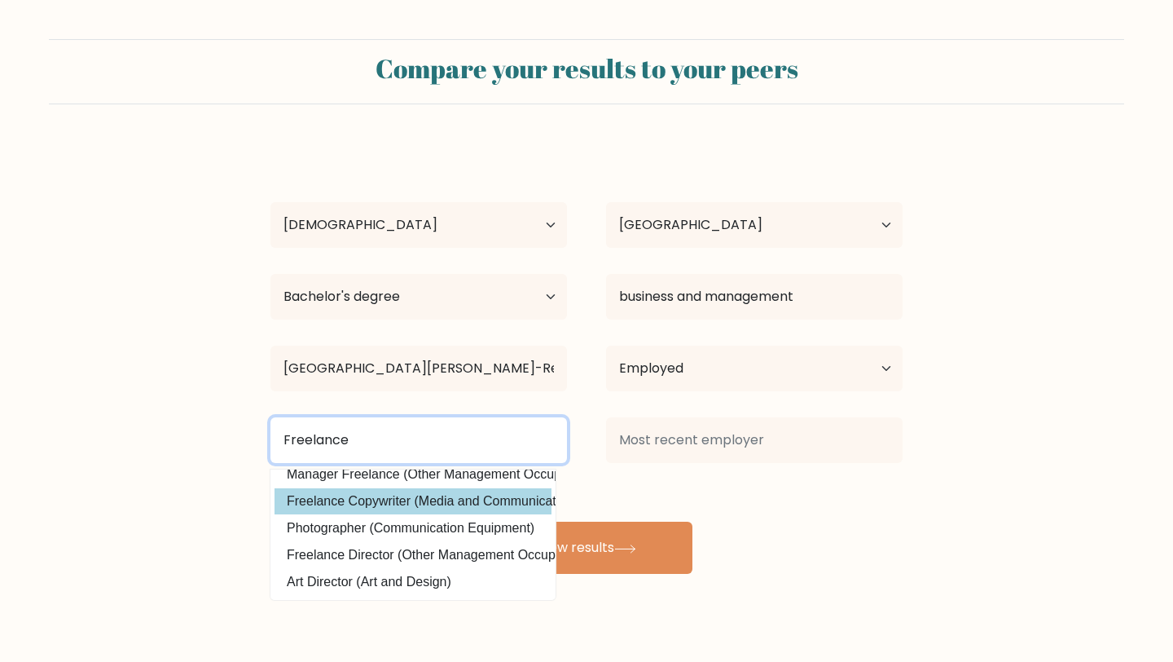
type input "Freelance"
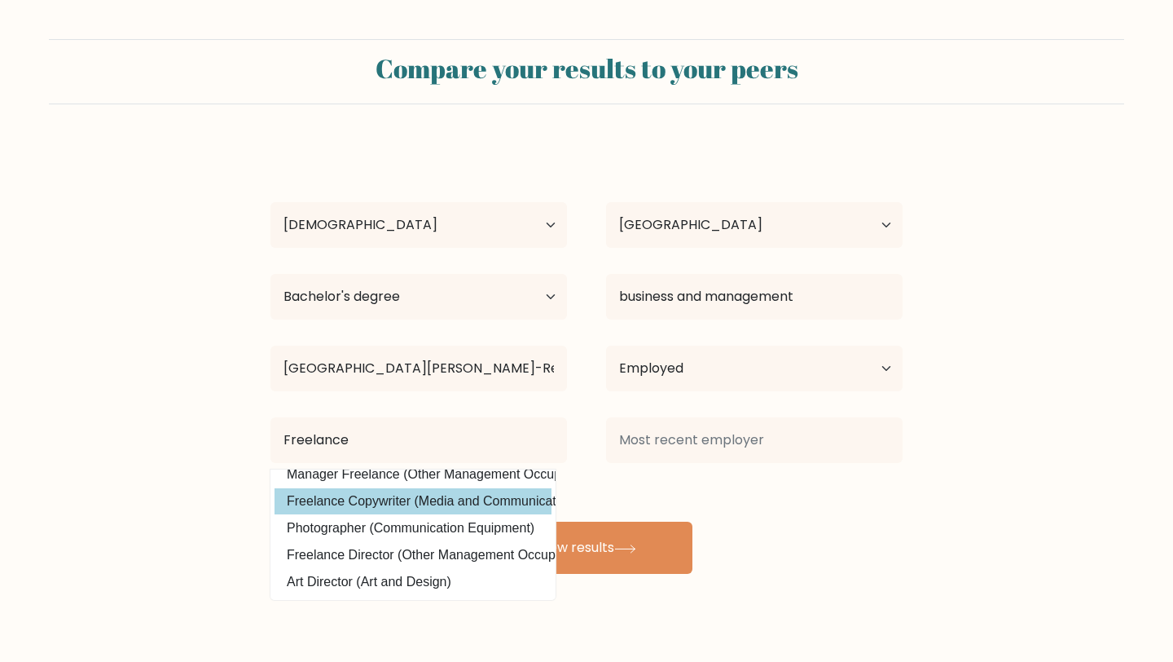
click at [448, 506] on div "Lyra Kate Daquil Age Under 18 years old 18-24 years old 25-34 years old 35-44 y…" at bounding box center [587, 358] width 652 height 430
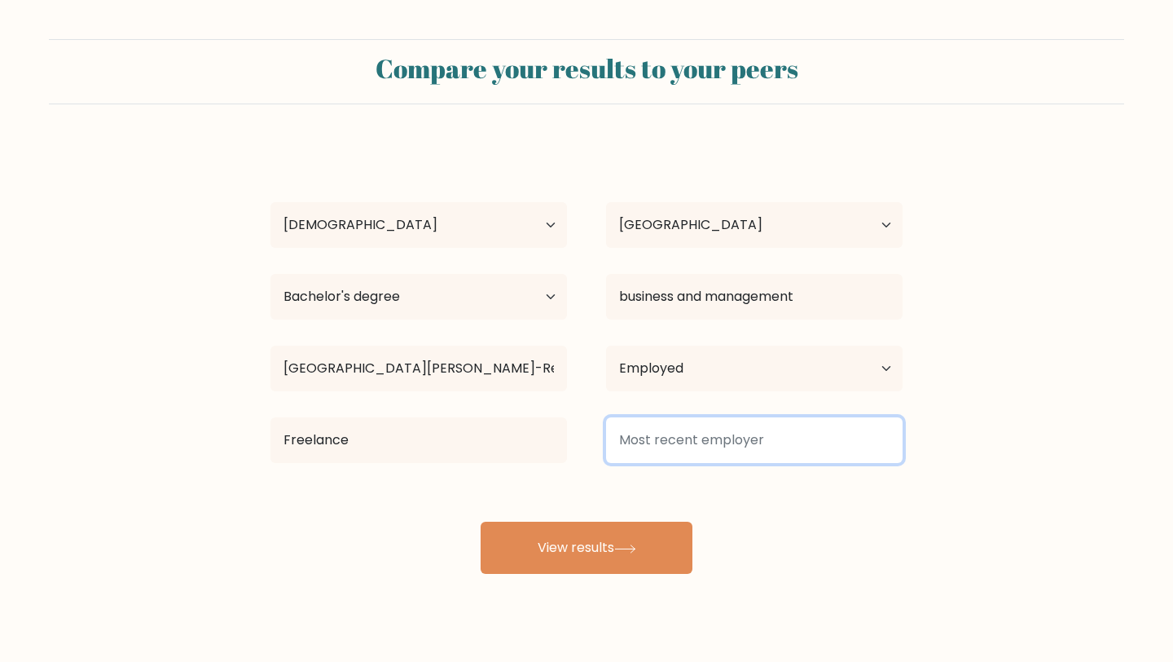
click at [671, 443] on input at bounding box center [754, 440] width 297 height 46
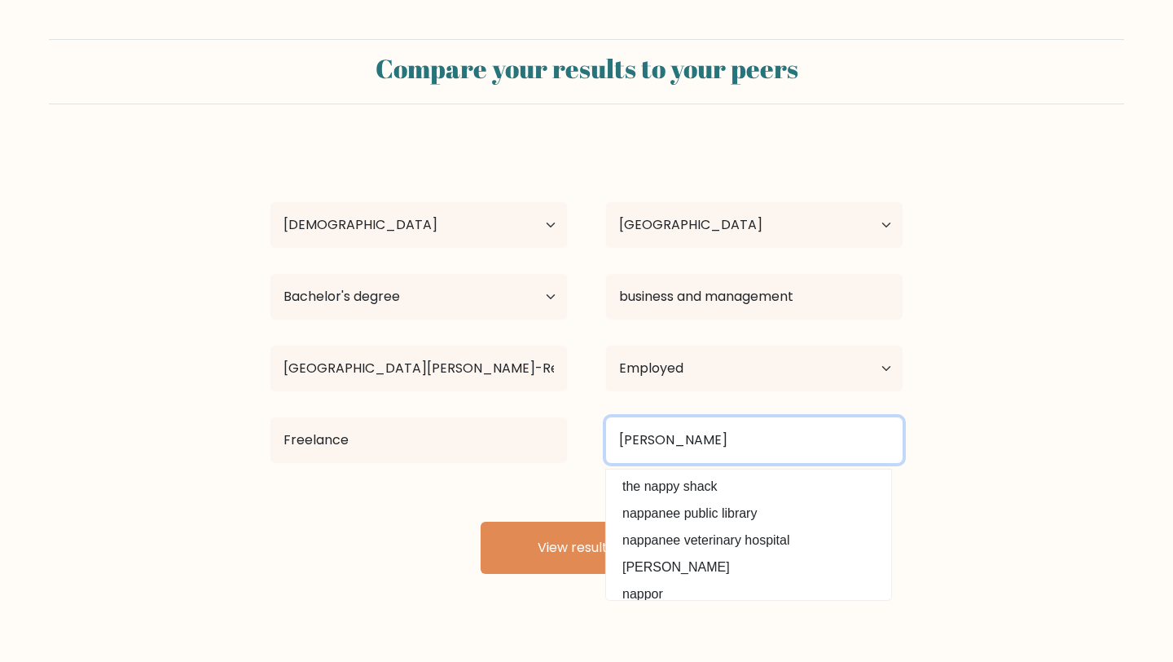
type input "Victor Nappe"
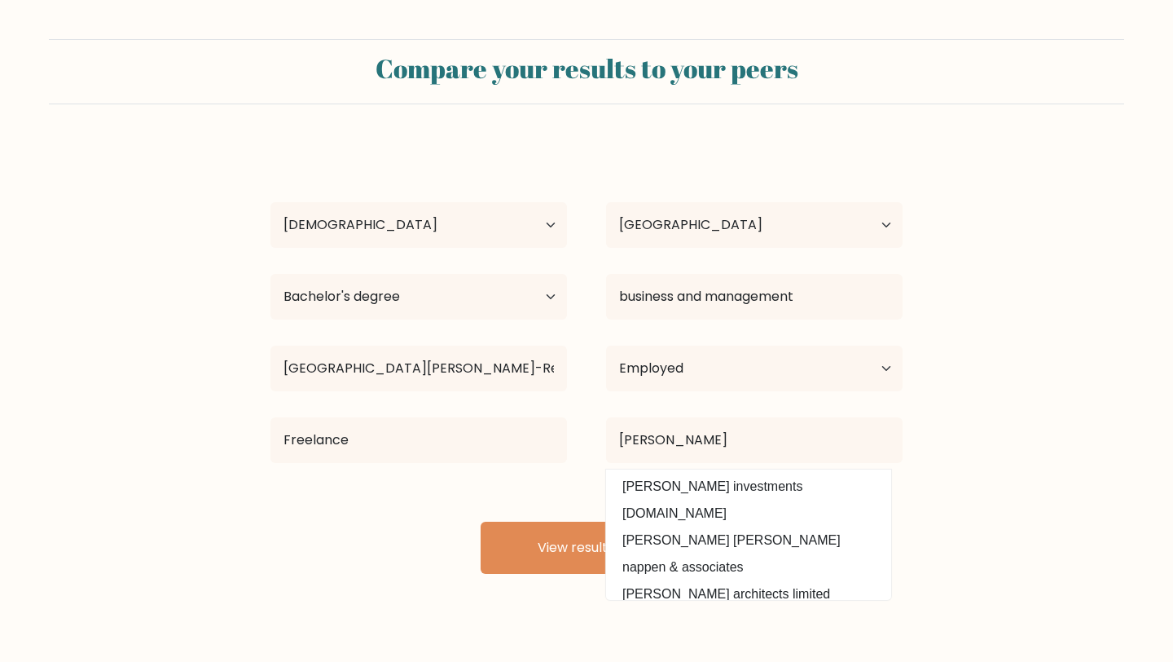
click at [1016, 494] on form "Compare your results to your peers Lyra Kate Daquil Age Under 18 years old 18-2…" at bounding box center [586, 306] width 1173 height 535
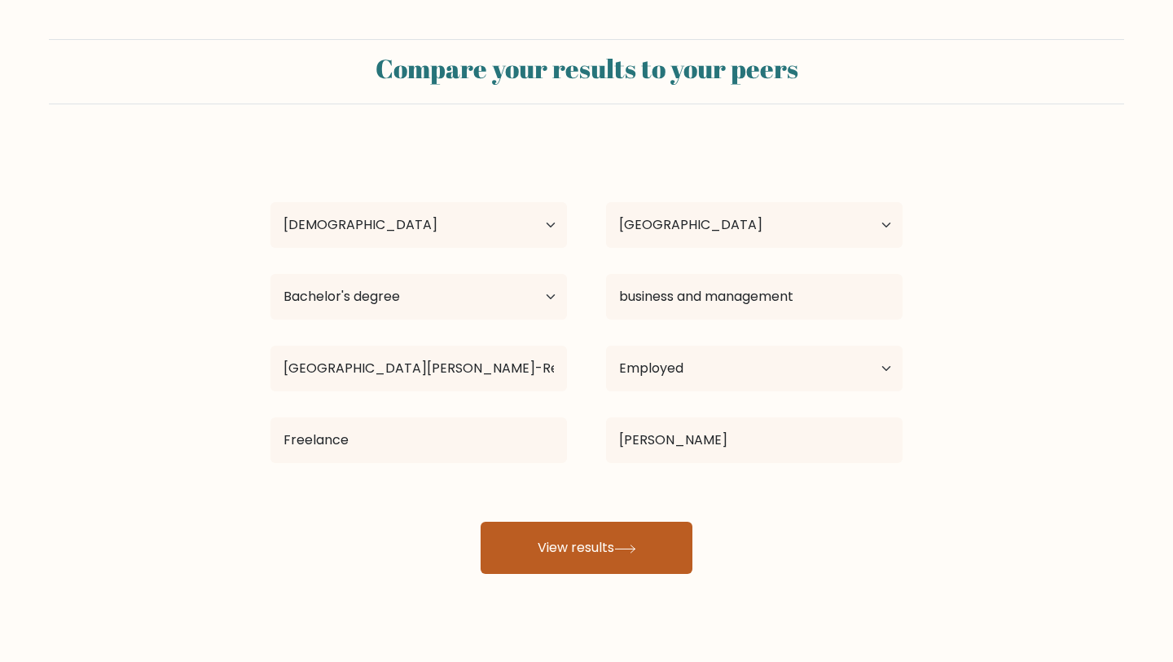
click at [609, 568] on button "View results" at bounding box center [587, 547] width 212 height 52
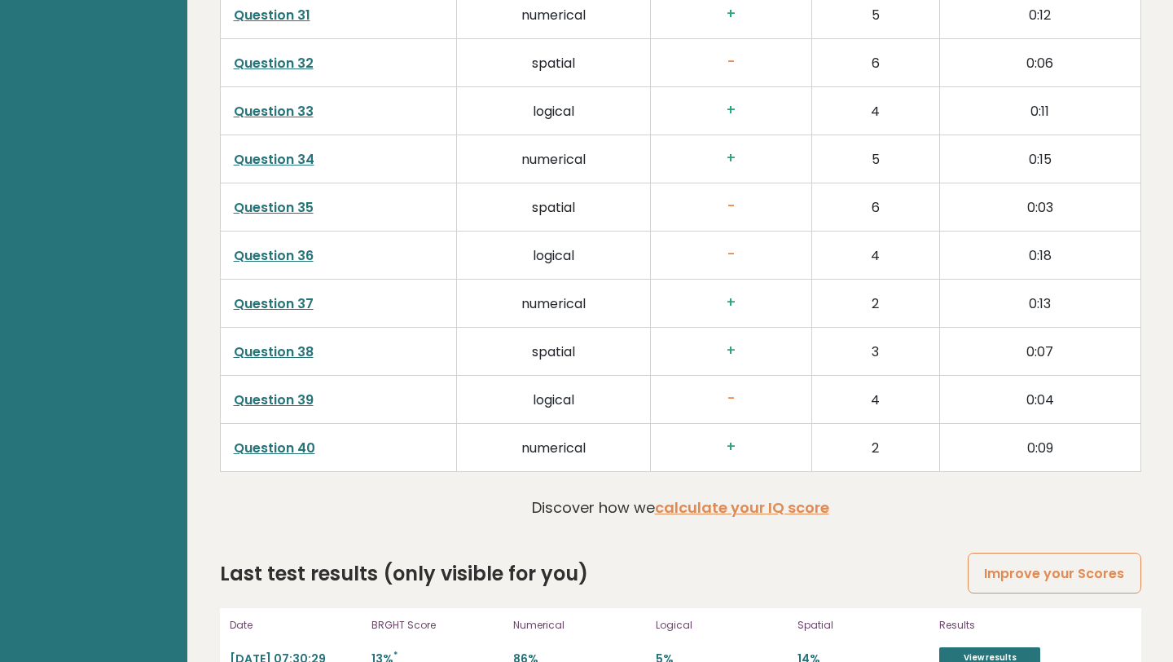
scroll to position [4124, 0]
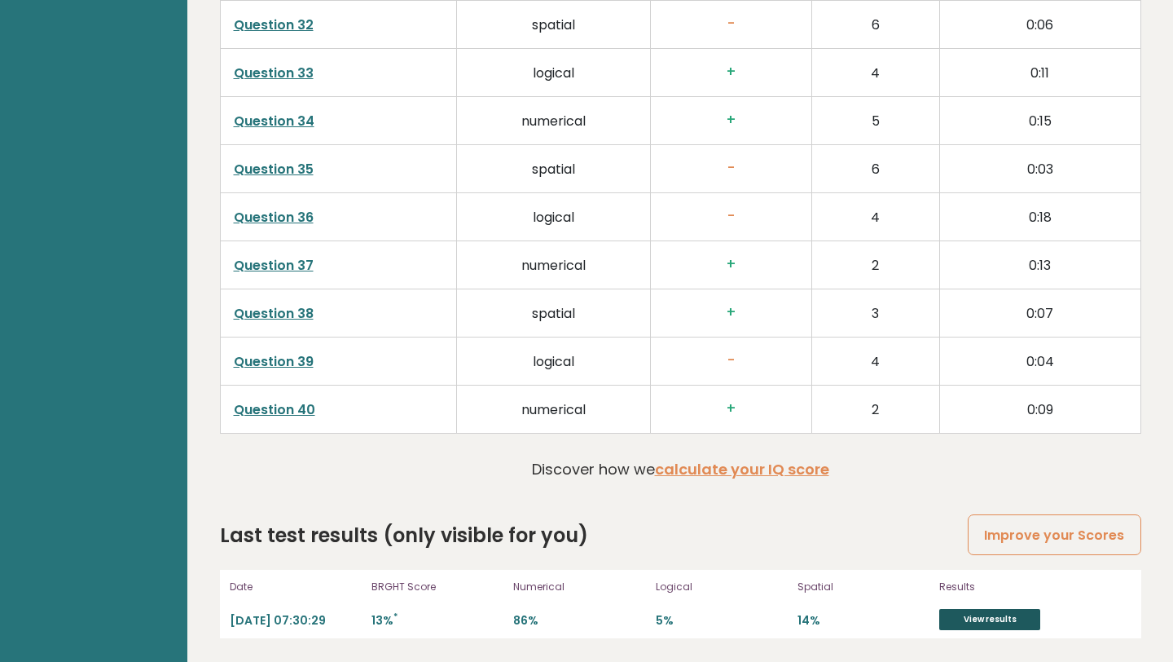
click at [1007, 623] on link "View results" at bounding box center [990, 619] width 101 height 21
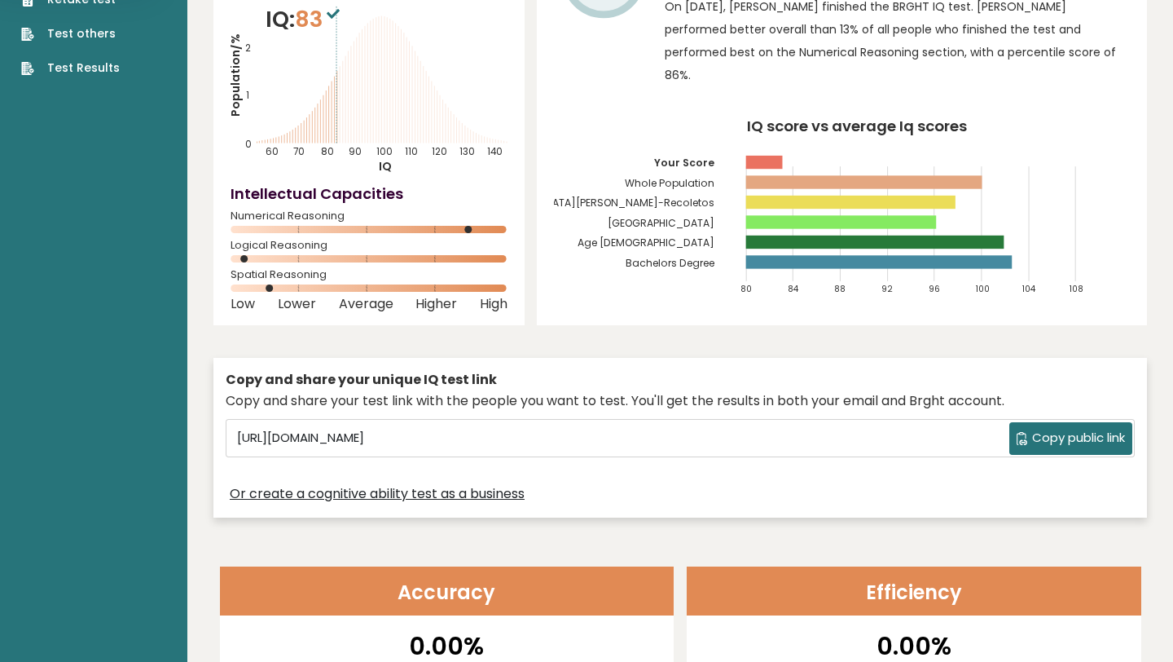
scroll to position [0, 0]
